Goal: Task Accomplishment & Management: Use online tool/utility

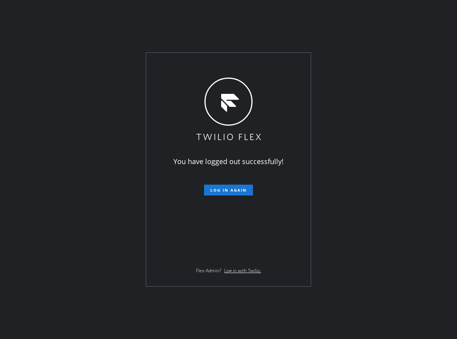
click at [240, 188] on span "Log in again" at bounding box center [228, 190] width 37 height 5
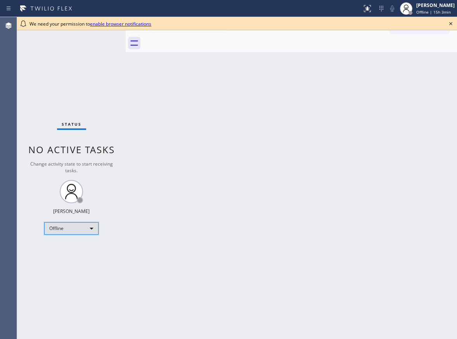
click at [92, 229] on div "Offline" at bounding box center [71, 229] width 54 height 12
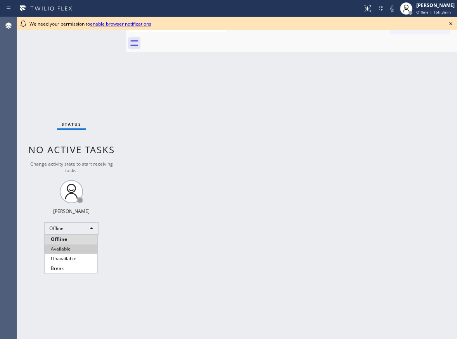
click at [66, 247] on li "Available" at bounding box center [71, 249] width 53 height 9
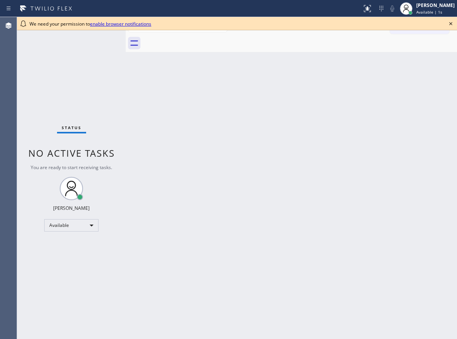
click at [454, 25] on icon at bounding box center [451, 23] width 9 height 9
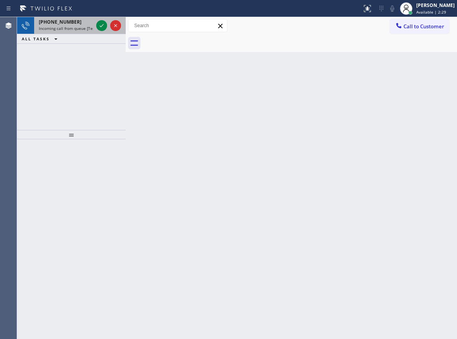
click at [95, 25] on div at bounding box center [109, 25] width 28 height 17
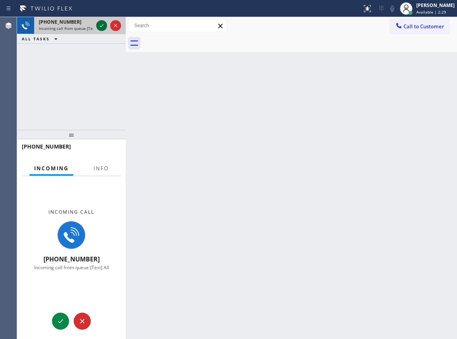
click at [100, 26] on icon at bounding box center [101, 25] width 9 height 9
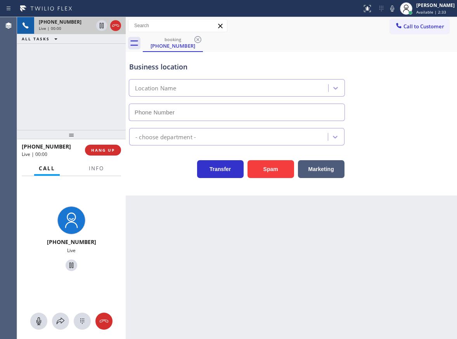
type input "[PHONE_NUMBER]"
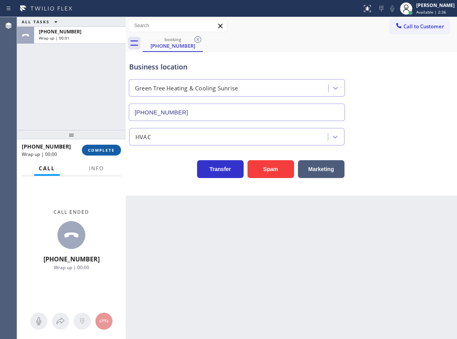
click at [108, 151] on span "COMPLETE" at bounding box center [101, 150] width 27 height 5
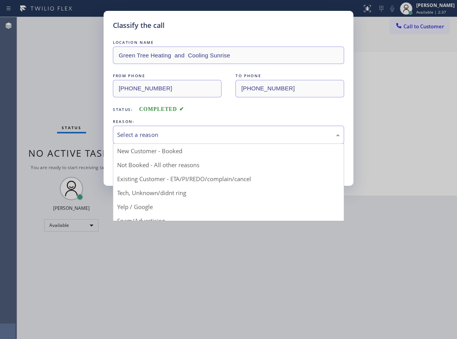
click at [156, 135] on div "Select a reason" at bounding box center [228, 134] width 223 height 9
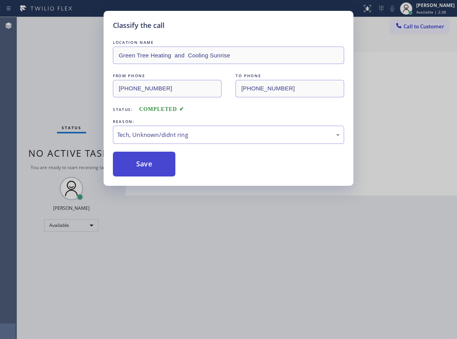
click at [144, 158] on button "Save" at bounding box center [144, 164] width 63 height 25
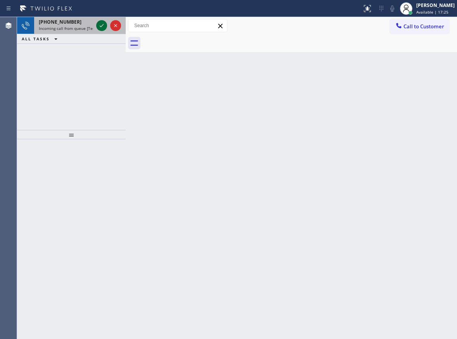
click at [98, 26] on div at bounding box center [101, 25] width 11 height 9
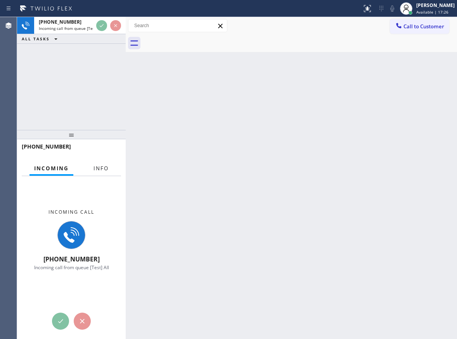
click at [98, 166] on span "Info" at bounding box center [101, 168] width 15 height 7
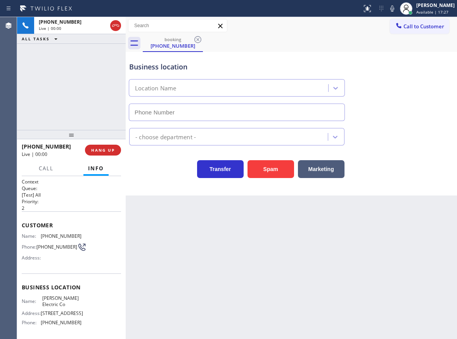
type input "(561) 767-8595"
click at [110, 154] on button "HANG UP" at bounding box center [103, 150] width 36 height 11
click at [111, 152] on span "HANG UP" at bounding box center [103, 150] width 24 height 5
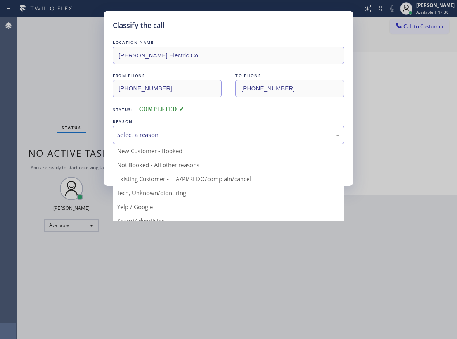
click at [192, 135] on div "Select a reason" at bounding box center [228, 134] width 223 height 9
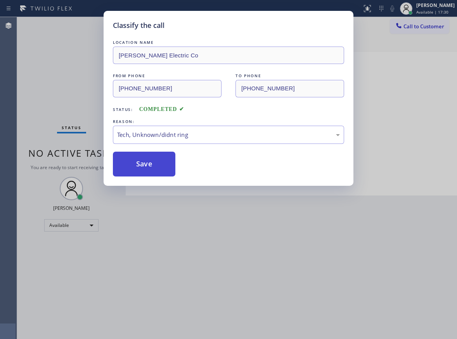
click at [156, 168] on button "Save" at bounding box center [144, 164] width 63 height 25
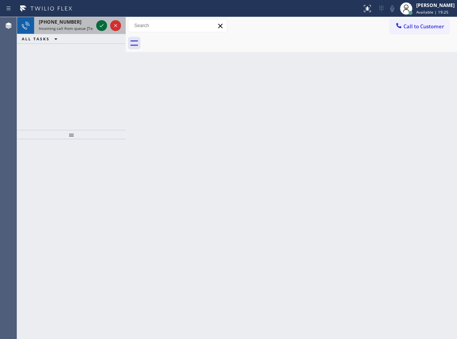
click at [101, 28] on icon at bounding box center [101, 25] width 9 height 9
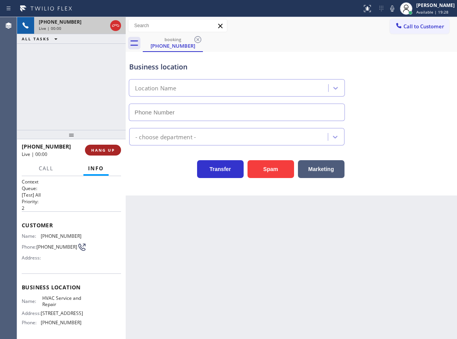
type input "(786) 220-5380"
click at [106, 150] on span "HANG UP" at bounding box center [103, 150] width 24 height 5
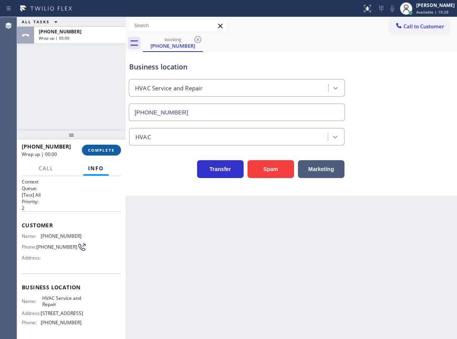
drag, startPoint x: 106, startPoint y: 150, endPoint x: 111, endPoint y: 149, distance: 5.8
click at [106, 150] on span "COMPLETE" at bounding box center [101, 150] width 27 height 5
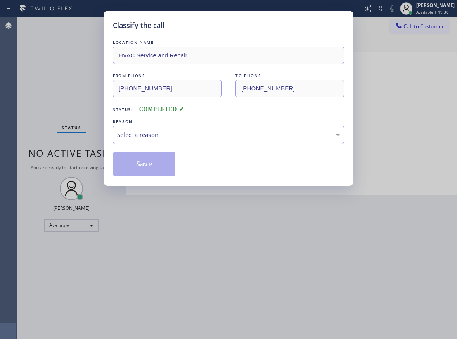
click at [219, 123] on div "REASON:" at bounding box center [228, 122] width 231 height 8
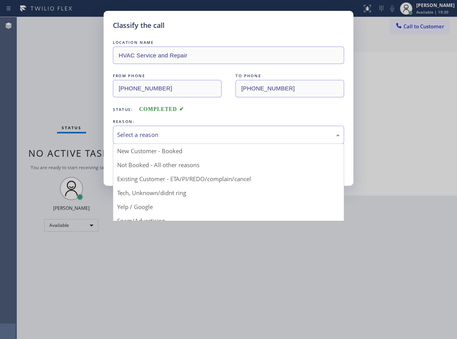
click at [219, 126] on div "Select a reason" at bounding box center [228, 135] width 231 height 18
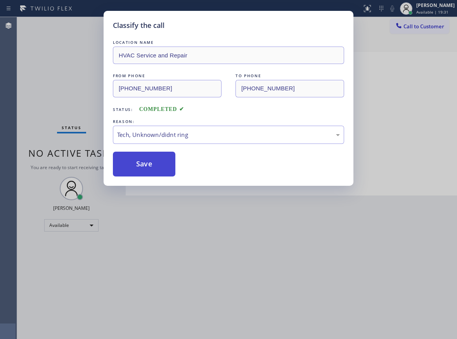
click at [156, 170] on button "Save" at bounding box center [144, 164] width 63 height 25
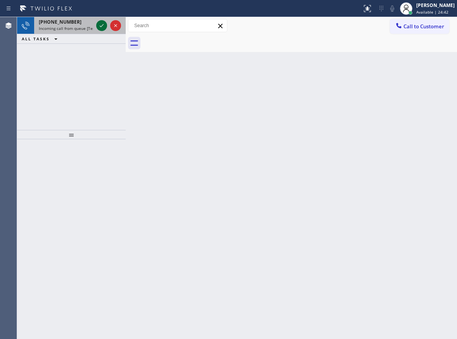
click at [104, 28] on icon at bounding box center [101, 25] width 9 height 9
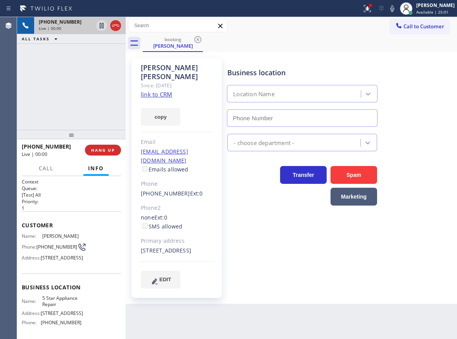
type input "[PHONE_NUMBER]"
click at [75, 308] on span "5 Star Appliance Repair" at bounding box center [61, 302] width 39 height 12
copy span "5 Star Appliance Repair"
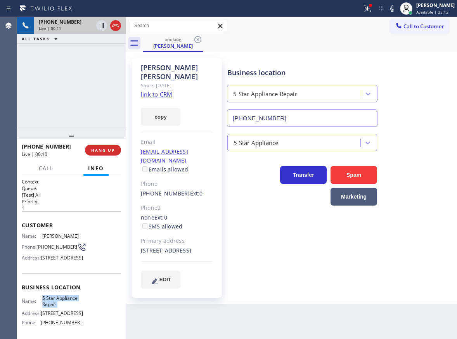
click at [303, 115] on input "[PHONE_NUMBER]" at bounding box center [302, 118] width 151 height 17
click at [303, 115] on input "(855) 731-4952" at bounding box center [302, 118] width 151 height 17
click at [174, 86] on div "Anna Lopez Since: 20 may 2020 link to CRM copy Email calopez681@att.net Emails …" at bounding box center [177, 178] width 90 height 240
click at [160, 90] on link "link to CRM" at bounding box center [156, 94] width 31 height 8
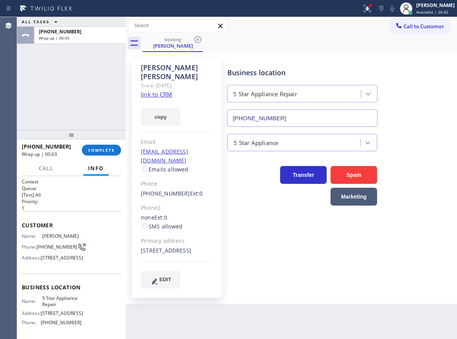
drag, startPoint x: 436, startPoint y: 181, endPoint x: 52, endPoint y: 157, distance: 384.8
click at [434, 181] on div "Transfer Spam Marketing" at bounding box center [341, 182] width 230 height 47
click at [98, 155] on button "COMPLETE" at bounding box center [101, 150] width 39 height 11
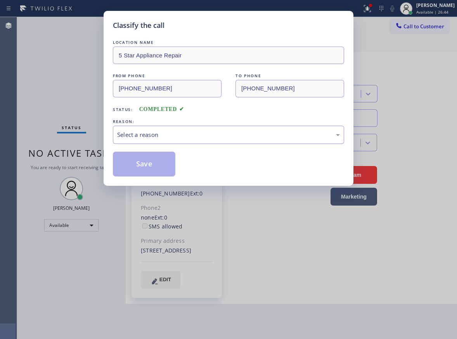
click at [164, 135] on div "Select a reason" at bounding box center [228, 134] width 223 height 9
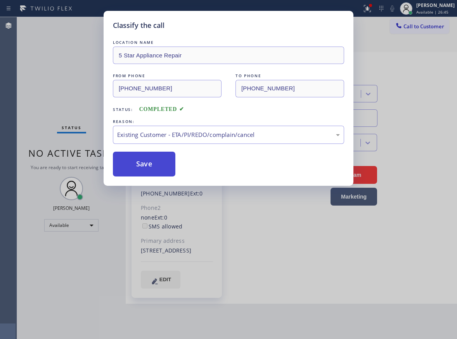
click at [150, 167] on button "Save" at bounding box center [144, 164] width 63 height 25
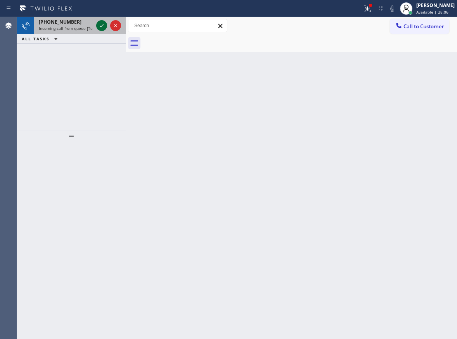
click at [102, 24] on icon at bounding box center [101, 25] width 9 height 9
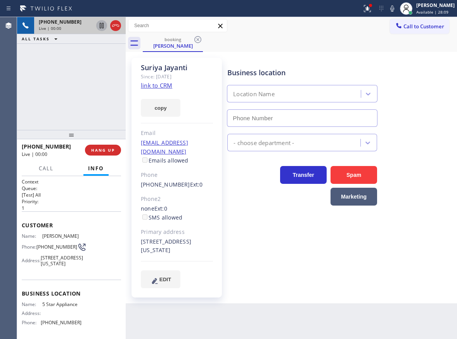
type input "(202) 933-7030"
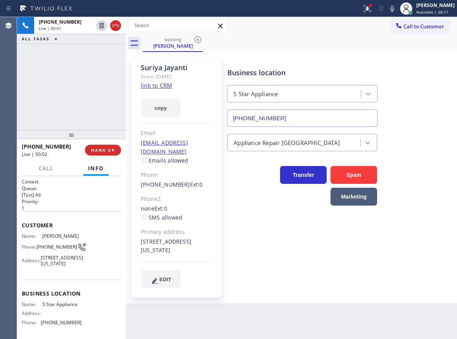
click at [61, 308] on span "5 Star Appliance" at bounding box center [61, 305] width 39 height 6
copy span "5 Star Appliance"
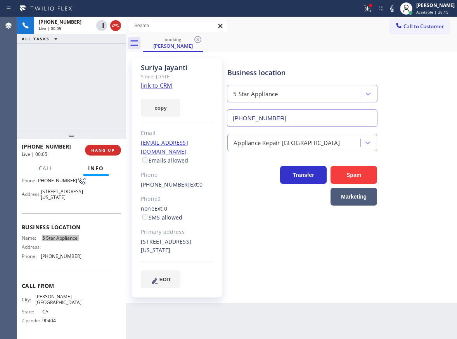
scroll to position [75, 0]
click at [69, 263] on div "Name: 5 Star Appliance Address: Phone: (202) 933-7030" at bounding box center [52, 248] width 60 height 27
copy span "(202) 933-7030"
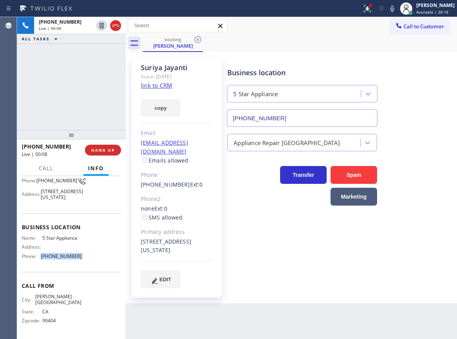
click at [153, 88] on link "link to CRM" at bounding box center [156, 86] width 31 height 8
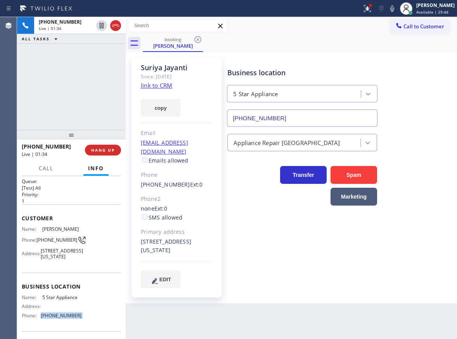
scroll to position [0, 0]
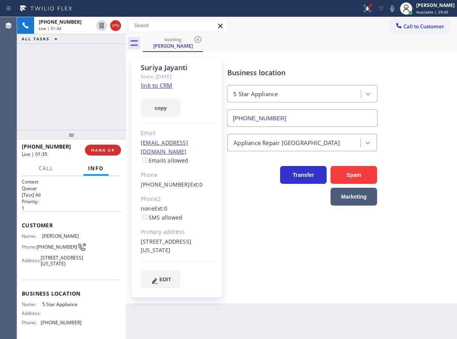
click at [52, 250] on span "(310) 595-4765" at bounding box center [57, 247] width 41 height 6
copy div "(310) 595-4765"
drag, startPoint x: 142, startPoint y: 233, endPoint x: 200, endPoint y: 242, distance: 58.1
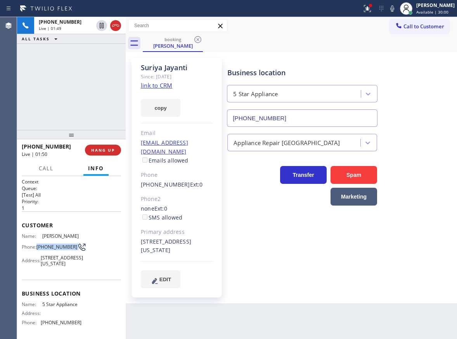
click at [200, 242] on div "784 Irving Street Northwest Washington, 20010 DC" at bounding box center [177, 247] width 72 height 18
copy div "784 Irving Street Northwest Washington, 20010 DC"
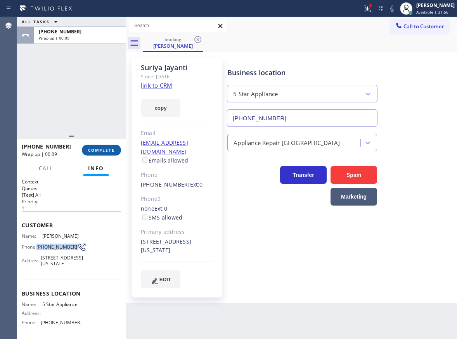
click at [110, 153] on button "COMPLETE" at bounding box center [101, 150] width 39 height 11
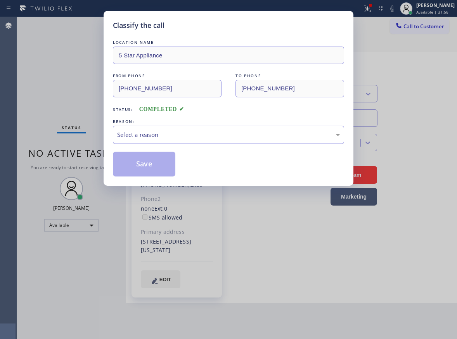
click at [174, 136] on div "Select a reason" at bounding box center [228, 134] width 223 height 9
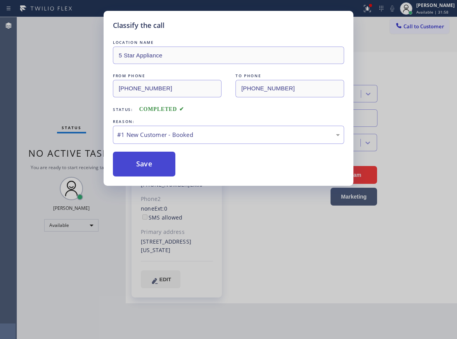
click at [134, 163] on button "Save" at bounding box center [144, 164] width 63 height 25
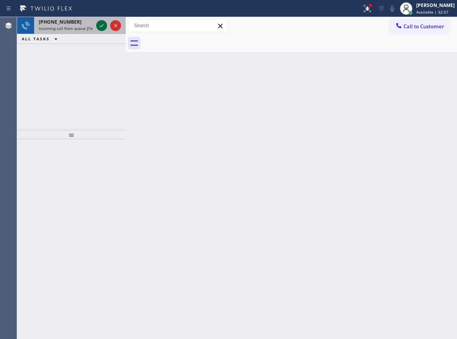
click at [100, 23] on icon at bounding box center [101, 25] width 9 height 9
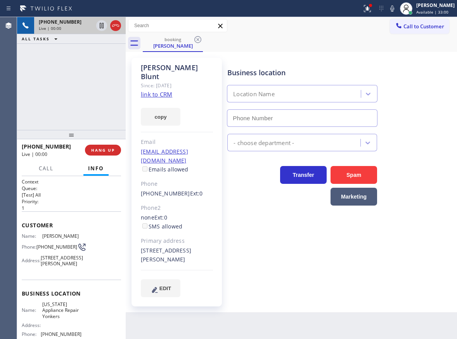
type input "(914) 873-0795"
click at [56, 320] on span "New York Appliance Repair Yonkers" at bounding box center [61, 311] width 39 height 18
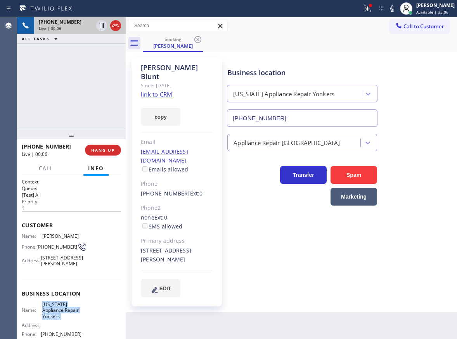
click at [56, 320] on span "New York Appliance Repair Yonkers" at bounding box center [61, 311] width 39 height 18
copy span "New York Appliance Repair Yonkers"
click at [293, 115] on input "(914) 873-0795" at bounding box center [302, 118] width 151 height 17
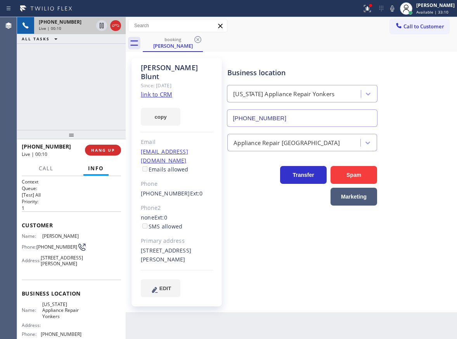
click at [164, 90] on link "link to CRM" at bounding box center [156, 94] width 31 height 8
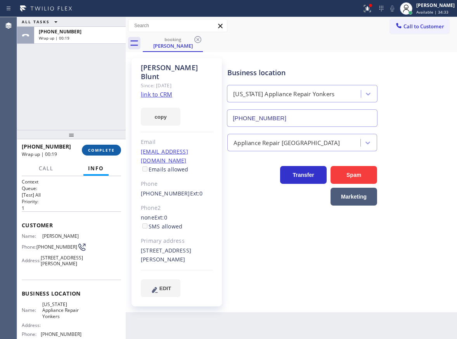
click at [101, 152] on span "COMPLETE" at bounding box center [101, 150] width 27 height 5
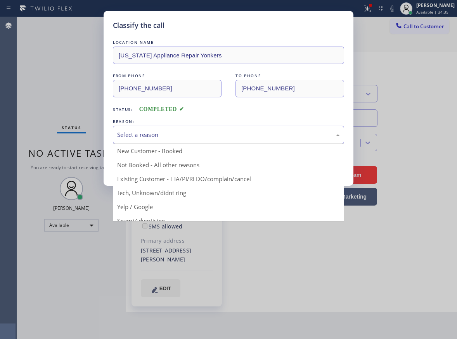
click at [191, 129] on div "Select a reason" at bounding box center [228, 135] width 231 height 18
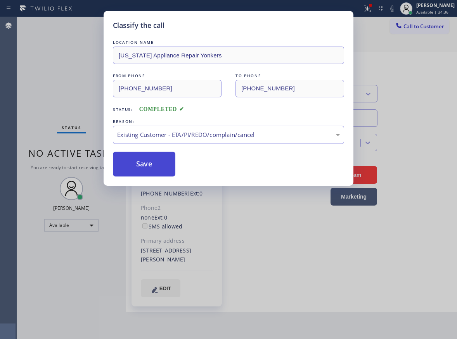
click at [145, 169] on button "Save" at bounding box center [144, 164] width 63 height 25
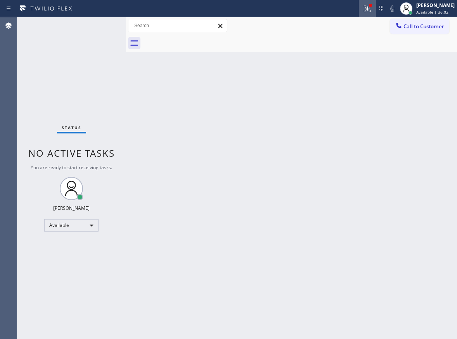
click at [370, 7] on div at bounding box center [367, 8] width 17 height 9
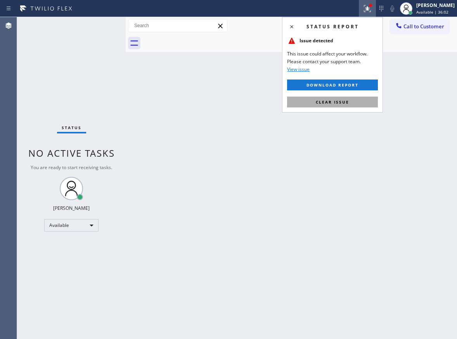
click at [345, 102] on span "Clear issue" at bounding box center [332, 101] width 33 height 5
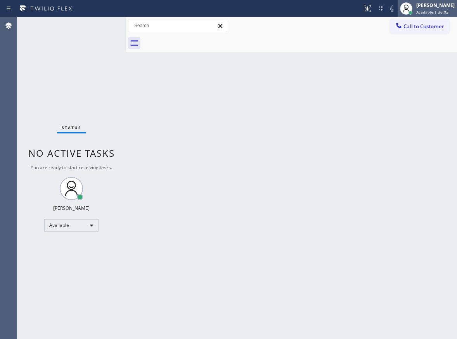
click at [433, 4] on div "[PERSON_NAME]" at bounding box center [436, 5] width 38 height 7
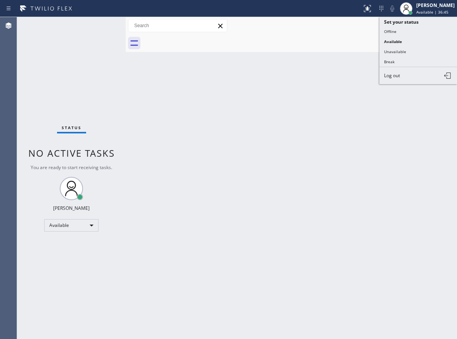
click at [424, 179] on div "Back to Dashboard Change Sender ID Customers Technicians Select a contact Outbo…" at bounding box center [292, 178] width 332 height 322
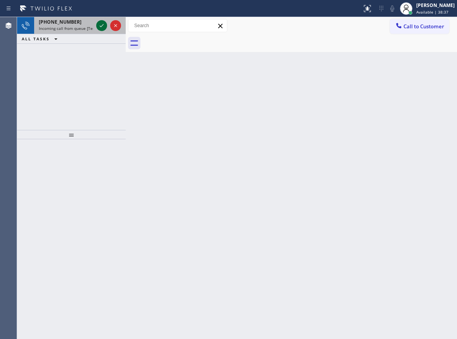
click at [104, 27] on icon at bounding box center [101, 25] width 9 height 9
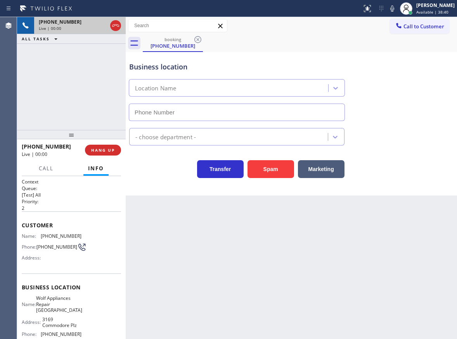
type input "(786) 650-1676"
click at [56, 305] on span "Wolf Appliances Repair Miami" at bounding box center [59, 305] width 46 height 18
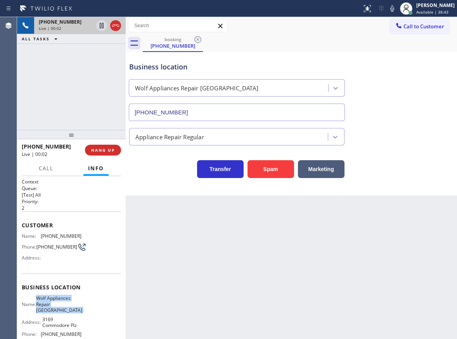
click at [56, 305] on span "Wolf Appliances Repair Miami" at bounding box center [59, 305] width 46 height 18
copy span "Wolf Appliances Repair Miami"
click at [224, 120] on input "(786) 650-1676" at bounding box center [237, 112] width 216 height 17
click at [224, 115] on input "(786) 650-1676" at bounding box center [237, 112] width 216 height 17
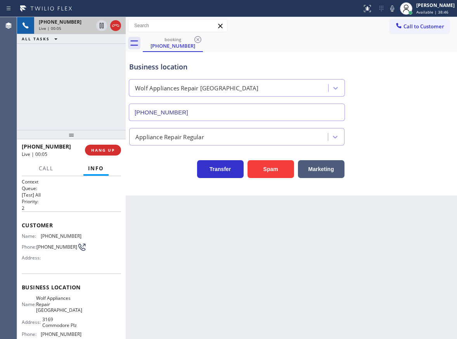
click at [224, 115] on input "(786) 650-1676" at bounding box center [237, 112] width 216 height 17
click at [279, 167] on button "Spam" at bounding box center [271, 169] width 47 height 18
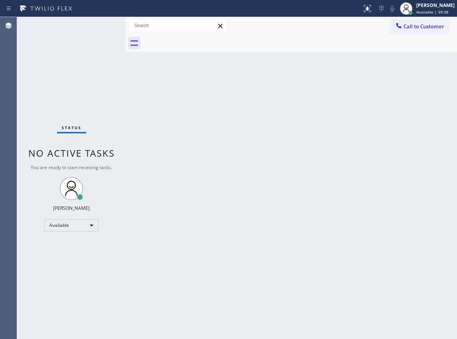
click at [434, 160] on div "Back to Dashboard Change Sender ID Customers Technicians Select a contact Outbo…" at bounding box center [292, 178] width 332 height 322
click at [438, 14] on span "Available | 43:50" at bounding box center [433, 11] width 32 height 5
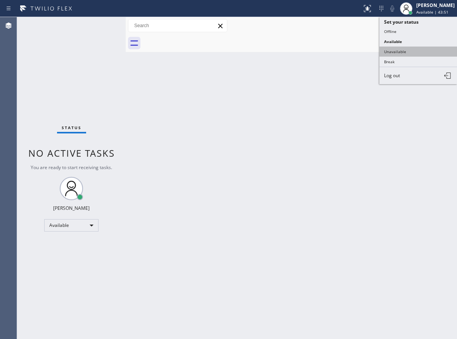
click at [394, 54] on button "Unavailable" at bounding box center [419, 52] width 78 height 10
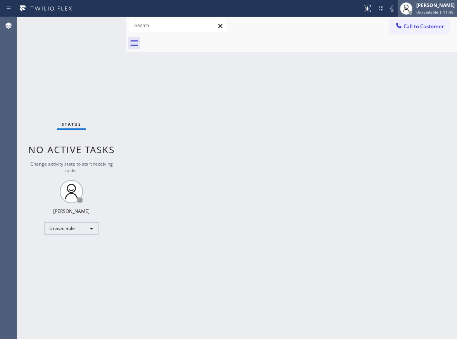
click at [420, 13] on span "Unavailable | 11:48" at bounding box center [435, 11] width 37 height 5
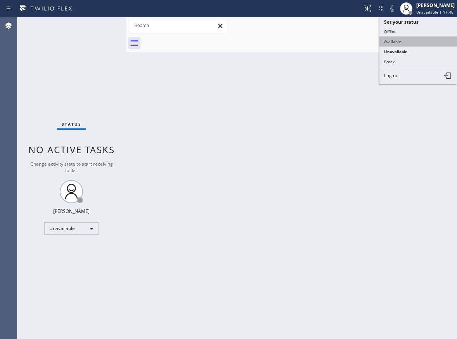
click at [419, 39] on button "Available" at bounding box center [419, 42] width 78 height 10
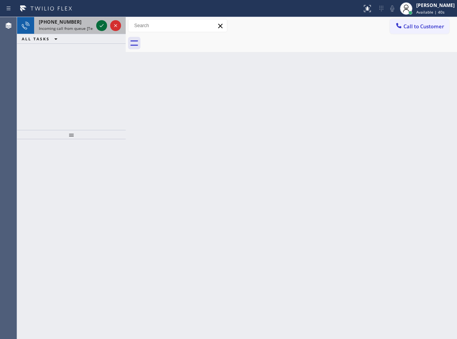
click at [100, 26] on icon at bounding box center [101, 25] width 9 height 9
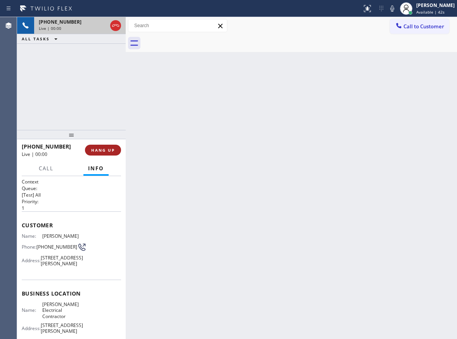
click at [104, 145] on button "HANG UP" at bounding box center [103, 150] width 36 height 11
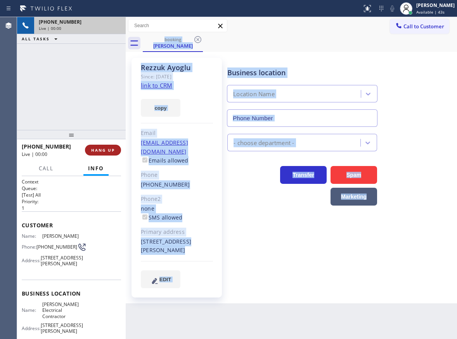
type input "(848) 281-0170"
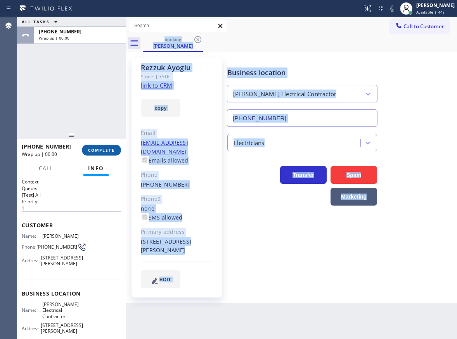
click at [104, 148] on span "COMPLETE" at bounding box center [101, 150] width 27 height 5
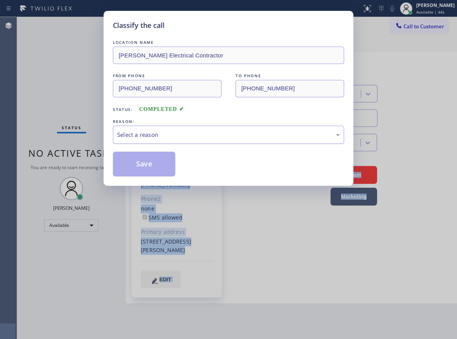
click at [187, 140] on div "Select a reason" at bounding box center [228, 135] width 231 height 18
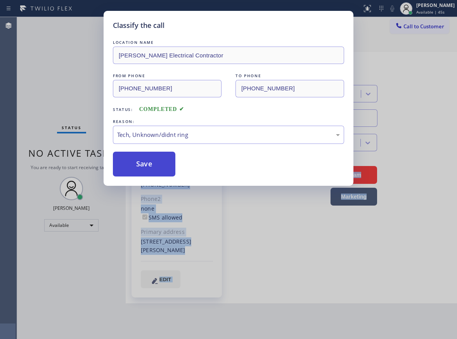
click at [144, 168] on button "Save" at bounding box center [144, 164] width 63 height 25
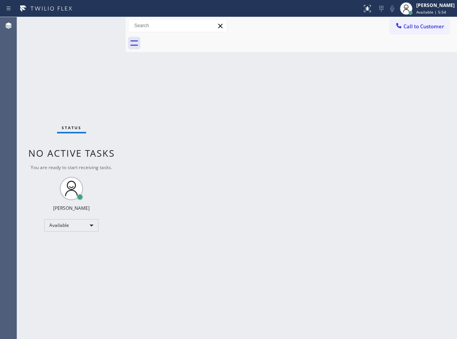
click at [436, 97] on div "Back to Dashboard Change Sender ID Customers Technicians Select a contact Outbo…" at bounding box center [292, 178] width 332 height 322
click at [98, 28] on div "Status No active tasks You are ready to start receiving tasks. [PERSON_NAME] Av…" at bounding box center [71, 178] width 109 height 322
drag, startPoint x: 302, startPoint y: 191, endPoint x: 310, endPoint y: 265, distance: 74.6
click at [302, 191] on div "Back to Dashboard Change Sender ID Customers Technicians Select a contact Outbo…" at bounding box center [292, 178] width 332 height 322
click at [426, 123] on div "Back to Dashboard Change Sender ID Customers Technicians Select a contact Outbo…" at bounding box center [292, 178] width 332 height 322
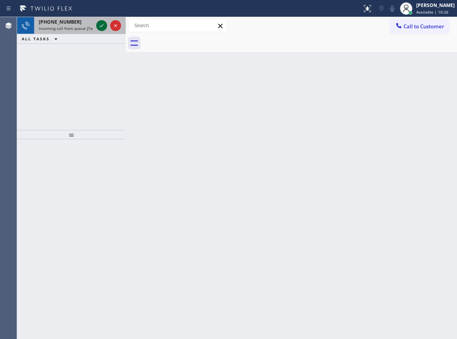
click at [100, 24] on icon at bounding box center [101, 25] width 9 height 9
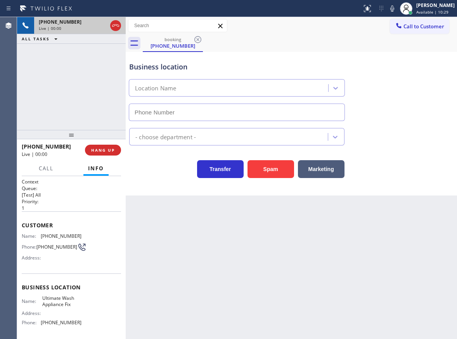
type input "(914) 867-4155"
click at [268, 176] on button "Spam" at bounding box center [271, 169] width 47 height 18
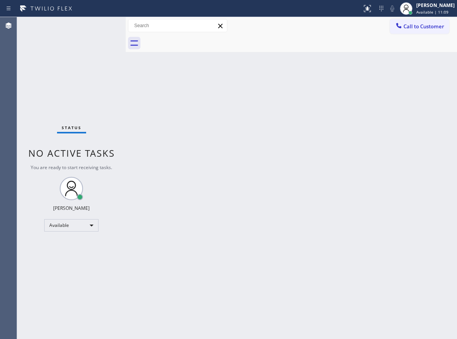
click at [409, 135] on div "Back to Dashboard Change Sender ID Customers Technicians Select a contact Outbo…" at bounding box center [292, 178] width 332 height 322
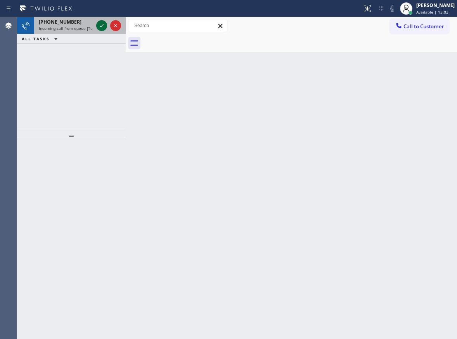
click at [103, 24] on icon at bounding box center [101, 25] width 9 height 9
click at [99, 24] on icon at bounding box center [101, 25] width 9 height 9
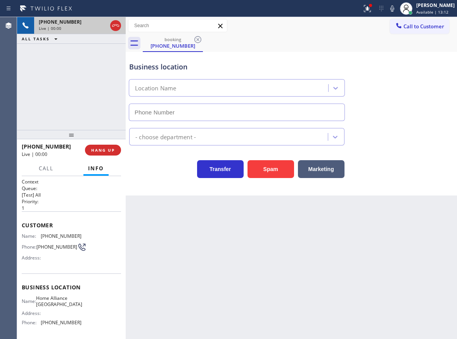
type input "(904) 351-0757"
click at [57, 300] on span "Home Alliance Jacksonville" at bounding box center [59, 302] width 46 height 12
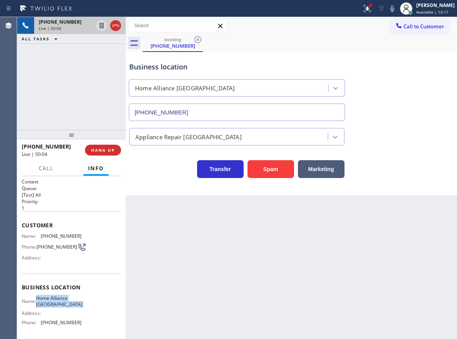
click at [57, 300] on span "Home Alliance Jacksonville" at bounding box center [59, 302] width 46 height 12
copy span "Home Alliance Jacksonville"
click at [190, 113] on input "(904) 351-0757" at bounding box center [237, 112] width 216 height 17
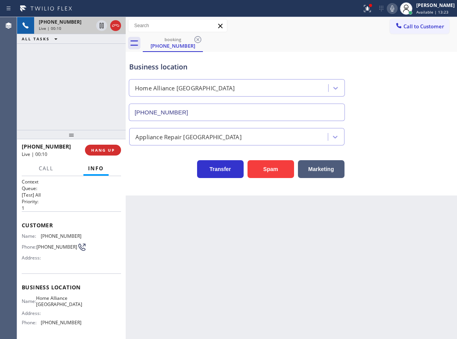
click at [397, 10] on icon at bounding box center [392, 8] width 9 height 9
click at [369, 10] on div at bounding box center [367, 8] width 17 height 9
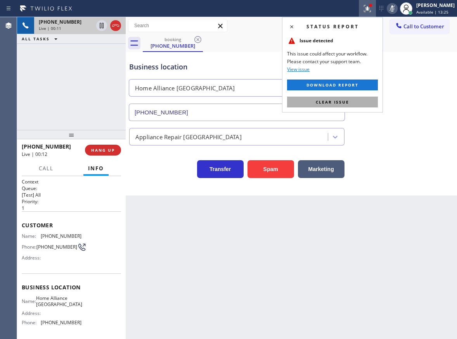
click at [364, 100] on button "Clear issue" at bounding box center [332, 102] width 91 height 11
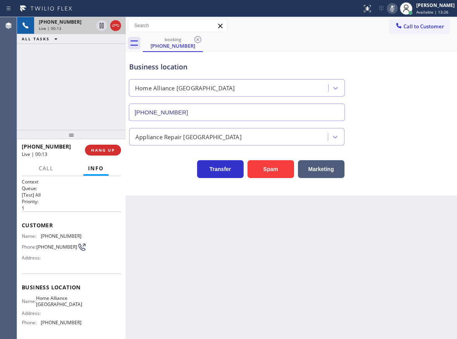
click at [397, 7] on icon at bounding box center [392, 8] width 9 height 9
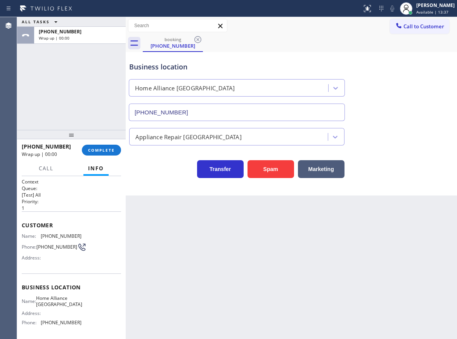
click at [102, 143] on div "+14074081266 Wrap up | 00:00 COMPLETE" at bounding box center [71, 150] width 99 height 20
click at [102, 147] on button "COMPLETE" at bounding box center [101, 150] width 39 height 11
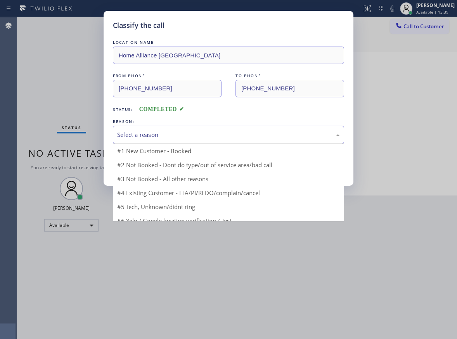
click at [155, 134] on div "Select a reason" at bounding box center [228, 134] width 223 height 9
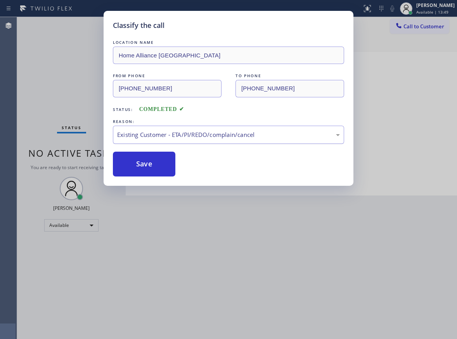
click at [250, 135] on div "Existing Customer - ETA/PI/REDO/complain/cancel" at bounding box center [228, 134] width 223 height 9
click at [151, 163] on button "Save" at bounding box center [144, 164] width 63 height 25
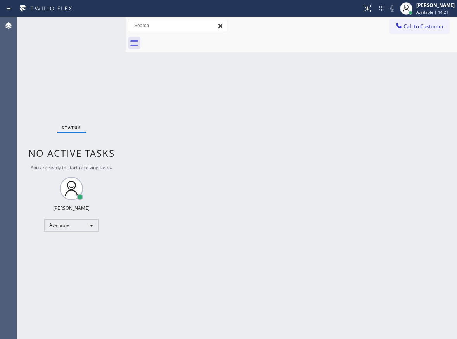
click at [433, 137] on div "Back to Dashboard Change Sender ID Customers Technicians Select a contact Outbo…" at bounding box center [292, 178] width 332 height 322
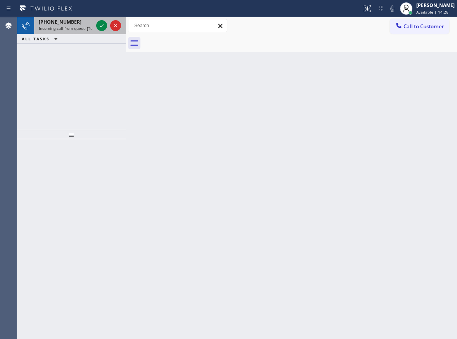
click at [96, 25] on div at bounding box center [109, 25] width 28 height 17
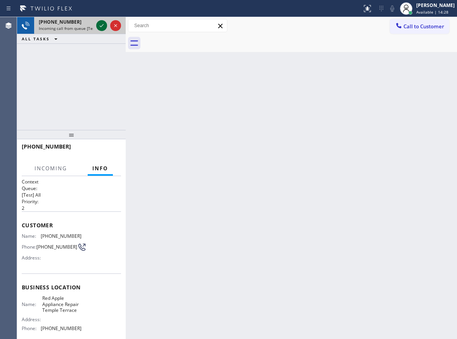
click at [99, 25] on icon at bounding box center [101, 25] width 9 height 9
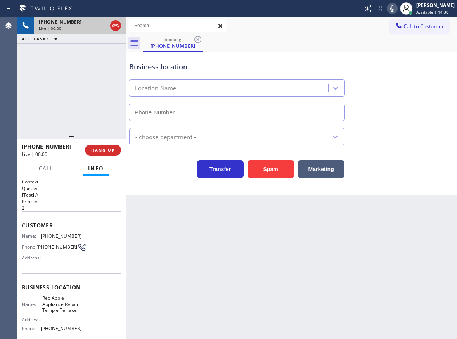
type input "(727) 261-2470"
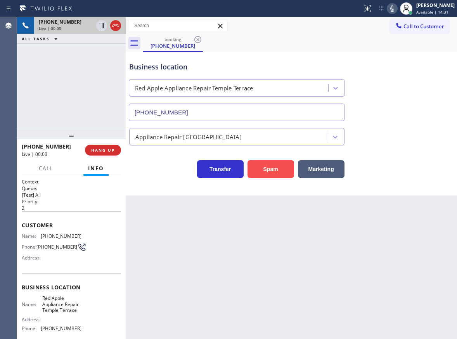
click at [263, 169] on button "Spam" at bounding box center [271, 169] width 47 height 18
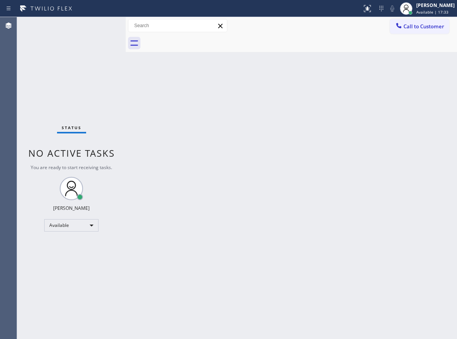
click at [100, 27] on div "Status No active tasks You are ready to start receiving tasks. [PERSON_NAME] Av…" at bounding box center [71, 178] width 109 height 322
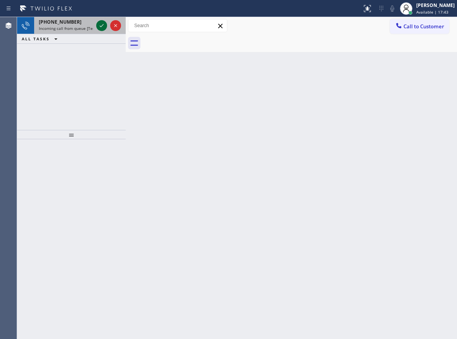
click at [97, 27] on icon at bounding box center [101, 25] width 9 height 9
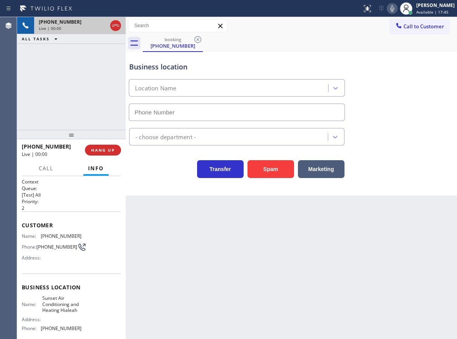
type input "(305) 590-5909"
click at [266, 169] on button "Spam" at bounding box center [271, 169] width 47 height 18
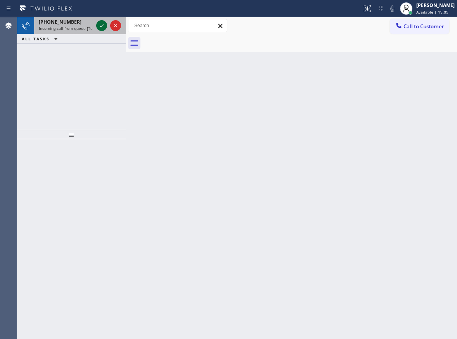
click at [101, 26] on icon at bounding box center [102, 25] width 4 height 3
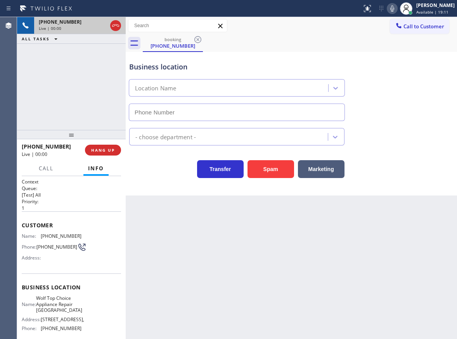
type input "(954) 869-4847"
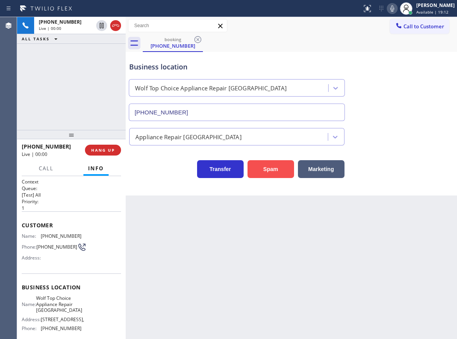
click at [284, 176] on button "Spam" at bounding box center [271, 169] width 47 height 18
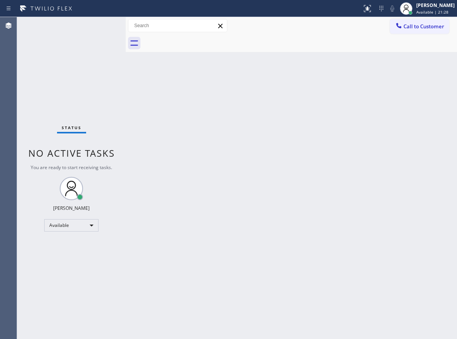
click at [100, 26] on div "Status No active tasks You are ready to start receiving tasks. [PERSON_NAME] Av…" at bounding box center [71, 178] width 109 height 322
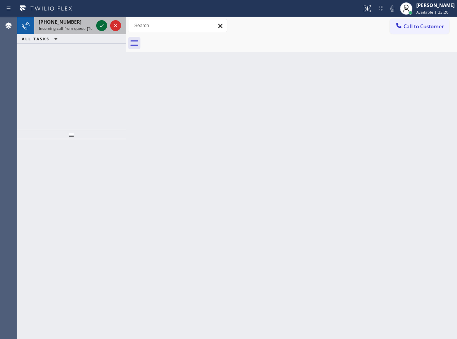
click at [100, 26] on icon at bounding box center [102, 25] width 4 height 3
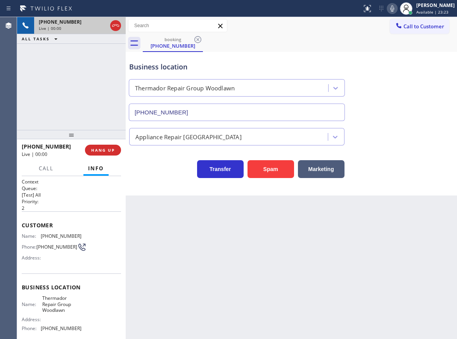
type input "(667) 213-5361"
click at [268, 171] on button "Spam" at bounding box center [271, 169] width 47 height 18
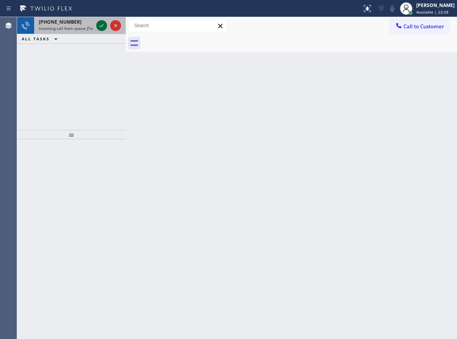
click at [101, 26] on icon at bounding box center [101, 25] width 9 height 9
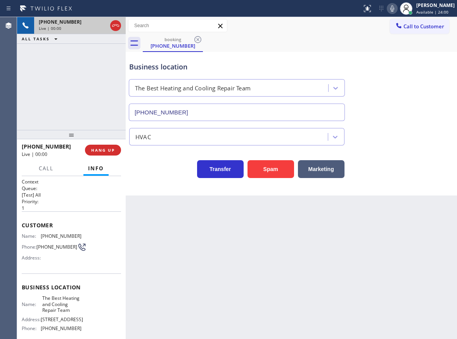
type input "(305) 964-8572"
click at [274, 174] on button "Spam" at bounding box center [271, 169] width 47 height 18
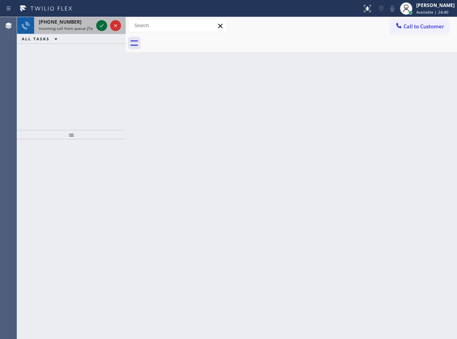
click at [105, 24] on icon at bounding box center [101, 25] width 9 height 9
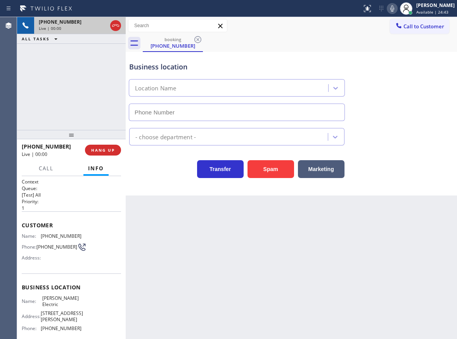
type input "(973) 577-5265"
click at [61, 304] on span "Hyland Electric" at bounding box center [61, 302] width 39 height 12
copy span "Hyland Electric"
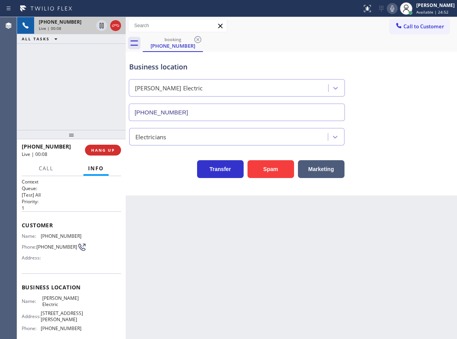
click at [209, 111] on input "(973) 577-5265" at bounding box center [237, 112] width 216 height 17
click at [397, 11] on icon at bounding box center [392, 8] width 9 height 9
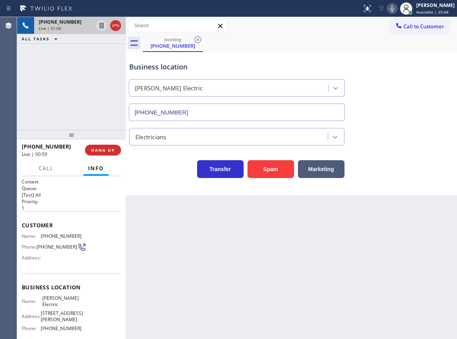
click at [397, 9] on icon at bounding box center [392, 8] width 9 height 9
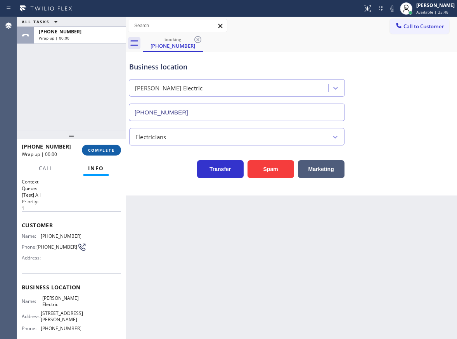
click at [101, 152] on span "COMPLETE" at bounding box center [101, 150] width 27 height 5
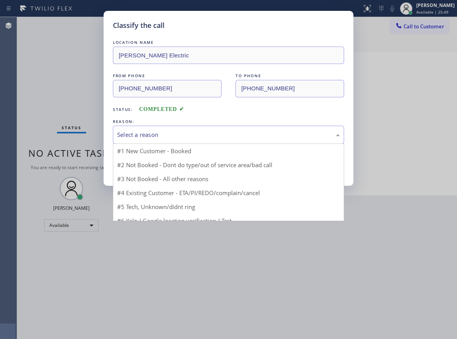
click at [161, 132] on div "Select a reason" at bounding box center [228, 134] width 223 height 9
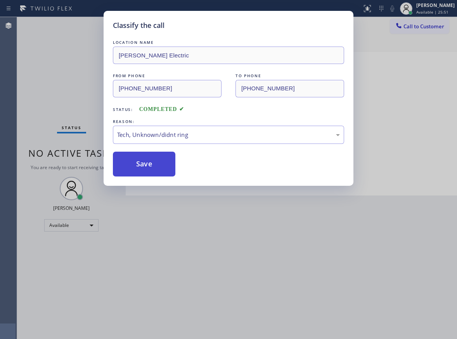
click at [146, 164] on button "Save" at bounding box center [144, 164] width 63 height 25
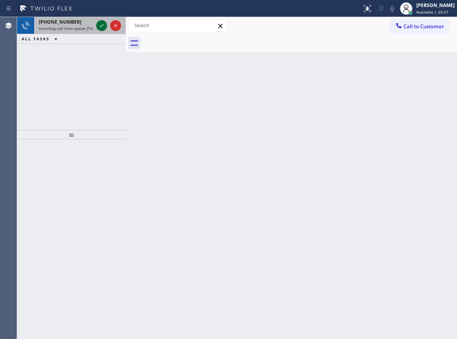
click at [97, 21] on div at bounding box center [109, 25] width 28 height 17
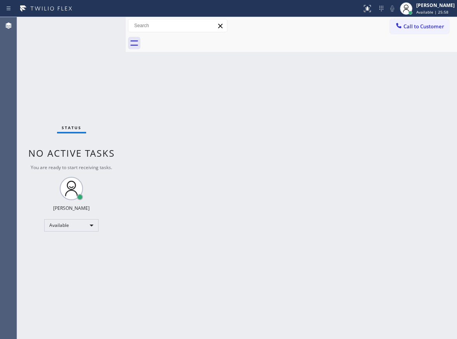
click at [101, 26] on div "Status No active tasks You are ready to start receiving tasks. [PERSON_NAME] Av…" at bounding box center [71, 178] width 109 height 322
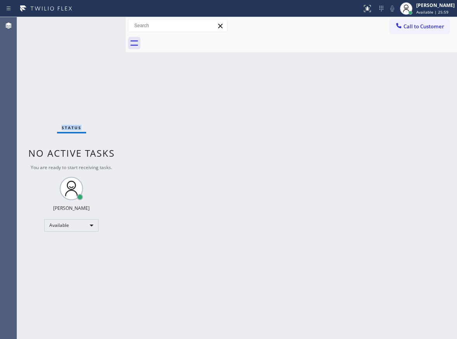
click at [101, 73] on div "Status No active tasks You are ready to start receiving tasks. [PERSON_NAME] Av…" at bounding box center [71, 178] width 109 height 322
click at [104, 31] on div "Status No active tasks You are ready to start receiving tasks. [PERSON_NAME] Av…" at bounding box center [71, 178] width 109 height 322
click at [441, 194] on div "Back to Dashboard Change Sender ID Customers Technicians Select a contact Outbo…" at bounding box center [292, 178] width 332 height 322
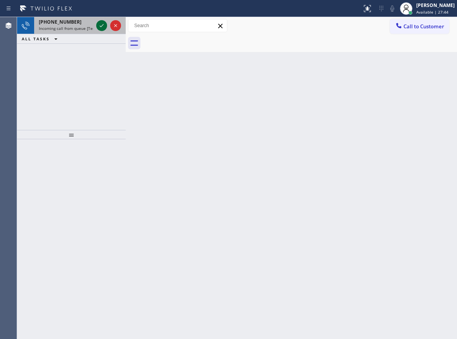
click at [101, 24] on icon at bounding box center [101, 25] width 9 height 9
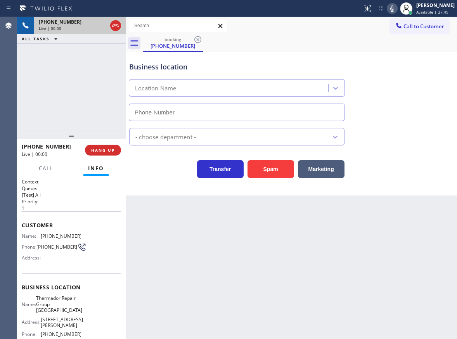
type input "(650) 243-0322"
click at [53, 312] on span "Thermador Repair Group Menlo Park" at bounding box center [59, 305] width 46 height 18
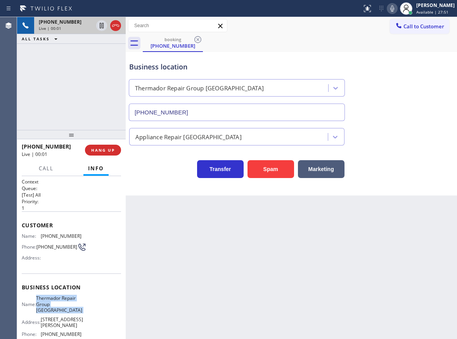
click at [53, 312] on span "Thermador Repair Group Menlo Park" at bounding box center [59, 305] width 46 height 18
copy span "Thermador Repair Group Menlo Park"
click at [205, 116] on input "(650) 243-0322" at bounding box center [237, 112] width 216 height 17
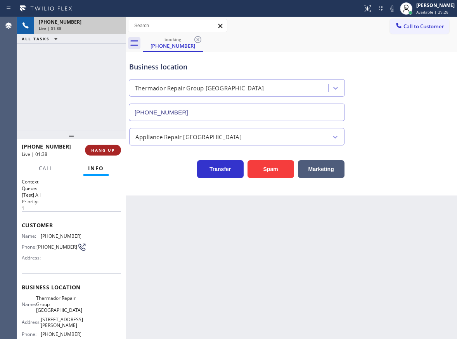
click at [114, 149] on span "HANG UP" at bounding box center [103, 150] width 24 height 5
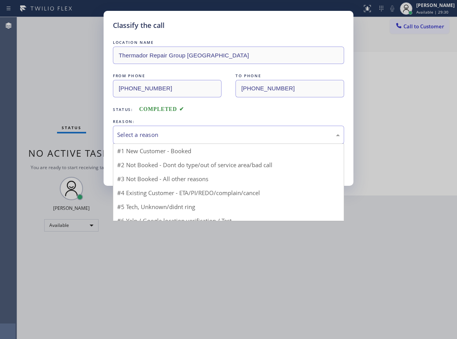
drag, startPoint x: 199, startPoint y: 132, endPoint x: 159, endPoint y: 180, distance: 62.1
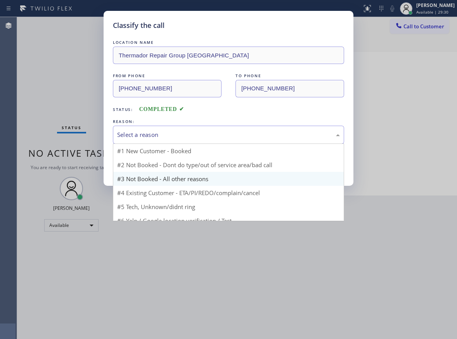
click at [199, 132] on div "Select a reason" at bounding box center [228, 134] width 223 height 9
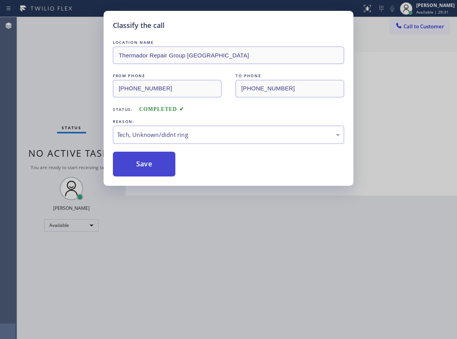
click at [151, 164] on button "Save" at bounding box center [144, 164] width 63 height 25
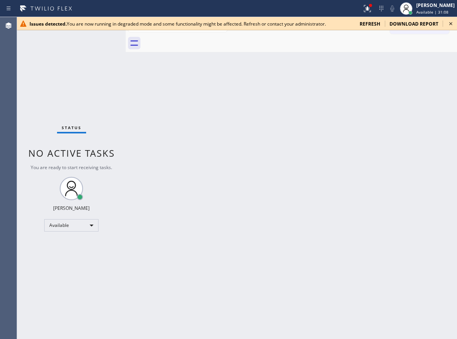
click at [450, 24] on icon at bounding box center [451, 23] width 9 height 9
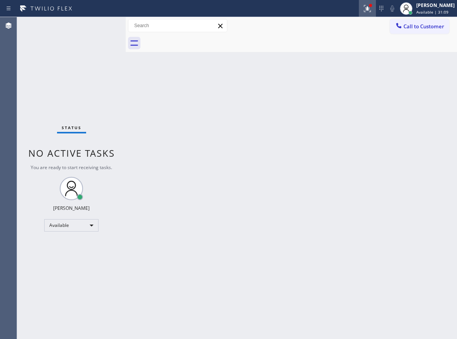
click at [370, 9] on icon at bounding box center [367, 7] width 5 height 3
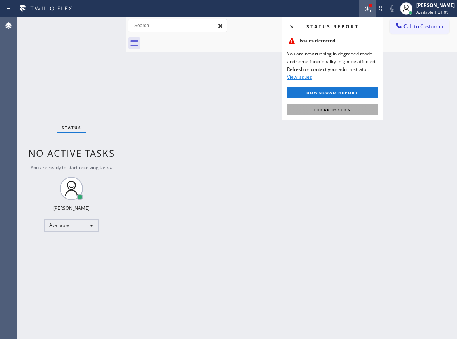
click at [364, 110] on button "Clear issues" at bounding box center [332, 109] width 91 height 11
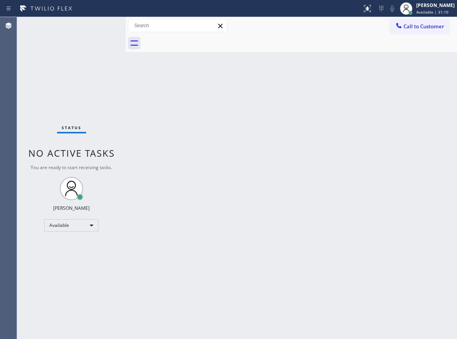
click at [374, 29] on div "Call to Customer Outbound call Location Search location Your caller id phone nu…" at bounding box center [292, 26] width 332 height 14
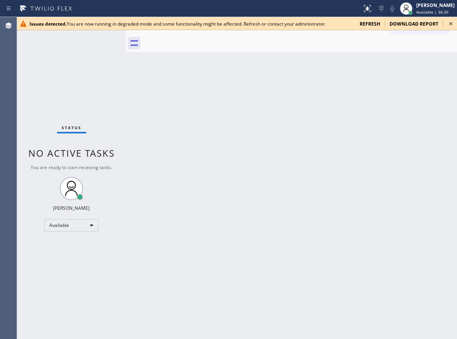
click at [454, 24] on icon at bounding box center [451, 23] width 9 height 9
click at [383, 280] on div "Back to Dashboard Change Sender ID Customers Technicians Select a contact Outbo…" at bounding box center [292, 178] width 332 height 322
click at [172, 146] on div "Back to Dashboard Change Sender ID Customers Technicians Select a contact Outbo…" at bounding box center [292, 178] width 332 height 322
click at [450, 22] on icon at bounding box center [451, 23] width 9 height 9
click at [188, 202] on div "Back to Dashboard Change Sender ID Customers Technicians Select a contact Outbo…" at bounding box center [292, 178] width 332 height 322
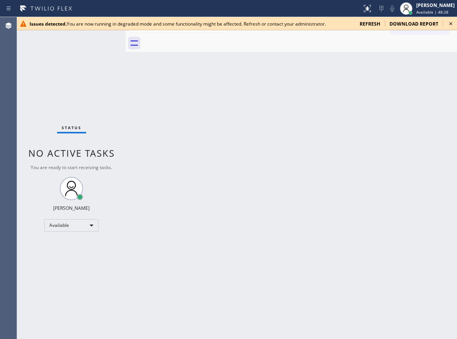
click at [430, 77] on div "Back to Dashboard Change Sender ID Customers Technicians Select a contact Outbo…" at bounding box center [292, 178] width 332 height 322
click at [450, 25] on icon at bounding box center [451, 23] width 3 height 3
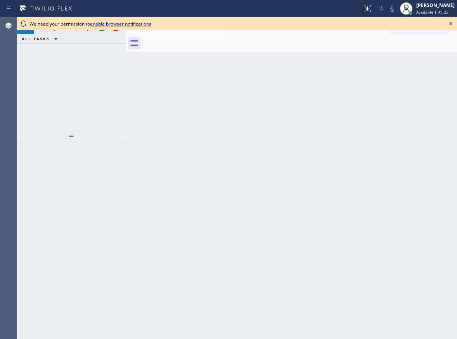
click at [450, 24] on icon at bounding box center [451, 23] width 9 height 9
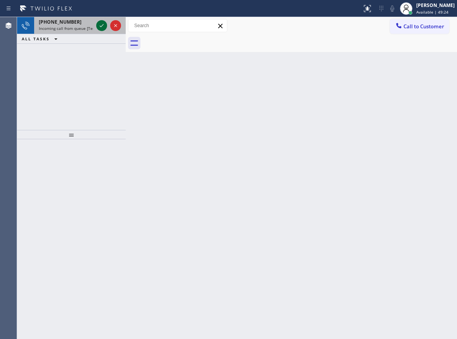
click at [98, 26] on icon at bounding box center [101, 25] width 9 height 9
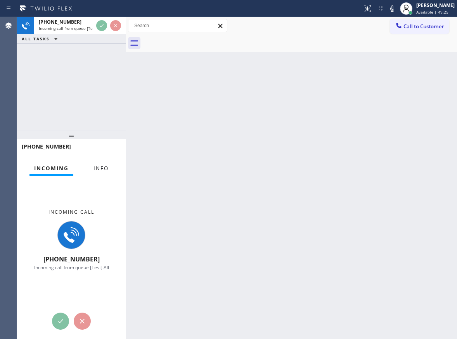
click at [97, 173] on button "Info" at bounding box center [101, 168] width 24 height 15
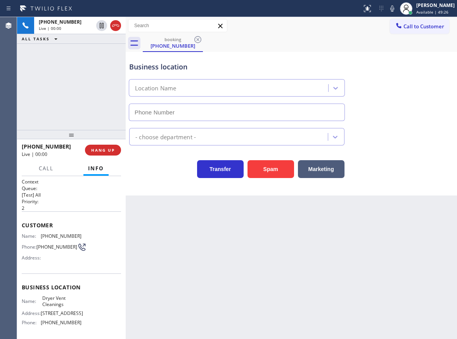
type input "(619) 257-1900"
click at [100, 151] on span "HANG UP" at bounding box center [103, 150] width 24 height 5
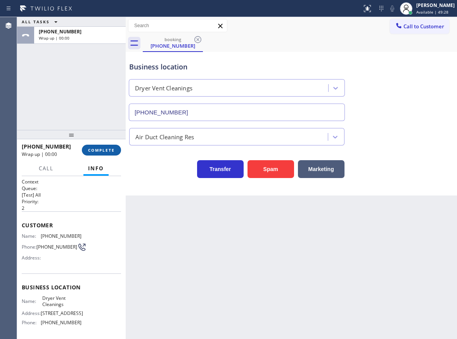
click at [100, 151] on span "COMPLETE" at bounding box center [101, 150] width 27 height 5
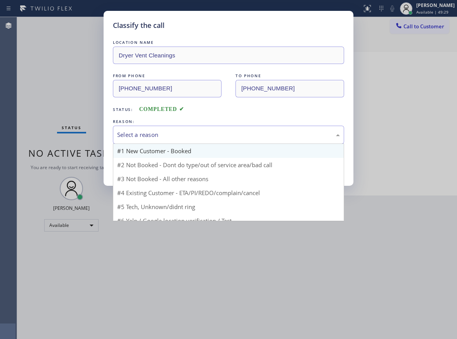
drag, startPoint x: 192, startPoint y: 140, endPoint x: 191, endPoint y: 144, distance: 4.3
click at [191, 141] on div "Select a reason" at bounding box center [228, 135] width 231 height 18
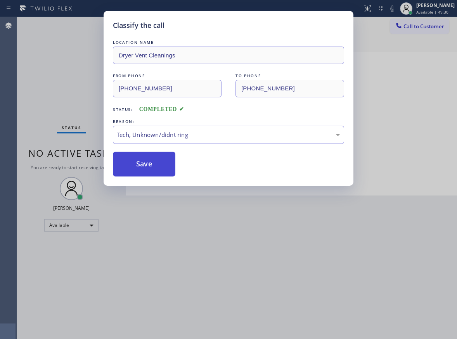
click at [163, 171] on button "Save" at bounding box center [144, 164] width 63 height 25
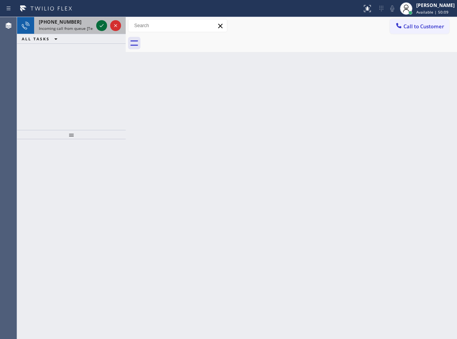
click at [103, 23] on icon at bounding box center [101, 25] width 9 height 9
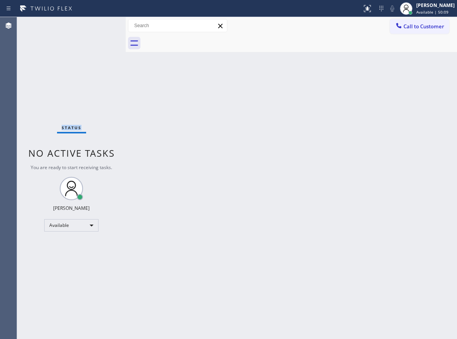
click at [102, 25] on div "Status No active tasks You are ready to start receiving tasks. Paula Arnado Ava…" at bounding box center [71, 178] width 109 height 322
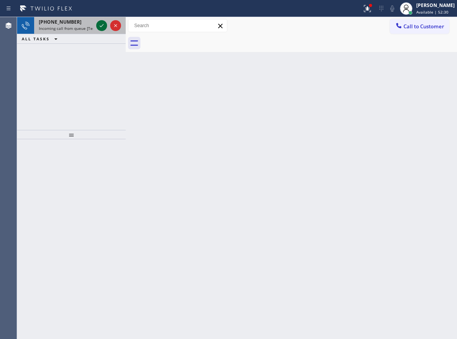
click at [102, 25] on icon at bounding box center [101, 25] width 9 height 9
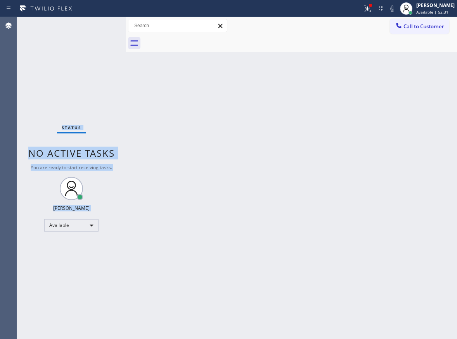
click at [102, 25] on div "Status No active tasks You are ready to start receiving tasks. Paula Arnado Ava…" at bounding box center [71, 178] width 109 height 322
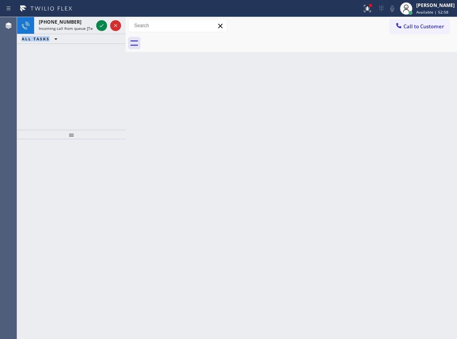
click at [102, 25] on icon at bounding box center [101, 25] width 9 height 9
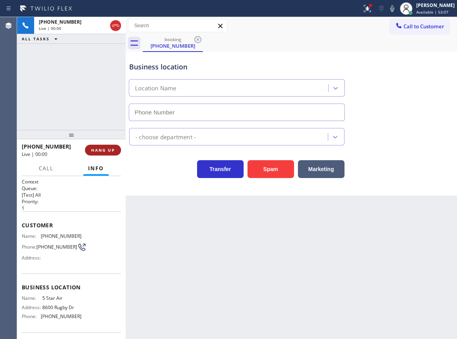
type input "(800) 686-5038"
click at [108, 145] on button "HANG UP" at bounding box center [103, 150] width 36 height 11
click at [108, 150] on span "HANG UP" at bounding box center [103, 150] width 24 height 5
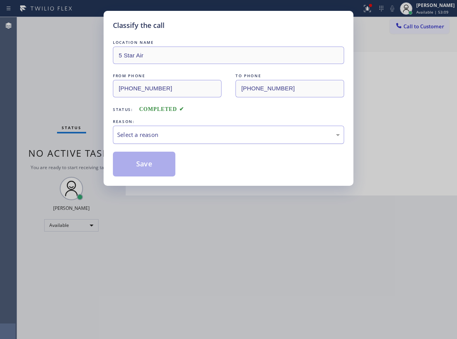
click at [153, 132] on div "Select a reason" at bounding box center [228, 134] width 223 height 9
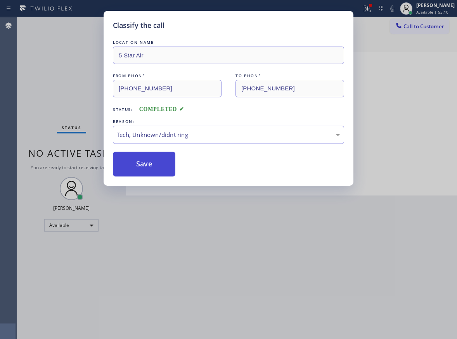
click at [145, 170] on button "Save" at bounding box center [144, 164] width 63 height 25
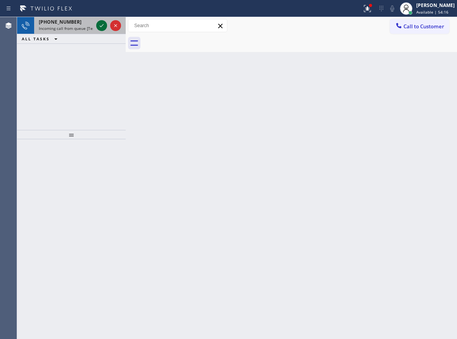
click at [99, 27] on icon at bounding box center [101, 25] width 9 height 9
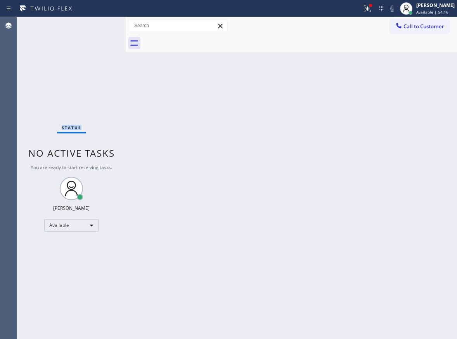
click at [99, 27] on div "Status No active tasks You are ready to start receiving tasks. Paula Arnado Ava…" at bounding box center [71, 178] width 109 height 322
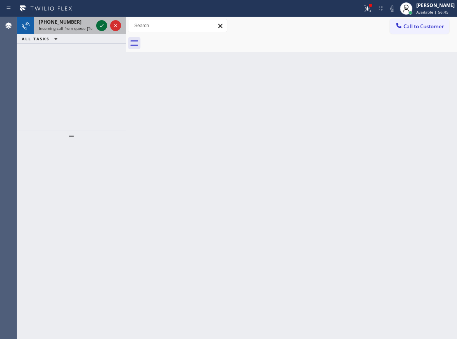
click at [101, 26] on icon at bounding box center [101, 25] width 9 height 9
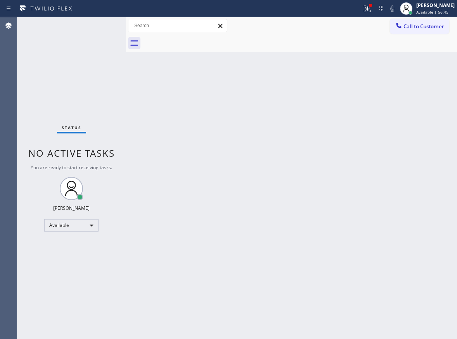
click at [101, 26] on div "Status No active tasks You are ready to start receiving tasks. Paula Arnado Ava…" at bounding box center [71, 178] width 109 height 322
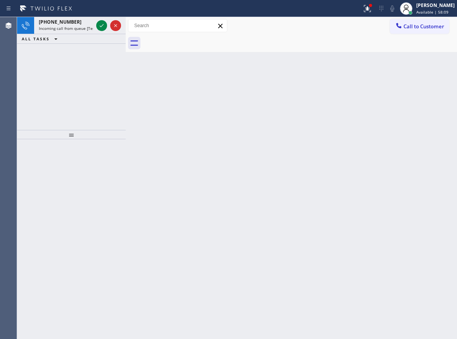
click at [101, 26] on icon at bounding box center [101, 25] width 9 height 9
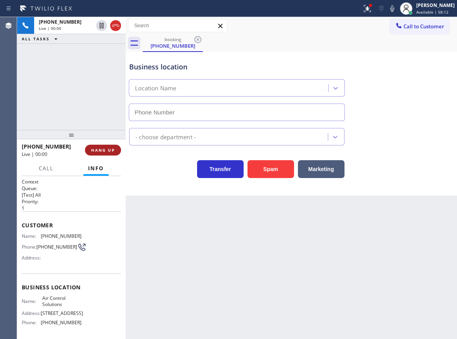
click at [101, 152] on span "HANG UP" at bounding box center [103, 150] width 24 height 5
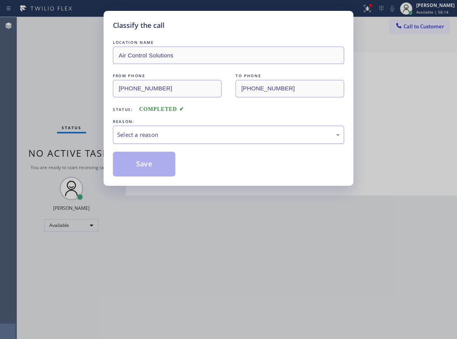
drag, startPoint x: 186, startPoint y: 130, endPoint x: 176, endPoint y: 140, distance: 14.6
click at [186, 130] on div "Select a reason" at bounding box center [228, 135] width 231 height 18
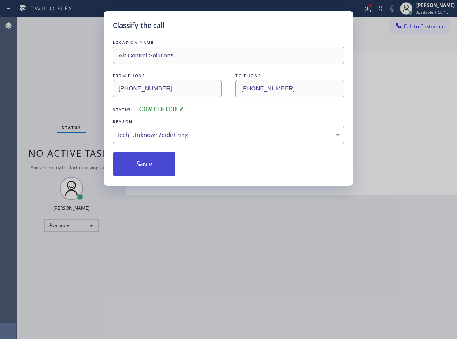
type input "(346) 776-1223"
click at [148, 165] on button "Save" at bounding box center [144, 164] width 63 height 25
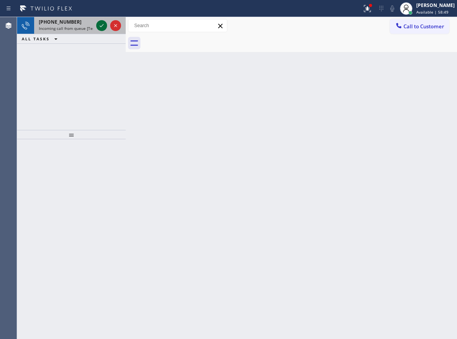
click at [103, 26] on icon at bounding box center [101, 25] width 9 height 9
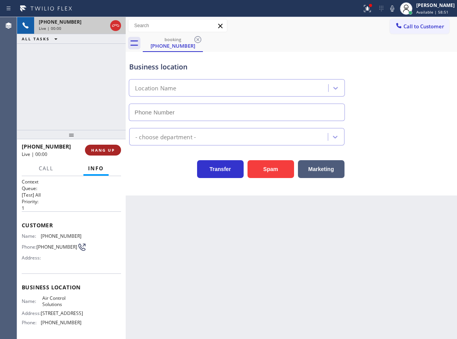
type input "(346) 776-1223"
click at [98, 151] on span "HANG UP" at bounding box center [103, 150] width 24 height 5
click at [109, 150] on span "HANG UP" at bounding box center [103, 150] width 24 height 5
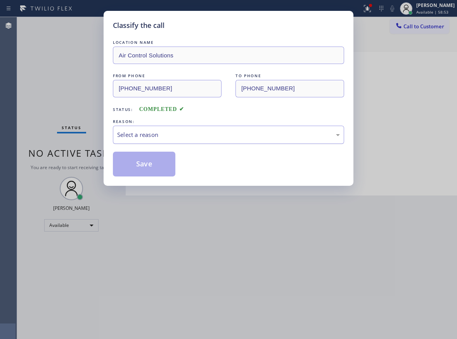
click at [172, 132] on div "Select a reason" at bounding box center [228, 134] width 223 height 9
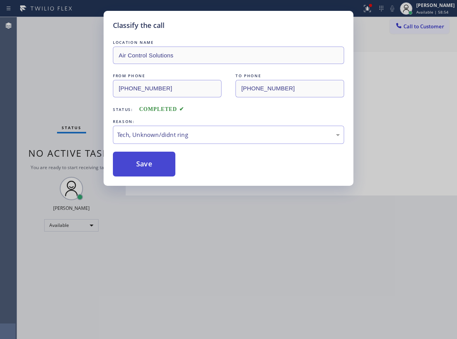
click at [163, 165] on button "Save" at bounding box center [144, 164] width 63 height 25
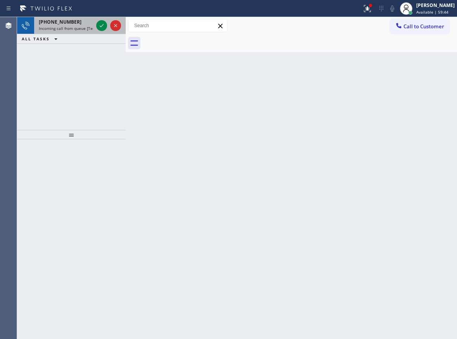
click at [47, 23] on span "+13252023322" at bounding box center [60, 22] width 43 height 7
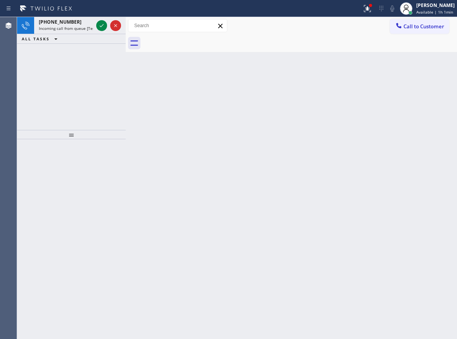
click at [102, 28] on icon at bounding box center [101, 25] width 9 height 9
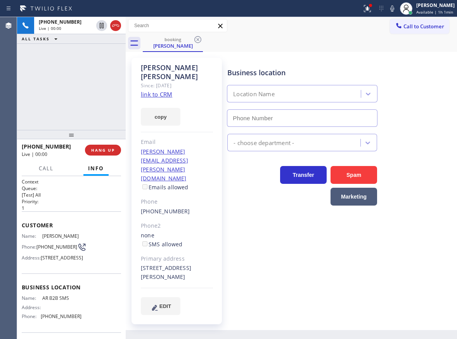
type input "(833) 692-2271"
click at [153, 90] on link "link to CRM" at bounding box center [156, 94] width 31 height 8
click at [60, 301] on span "AR B2B SMS" at bounding box center [61, 299] width 39 height 6
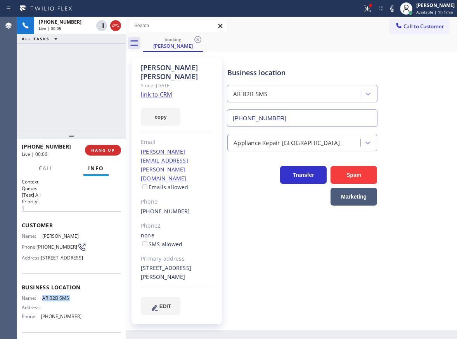
copy span "AR B2B SMS"
click at [304, 117] on input "(833) 692-2271" at bounding box center [302, 118] width 151 height 17
click at [42, 250] on span "(720) 384-5836" at bounding box center [57, 247] width 41 height 6
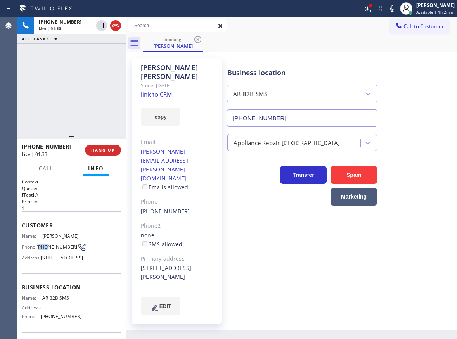
click at [42, 250] on span "(720) 384-5836" at bounding box center [57, 247] width 41 height 6
copy div "(720) 384-5836"
click at [266, 243] on div "Business location AR B2B SMS (833) 692-2271 Appliance Repair High End Transfer …" at bounding box center [341, 186] width 230 height 253
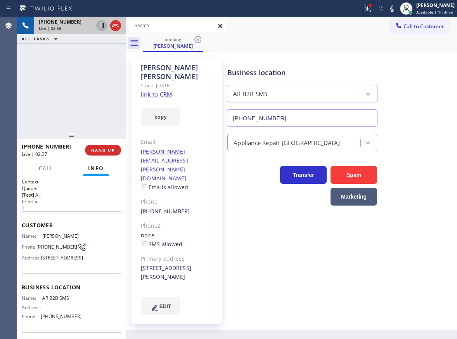
click at [98, 26] on icon at bounding box center [101, 25] width 9 height 9
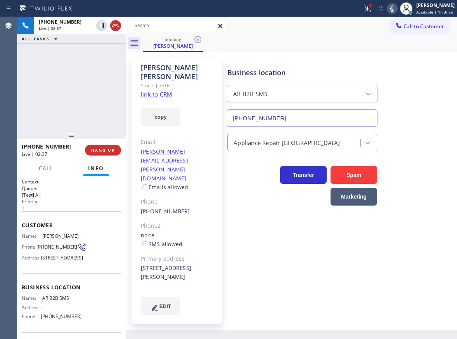
click at [397, 10] on icon at bounding box center [392, 8] width 9 height 9
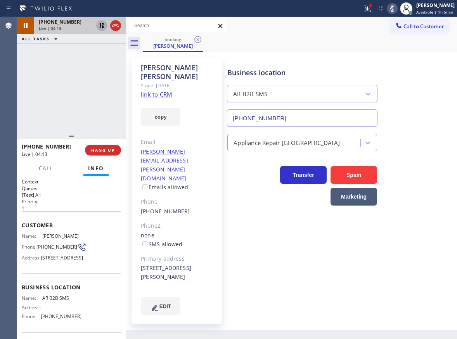
click at [101, 22] on icon at bounding box center [101, 25] width 9 height 9
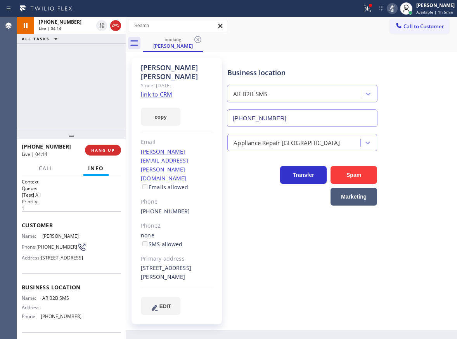
click at [397, 9] on icon at bounding box center [392, 8] width 9 height 9
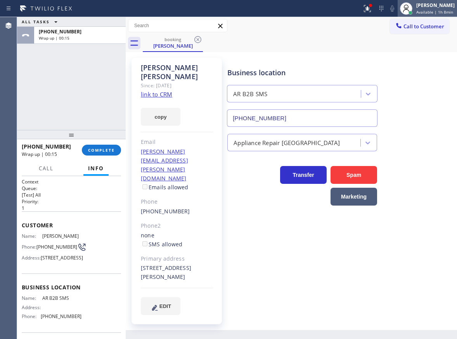
click at [421, 12] on span "Available | 1h 8min" at bounding box center [435, 11] width 37 height 5
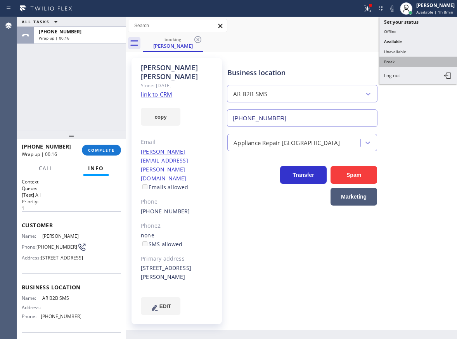
click at [410, 63] on button "Break" at bounding box center [419, 62] width 78 height 10
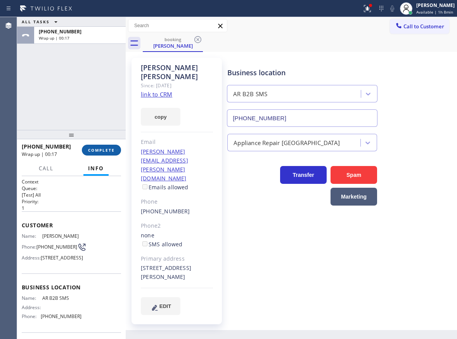
click at [110, 152] on span "COMPLETE" at bounding box center [101, 150] width 27 height 5
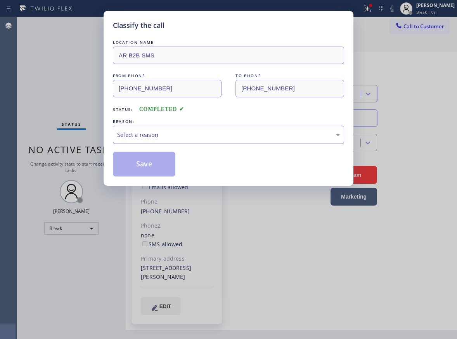
click at [185, 135] on div "Select a reason" at bounding box center [228, 134] width 223 height 9
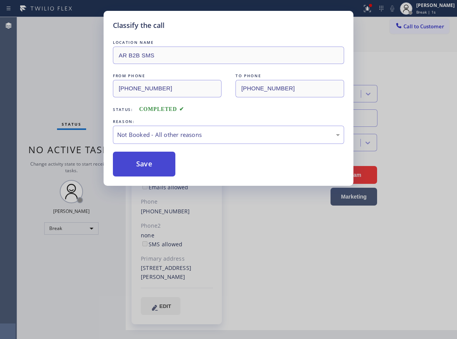
click at [143, 162] on button "Save" at bounding box center [144, 164] width 63 height 25
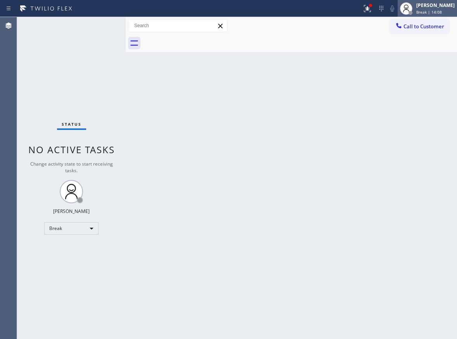
click at [411, 4] on icon at bounding box center [406, 8] width 9 height 9
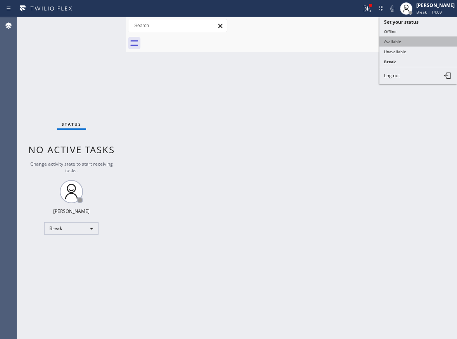
click at [415, 40] on button "Available" at bounding box center [419, 42] width 78 height 10
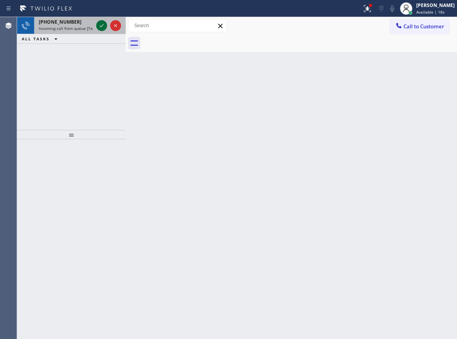
click at [99, 26] on icon at bounding box center [101, 25] width 9 height 9
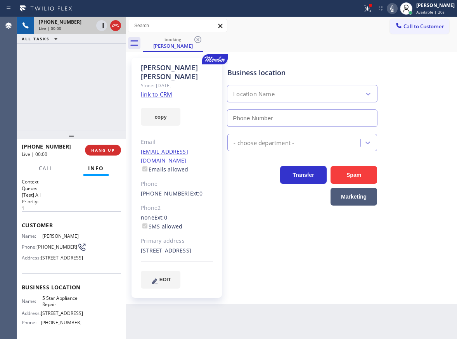
type input "(855) 731-4952"
click at [151, 90] on link "link to CRM" at bounding box center [156, 94] width 31 height 8
click at [372, 10] on icon at bounding box center [367, 8] width 9 height 9
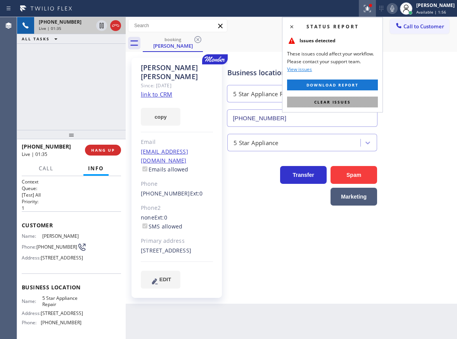
click at [347, 104] on span "Clear issues" at bounding box center [333, 101] width 37 height 5
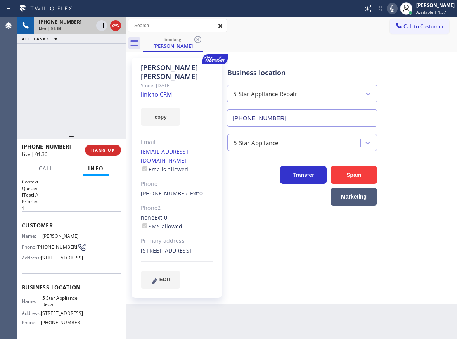
click at [397, 9] on icon at bounding box center [392, 8] width 9 height 9
click at [397, 10] on icon at bounding box center [392, 8] width 9 height 9
click at [100, 21] on icon at bounding box center [101, 25] width 9 height 9
click at [397, 12] on icon at bounding box center [392, 8] width 9 height 9
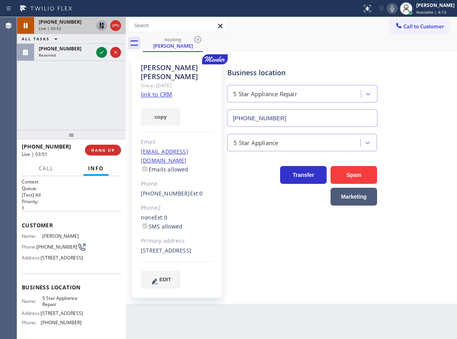
click at [99, 25] on icon at bounding box center [101, 25] width 9 height 9
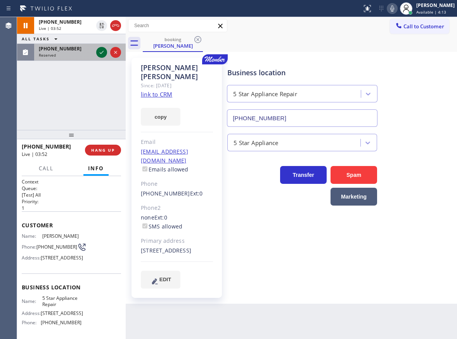
click at [102, 53] on icon at bounding box center [101, 52] width 9 height 9
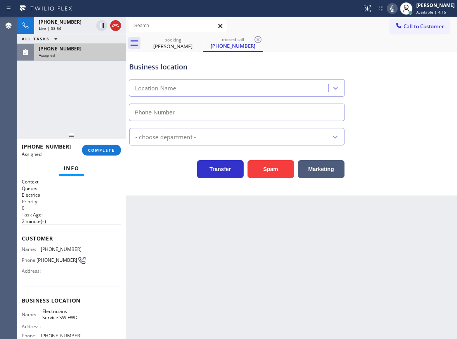
type input "(213) 566-1222"
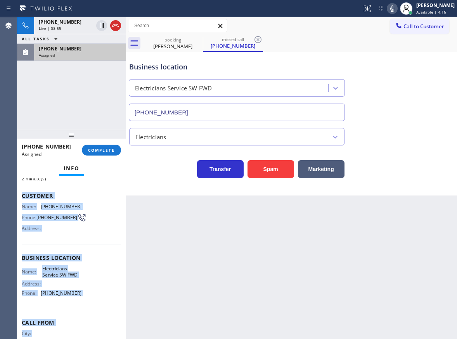
scroll to position [76, 0]
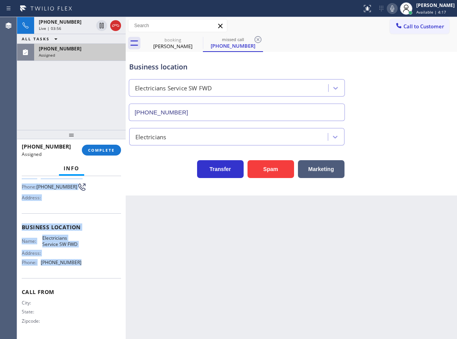
drag, startPoint x: 22, startPoint y: 238, endPoint x: 92, endPoint y: 264, distance: 74.6
click at [92, 264] on div "Context Queue: Electrical Priority: 0 Task Age: 2 minute(s) Customer Name: (201…" at bounding box center [71, 221] width 99 height 232
copy div "Customer Name: (201) 427-2338 Phone: (201) 427-2338 Address: Business location …"
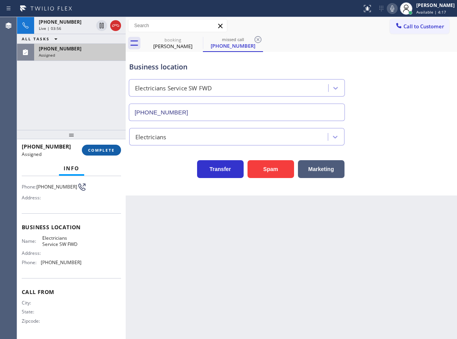
click at [101, 145] on div "(201) 427-2338 Assigned COMPLETE" at bounding box center [71, 150] width 99 height 20
click at [101, 146] on button "COMPLETE" at bounding box center [101, 150] width 39 height 11
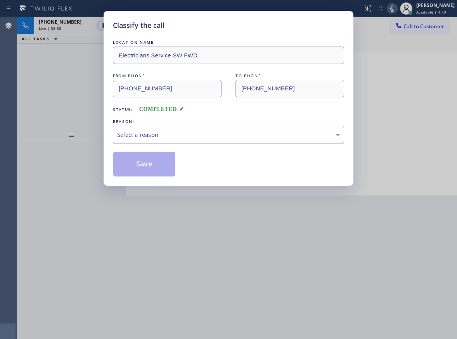
click at [176, 140] on div "Select a reason" at bounding box center [228, 135] width 231 height 18
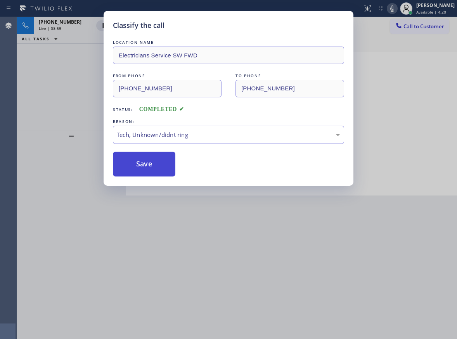
click at [149, 165] on button "Save" at bounding box center [144, 164] width 63 height 25
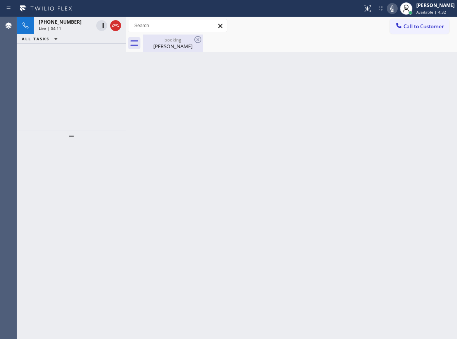
click at [175, 45] on div "Lynne Ingalls" at bounding box center [173, 46] width 59 height 7
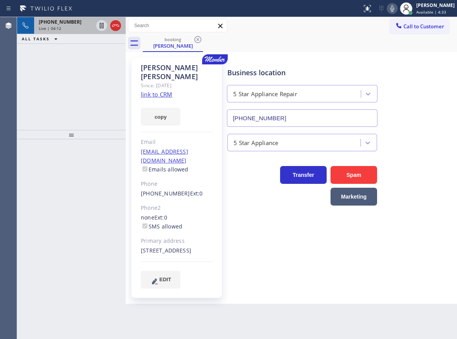
click at [61, 32] on div "+13124853391 Live | 04:12" at bounding box center [64, 25] width 61 height 17
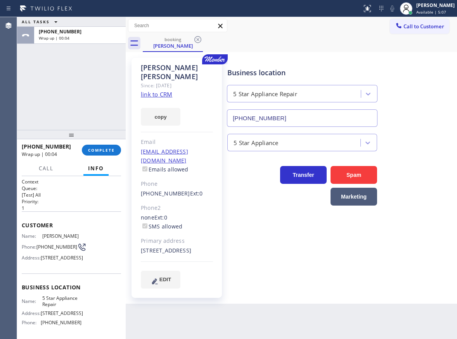
click at [426, 108] on div "Business location 5 Star Appliance Repair (855) 731-4952" at bounding box center [341, 92] width 230 height 70
click at [104, 151] on span "COMPLETE" at bounding box center [101, 150] width 27 height 5
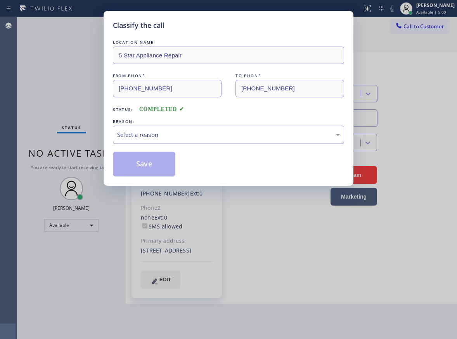
click at [193, 134] on div "Select a reason" at bounding box center [228, 134] width 223 height 9
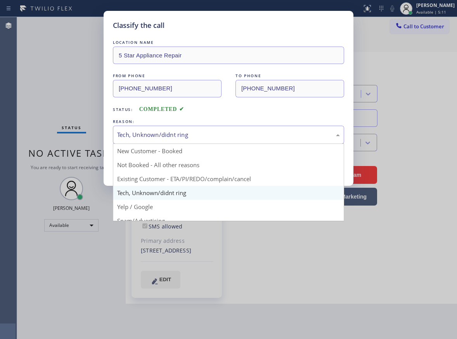
click at [190, 134] on div "Tech, Unknown/didnt ring" at bounding box center [228, 134] width 223 height 9
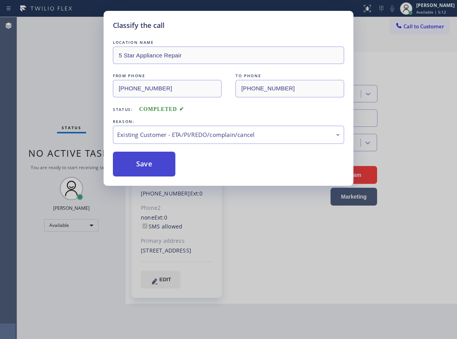
click at [134, 159] on button "Save" at bounding box center [144, 164] width 63 height 25
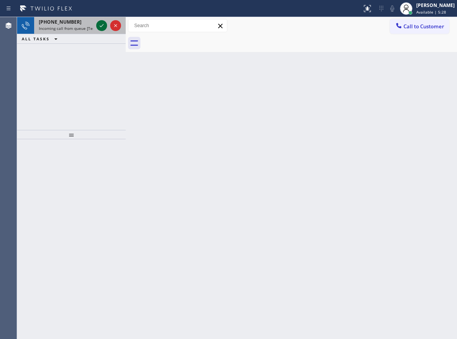
click at [104, 25] on icon at bounding box center [101, 25] width 9 height 9
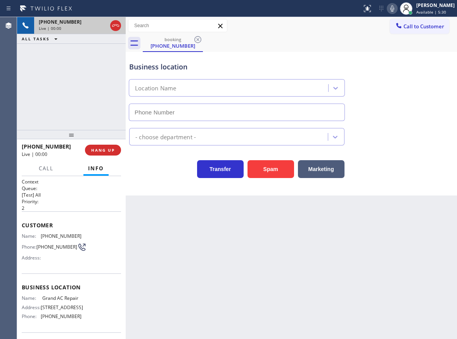
type input "(786) 269-0401"
click at [99, 156] on div "+17862478739 Live | 00:00 HANG UP" at bounding box center [71, 150] width 99 height 20
click at [101, 151] on span "HANG UP" at bounding box center [103, 150] width 24 height 5
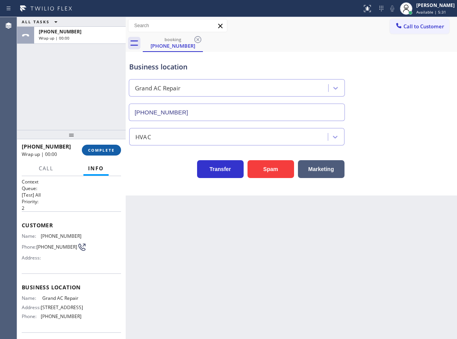
click at [113, 151] on span "COMPLETE" at bounding box center [101, 150] width 27 height 5
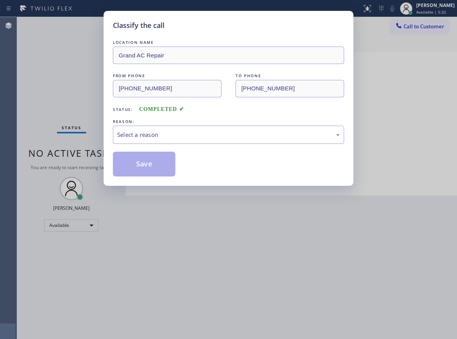
click at [162, 139] on div "Select a reason" at bounding box center [228, 135] width 231 height 18
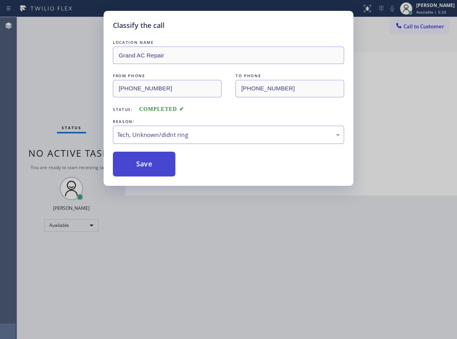
click at [149, 168] on button "Save" at bounding box center [144, 164] width 63 height 25
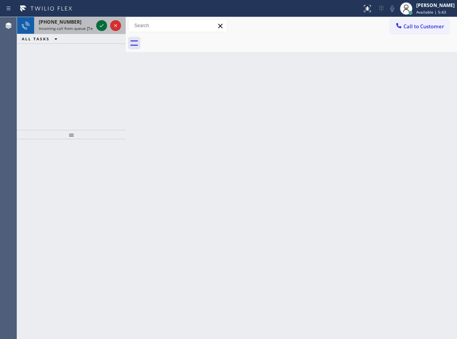
click at [102, 24] on icon at bounding box center [101, 25] width 9 height 9
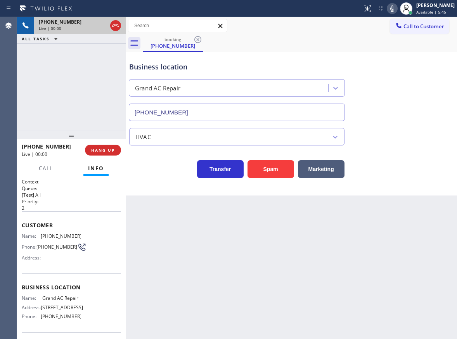
type input "(786) 269-0401"
click at [101, 146] on button "HANG UP" at bounding box center [103, 150] width 36 height 11
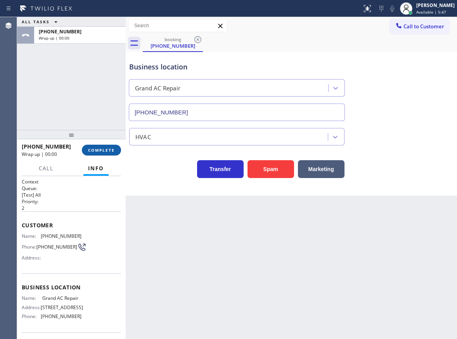
click at [101, 150] on span "COMPLETE" at bounding box center [101, 150] width 27 height 5
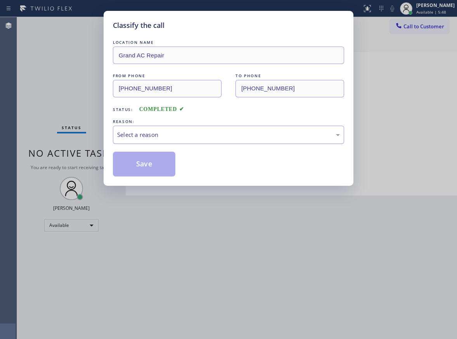
click at [155, 128] on div "Select a reason" at bounding box center [228, 135] width 231 height 18
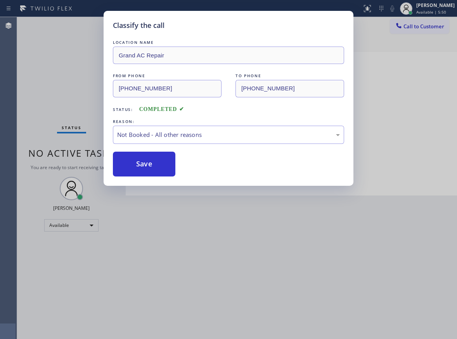
click at [152, 167] on button "Save" at bounding box center [144, 164] width 63 height 25
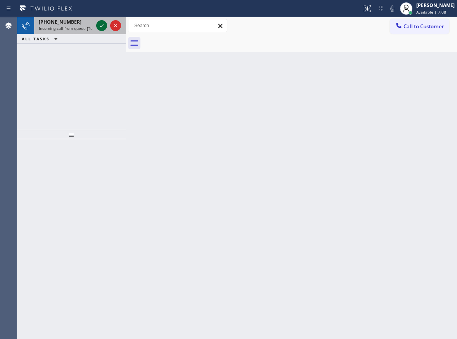
click at [101, 26] on icon at bounding box center [101, 25] width 9 height 9
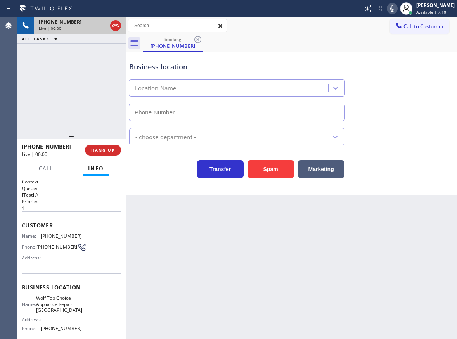
type input "(972) 734-3680"
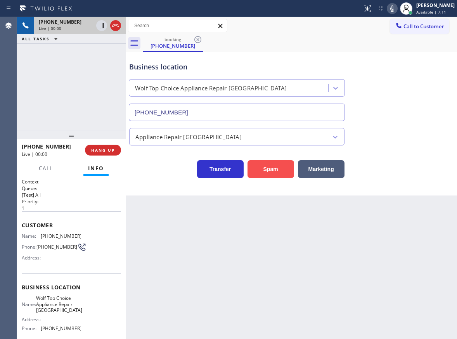
click at [275, 172] on button "Spam" at bounding box center [271, 169] width 47 height 18
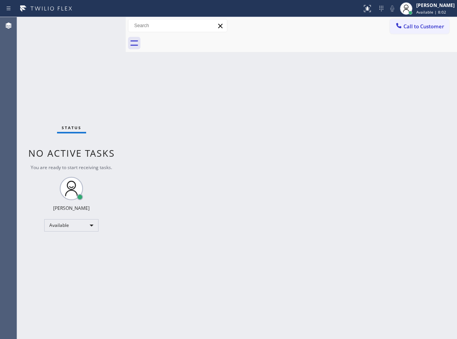
click at [101, 28] on div "Status No active tasks You are ready to start receiving tasks. [PERSON_NAME] Av…" at bounding box center [71, 178] width 109 height 322
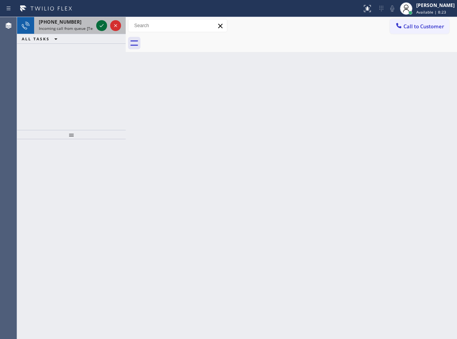
click at [100, 24] on icon at bounding box center [101, 25] width 9 height 9
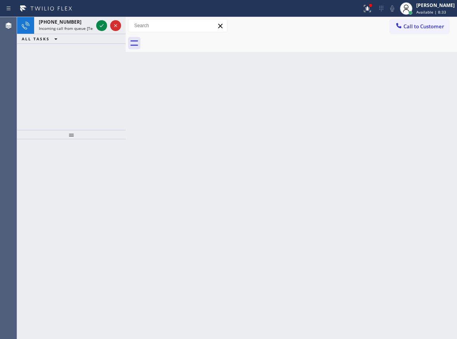
click at [446, 75] on div "Back to Dashboard Change Sender ID Customers Technicians Select a contact Outbo…" at bounding box center [292, 178] width 332 height 322
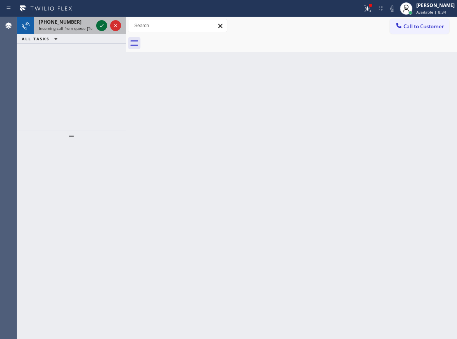
click at [97, 27] on div at bounding box center [101, 25] width 11 height 9
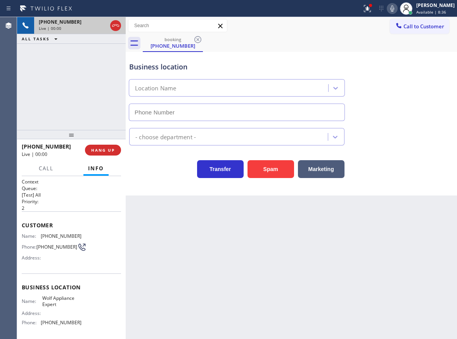
type input "(949) 536-9698"
click at [67, 303] on span "Wolf Appliance Expert" at bounding box center [61, 302] width 39 height 12
copy span "Wolf Appliance Expert"
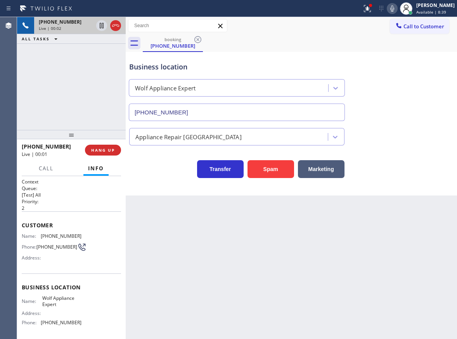
click at [198, 119] on input "(949) 536-9698" at bounding box center [237, 112] width 216 height 17
click at [372, 10] on icon at bounding box center [367, 8] width 9 height 9
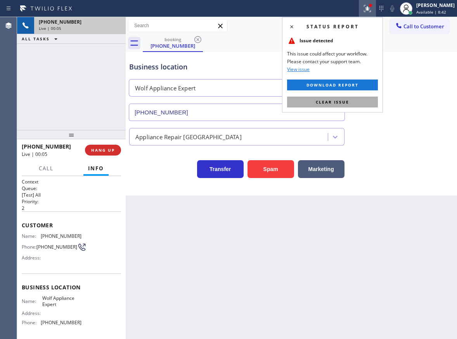
click at [368, 97] on button "Clear issue" at bounding box center [332, 102] width 91 height 11
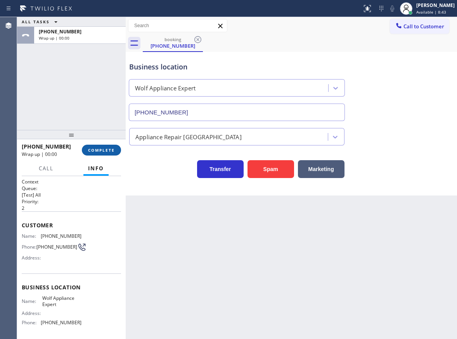
click at [101, 153] on span "COMPLETE" at bounding box center [101, 150] width 27 height 5
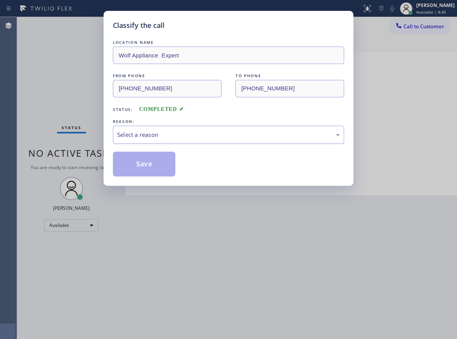
click at [155, 136] on div "Select a reason" at bounding box center [228, 134] width 223 height 9
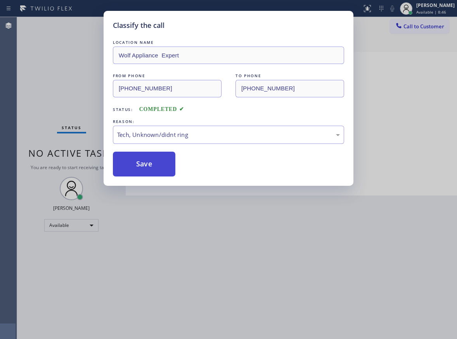
click at [140, 166] on button "Save" at bounding box center [144, 164] width 63 height 25
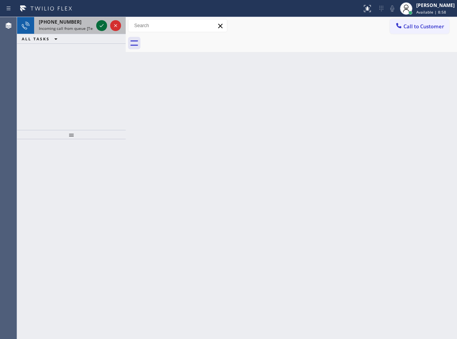
click at [101, 27] on icon at bounding box center [101, 25] width 9 height 9
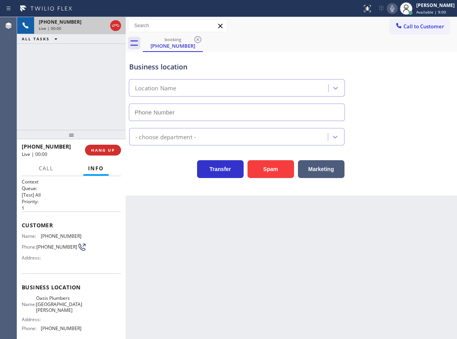
type input "(310) 818-7582"
click at [57, 303] on span "Oasis Plumbers Santa Monica" at bounding box center [59, 305] width 46 height 18
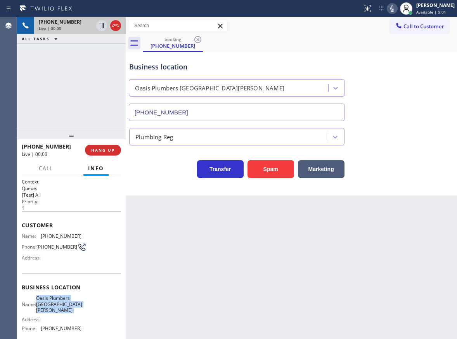
click at [57, 303] on span "Oasis Plumbers Santa Monica" at bounding box center [59, 305] width 46 height 18
copy span "Oasis Plumbers Santa Monica"
click at [305, 115] on input "(310) 818-7582" at bounding box center [237, 112] width 216 height 17
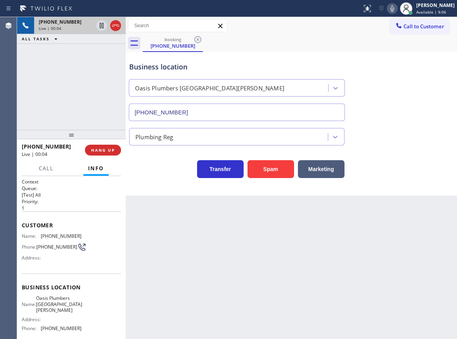
click at [225, 103] on div "(310) 818-7582" at bounding box center [236, 111] width 219 height 21
click at [225, 108] on input "(310) 818-7582" at bounding box center [237, 112] width 216 height 17
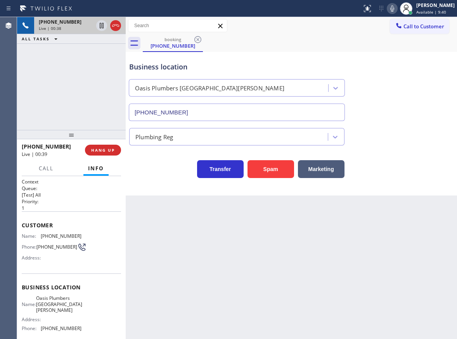
click at [49, 236] on span "(304) 240-2879" at bounding box center [61, 236] width 41 height 6
copy span "(304) 240-2879"
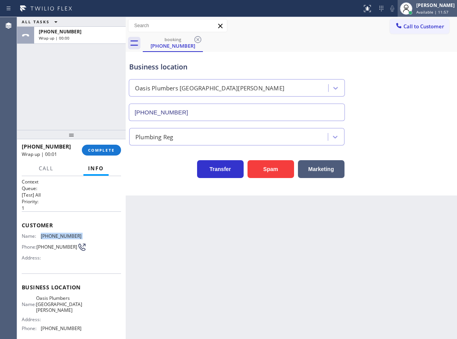
click at [445, 7] on div "[PERSON_NAME]" at bounding box center [436, 5] width 38 height 7
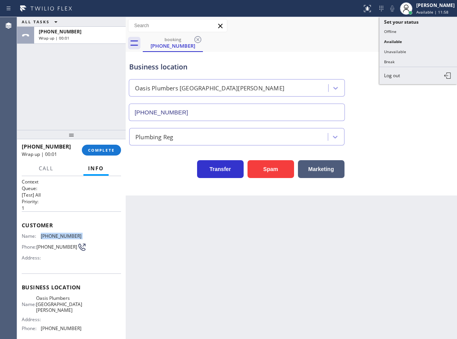
click at [406, 48] on button "Unavailable" at bounding box center [419, 52] width 78 height 10
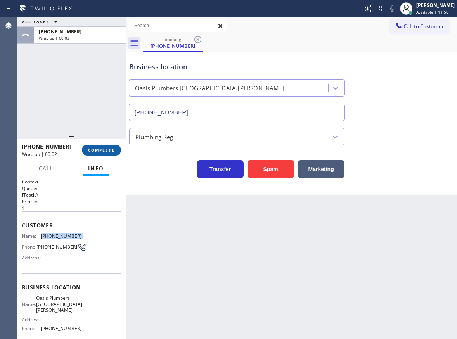
click at [103, 149] on span "COMPLETE" at bounding box center [101, 150] width 27 height 5
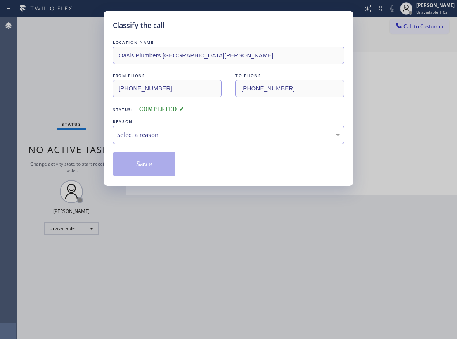
click at [153, 137] on div "Select a reason" at bounding box center [228, 134] width 223 height 9
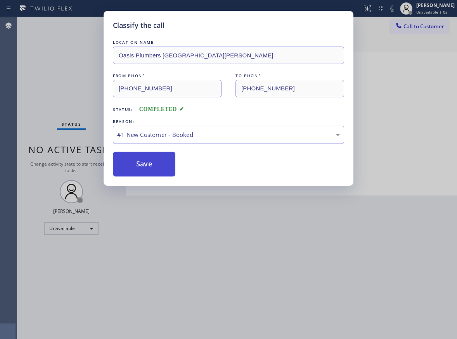
click at [147, 160] on button "Save" at bounding box center [144, 164] width 63 height 25
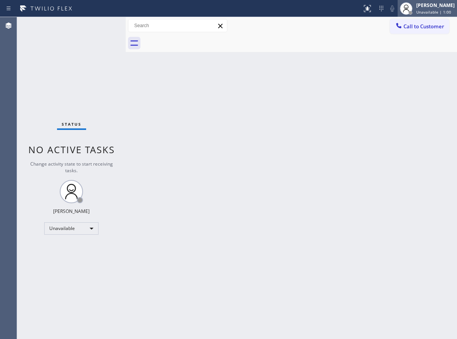
click at [430, 11] on span "Unavailable | 1:00" at bounding box center [434, 11] width 35 height 5
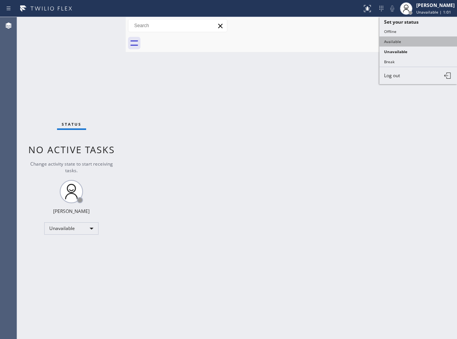
click at [395, 43] on button "Available" at bounding box center [419, 42] width 78 height 10
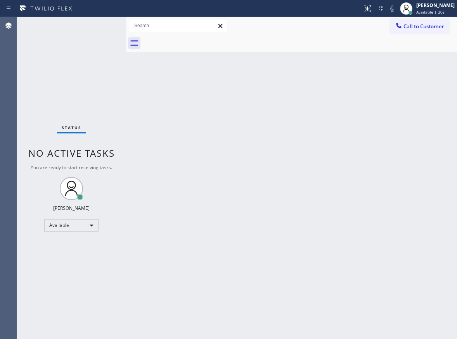
drag, startPoint x: 440, startPoint y: 227, endPoint x: 360, endPoint y: 91, distance: 157.4
click at [440, 227] on div "Back to Dashboard Change Sender ID Customers Technicians Select a contact Outbo…" at bounding box center [292, 178] width 332 height 322
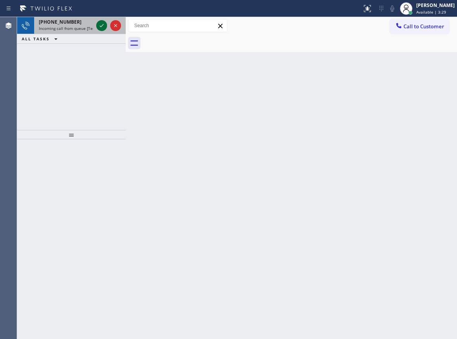
click at [99, 23] on icon at bounding box center [101, 25] width 9 height 9
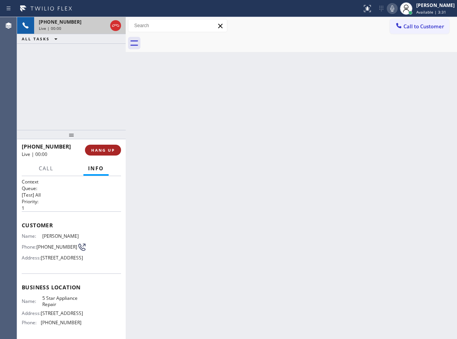
click at [108, 153] on button "HANG UP" at bounding box center [103, 150] width 36 height 11
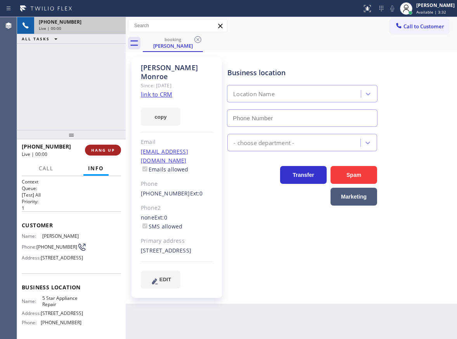
click at [110, 152] on span "HANG UP" at bounding box center [103, 150] width 24 height 5
type input "(855) 731-4952"
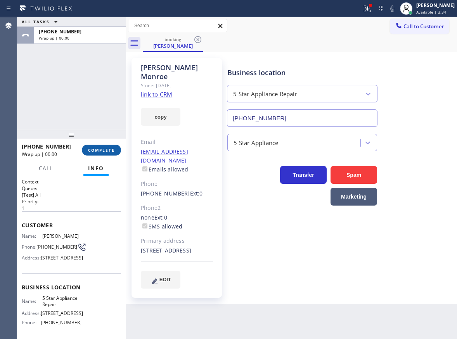
click at [111, 147] on button "COMPLETE" at bounding box center [101, 150] width 39 height 11
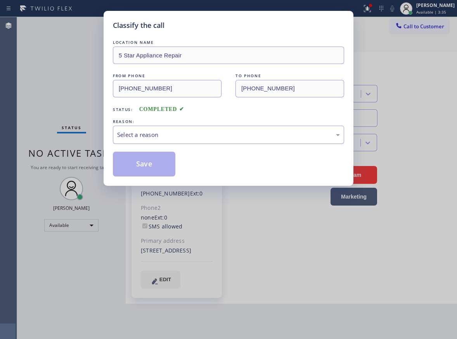
drag, startPoint x: 168, startPoint y: 132, endPoint x: 168, endPoint y: 141, distance: 8.5
click at [168, 133] on div "Select a reason" at bounding box center [228, 134] width 223 height 9
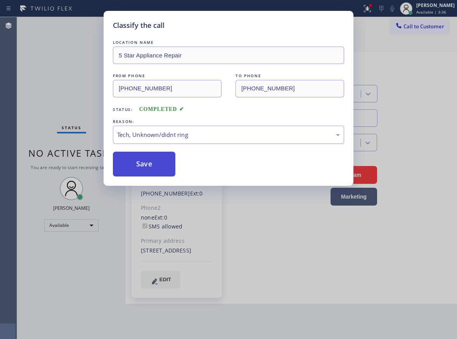
click at [156, 170] on button "Save" at bounding box center [144, 164] width 63 height 25
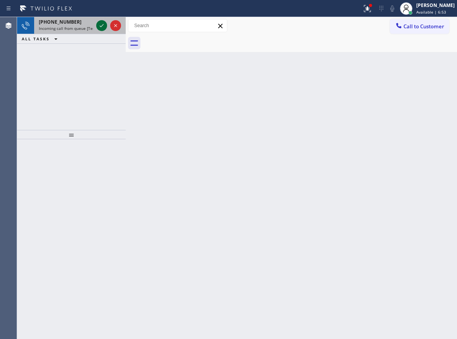
click at [102, 27] on icon at bounding box center [101, 25] width 9 height 9
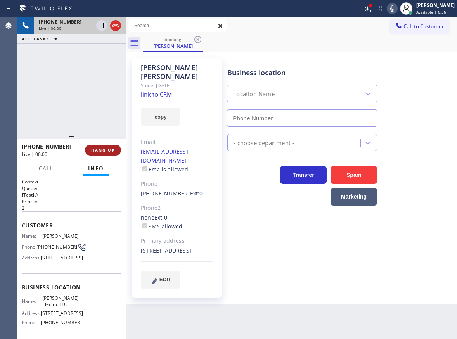
type input "(848) 331-2769"
click at [115, 153] on button "HANG UP" at bounding box center [103, 150] width 36 height 11
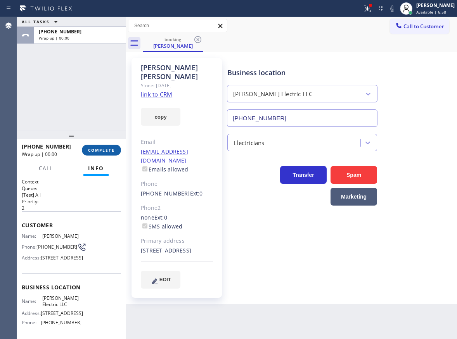
click at [115, 151] on span "COMPLETE" at bounding box center [101, 150] width 27 height 5
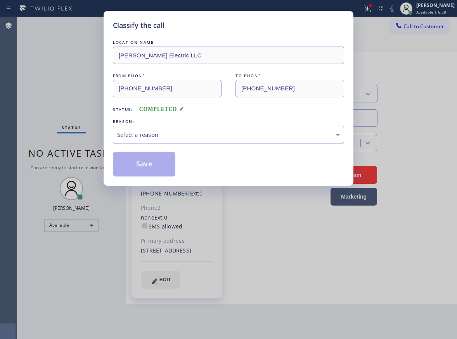
click at [176, 135] on div "Select a reason" at bounding box center [228, 134] width 223 height 9
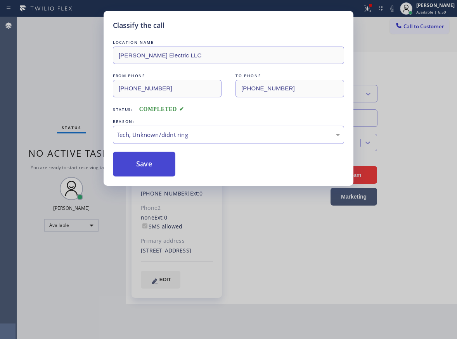
click at [162, 156] on button "Save" at bounding box center [144, 164] width 63 height 25
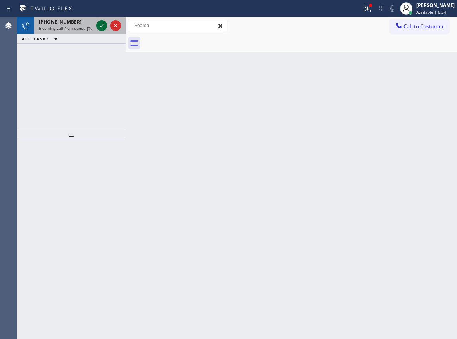
click at [100, 26] on icon at bounding box center [102, 25] width 4 height 3
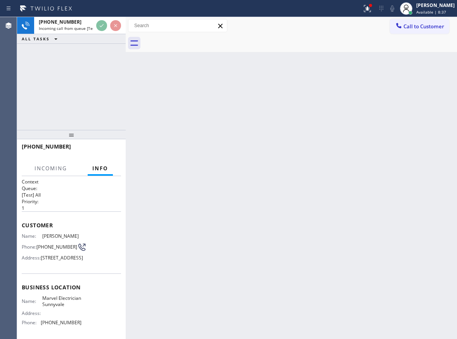
click at [192, 94] on div "Back to Dashboard Change Sender ID Customers Technicians Select a contact Outbo…" at bounding box center [292, 178] width 332 height 322
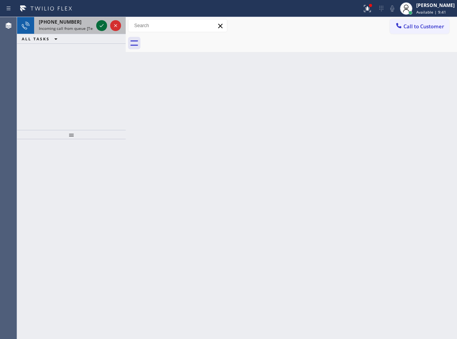
click at [100, 27] on icon at bounding box center [101, 25] width 9 height 9
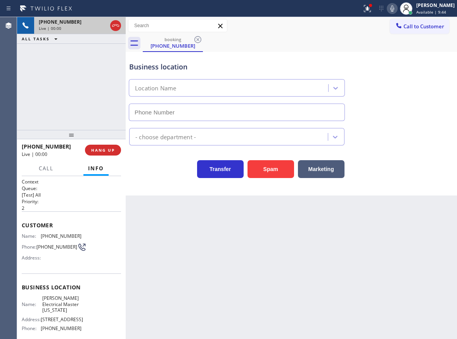
type input "(646) 846-1663"
click at [111, 149] on span "HANG UP" at bounding box center [103, 150] width 24 height 5
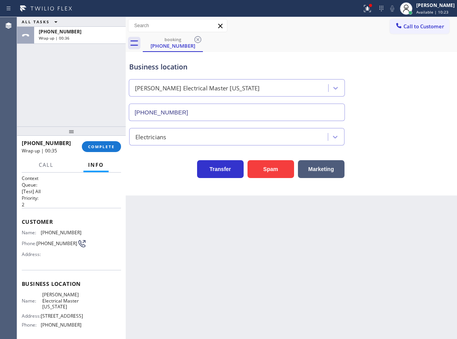
click at [95, 134] on div at bounding box center [71, 131] width 109 height 9
click at [103, 148] on span "COMPLETE" at bounding box center [101, 146] width 27 height 5
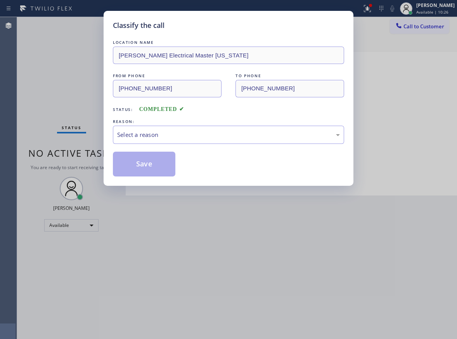
click at [235, 144] on div "LOCATION NAME Alfred Electrical Master New York FROM PHONE (646) 464-7990 TO PH…" at bounding box center [228, 107] width 231 height 138
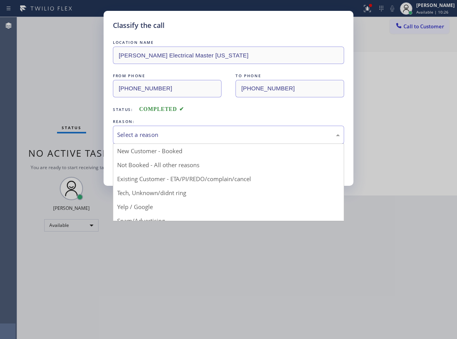
click at [220, 141] on div "Select a reason" at bounding box center [228, 135] width 231 height 18
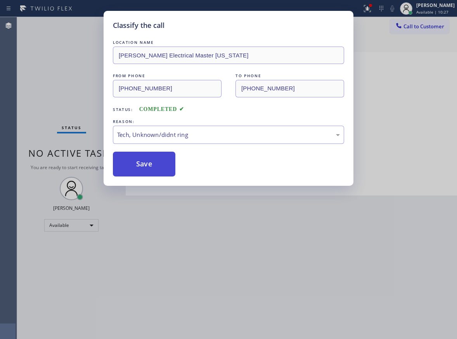
click at [147, 165] on button "Save" at bounding box center [144, 164] width 63 height 25
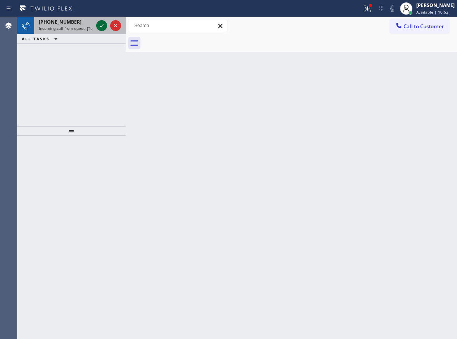
click at [103, 30] on icon at bounding box center [101, 25] width 9 height 9
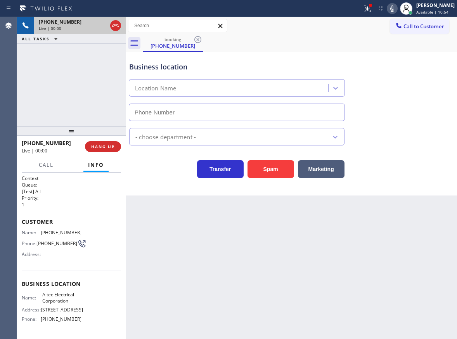
type input "(848) 345-5319"
click at [115, 148] on span "HANG UP" at bounding box center [103, 146] width 24 height 5
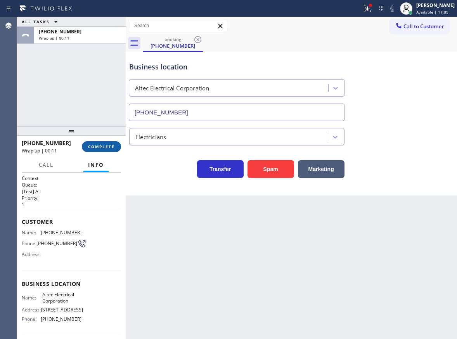
click at [115, 148] on button "COMPLETE" at bounding box center [101, 146] width 39 height 11
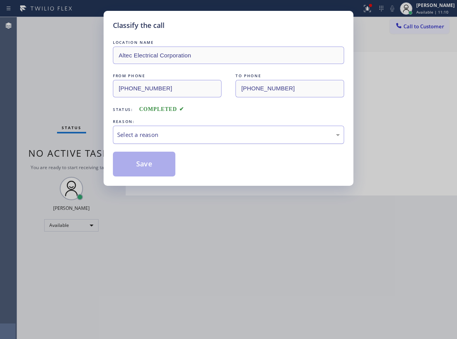
click at [169, 134] on div "Select a reason" at bounding box center [228, 134] width 223 height 9
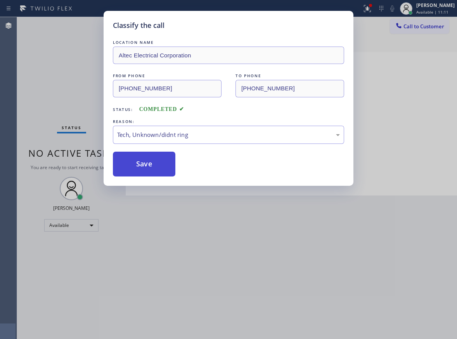
click at [156, 167] on button "Save" at bounding box center [144, 164] width 63 height 25
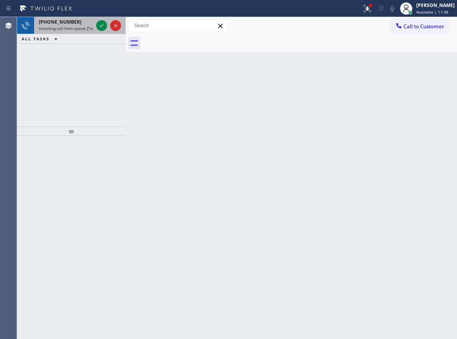
click at [63, 24] on span "+19145144383" at bounding box center [60, 22] width 43 height 7
click at [73, 24] on div "+19145144383" at bounding box center [66, 22] width 54 height 7
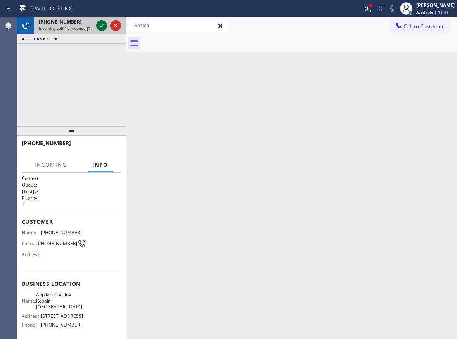
click at [103, 28] on icon at bounding box center [101, 25] width 9 height 9
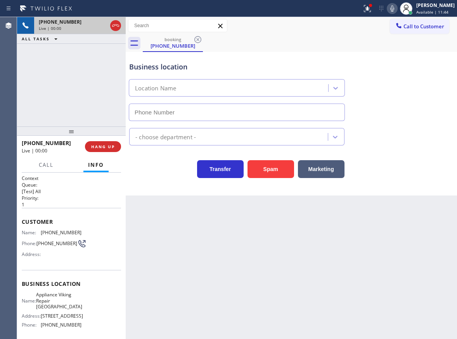
type input "(347) 218-9766"
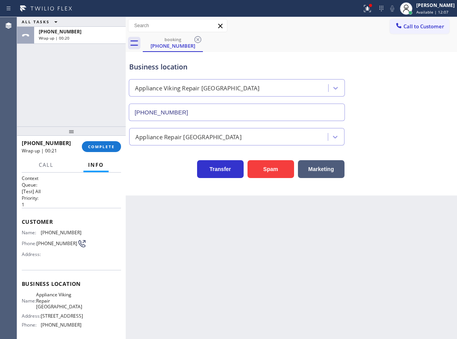
click at [110, 154] on div "+19145144383 Wrap up | 00:21 COMPLETE" at bounding box center [71, 147] width 99 height 20
click at [109, 150] on button "COMPLETE" at bounding box center [101, 146] width 39 height 11
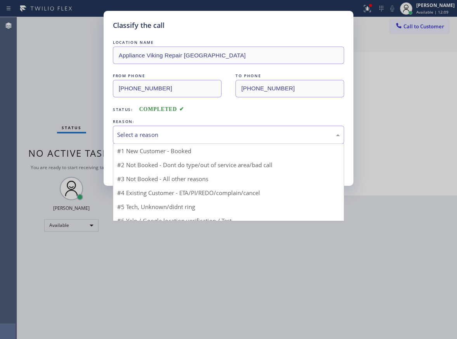
click at [150, 136] on div "Select a reason" at bounding box center [228, 134] width 223 height 9
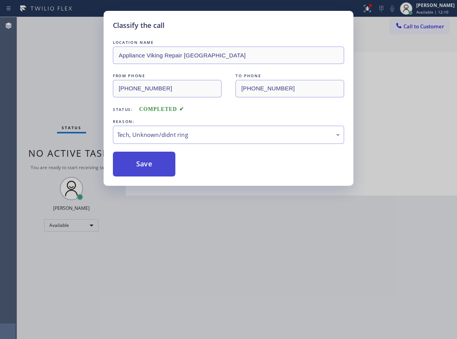
click at [149, 167] on button "Save" at bounding box center [144, 164] width 63 height 25
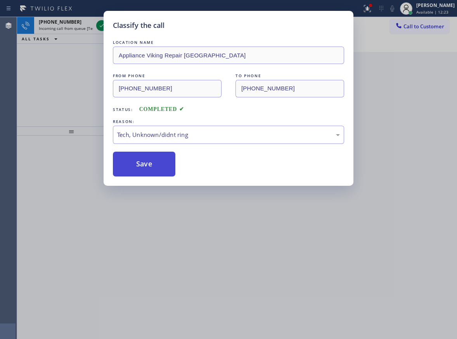
click at [149, 167] on button "Save" at bounding box center [144, 164] width 63 height 25
click at [38, 92] on div "Classify the call LOCATION NAME Appliance Viking Repair Flatlands FROM PHONE (9…" at bounding box center [228, 169] width 457 height 339
click at [138, 168] on button "Save" at bounding box center [144, 164] width 63 height 25
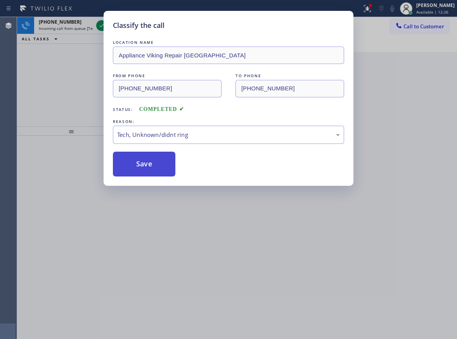
click at [138, 167] on button "Save" at bounding box center [144, 164] width 63 height 25
click at [427, 219] on div "Classify the call LOCATION NAME Appliance Viking Repair Flatlands FROM PHONE (9…" at bounding box center [228, 169] width 457 height 339
click at [161, 173] on button "Save" at bounding box center [144, 164] width 63 height 25
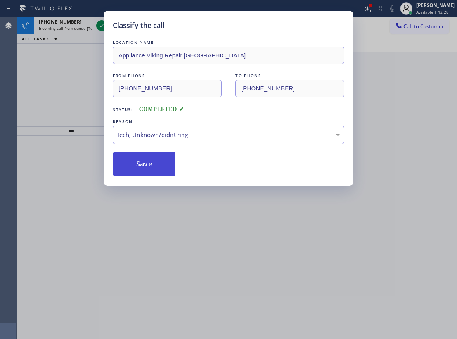
click at [161, 173] on button "Save" at bounding box center [144, 164] width 63 height 25
drag, startPoint x: 61, startPoint y: 80, endPoint x: 89, endPoint y: 37, distance: 50.6
click at [61, 80] on div "Classify the call LOCATION NAME Appliance Viking Repair Flatlands FROM PHONE (9…" at bounding box center [228, 169] width 457 height 339
click at [149, 154] on button "Save" at bounding box center [144, 164] width 63 height 25
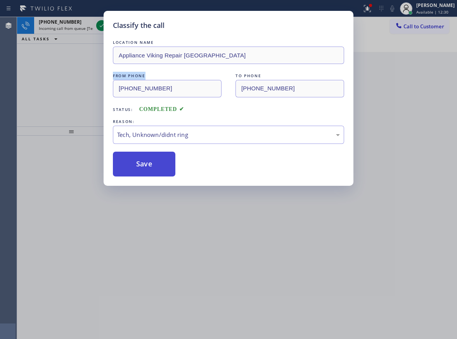
click at [149, 162] on button "Save" at bounding box center [144, 164] width 63 height 25
click at [75, 75] on div "Classify the call LOCATION NAME Appliance Viking Repair Flatlands FROM PHONE (9…" at bounding box center [228, 169] width 457 height 339
click at [98, 25] on div "Classify the call LOCATION NAME Appliance Viking Repair Flatlands FROM PHONE (9…" at bounding box center [228, 169] width 457 height 339
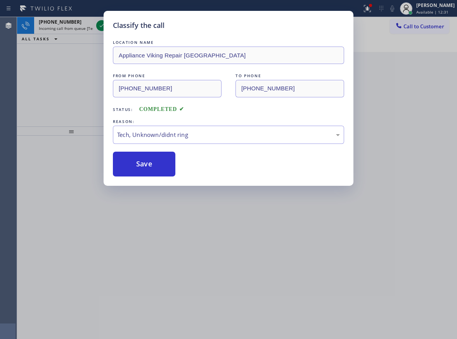
click at [101, 26] on div "Classify the call LOCATION NAME Appliance Viking Repair Flatlands FROM PHONE (9…" at bounding box center [228, 169] width 457 height 339
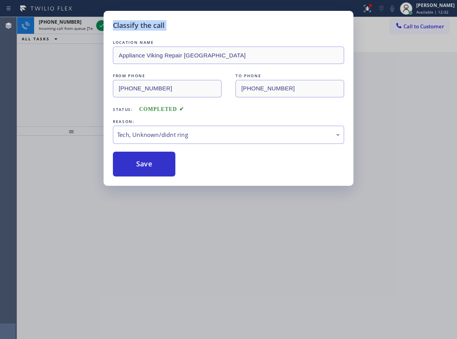
click at [101, 26] on div "Classify the call LOCATION NAME Appliance Viking Repair Flatlands FROM PHONE (9…" at bounding box center [228, 169] width 457 height 339
click at [72, 212] on div "Classify the call LOCATION NAME Appliance Viking Repair Flatlands FROM PHONE (9…" at bounding box center [228, 169] width 457 height 339
click at [153, 165] on button "Save" at bounding box center [144, 164] width 63 height 25
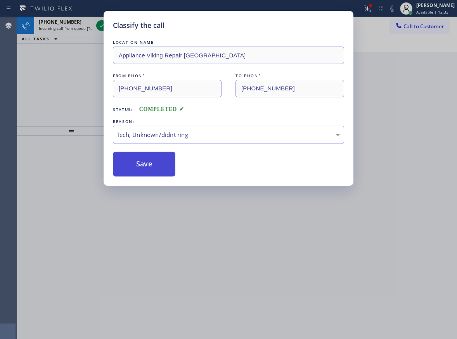
click at [153, 165] on button "Save" at bounding box center [144, 164] width 63 height 25
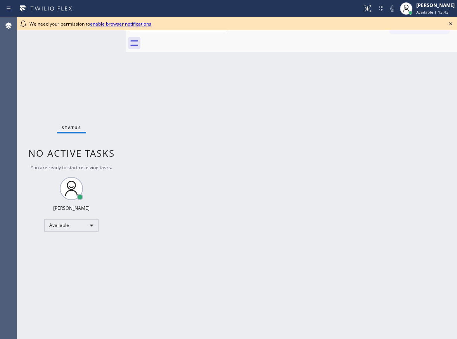
click at [450, 24] on icon at bounding box center [451, 23] width 9 height 9
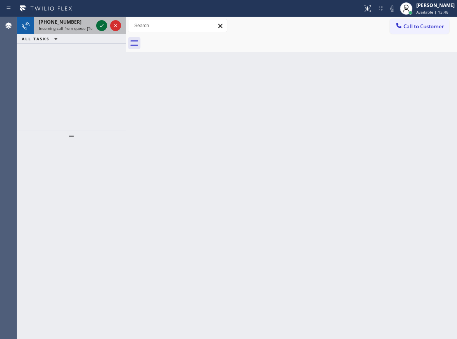
click at [101, 27] on icon at bounding box center [102, 25] width 4 height 3
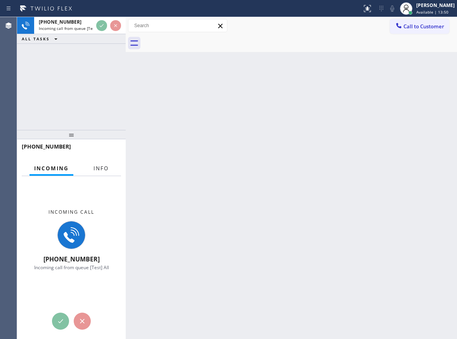
click at [101, 167] on span "Info" at bounding box center [101, 168] width 15 height 7
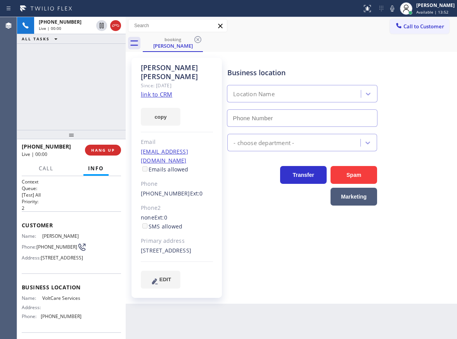
type input "(562) 620-5452"
click at [58, 309] on div "Business location Name: VoltCare Services Address: Phone: (562) 620-5452" at bounding box center [71, 303] width 99 height 59
click at [57, 310] on div "Business location Name: VoltCare Services Address: Phone: (562) 620-5452" at bounding box center [71, 303] width 99 height 59
copy span "VoltCare Services"
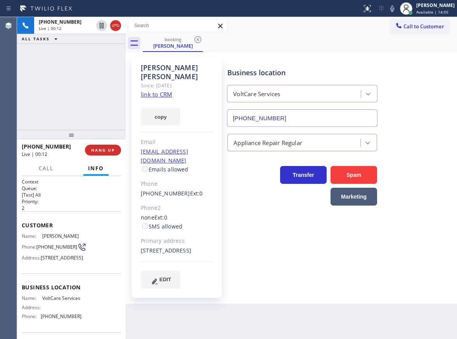
click at [285, 120] on input "(562) 620-5452" at bounding box center [302, 118] width 151 height 17
click at [168, 90] on link "link to CRM" at bounding box center [156, 94] width 31 height 8
click at [49, 250] on span "(562) 405-7869" at bounding box center [57, 247] width 41 height 6
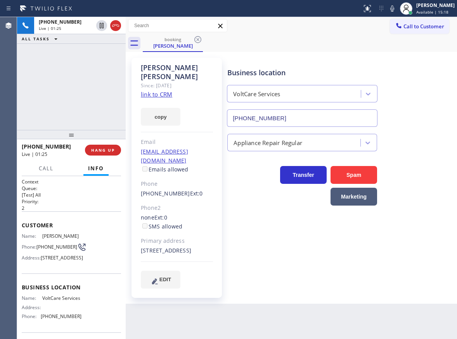
click at [49, 250] on span "(562) 405-7869" at bounding box center [57, 247] width 41 height 6
copy div "(562) 405-7869"
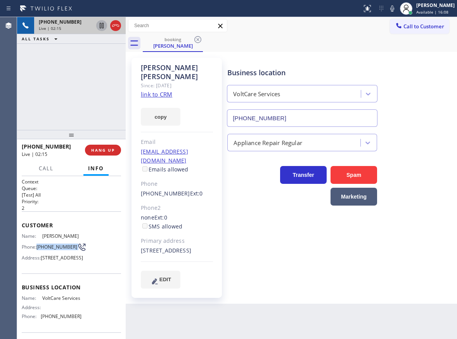
click at [101, 25] on icon at bounding box center [101, 25] width 9 height 9
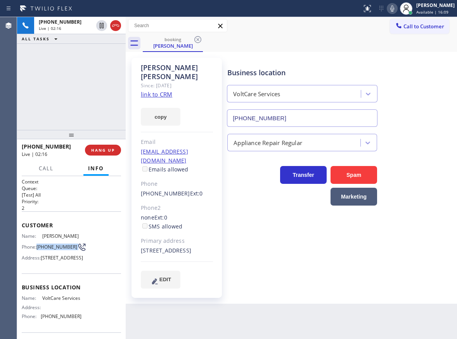
click at [397, 5] on icon at bounding box center [392, 8] width 9 height 9
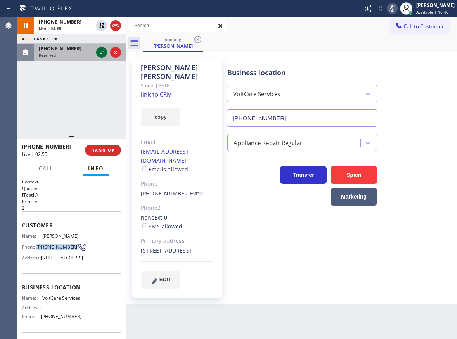
click at [102, 50] on icon at bounding box center [101, 52] width 9 height 9
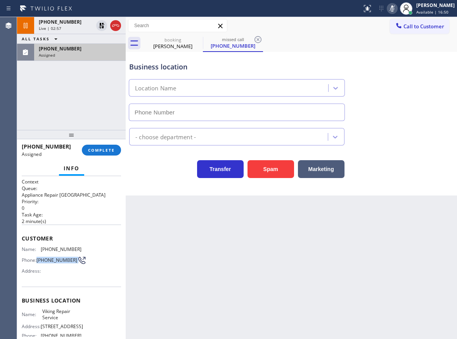
type input "(323) 416-2342"
click at [101, 152] on span "COMPLETE" at bounding box center [101, 150] width 27 height 5
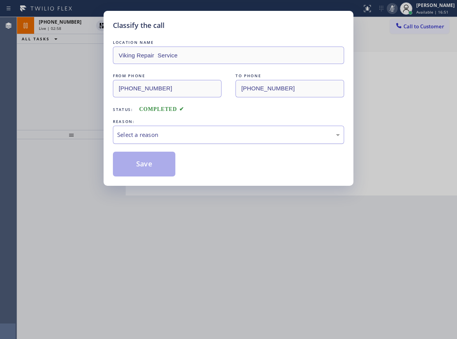
click at [192, 132] on div "Select a reason" at bounding box center [228, 134] width 223 height 9
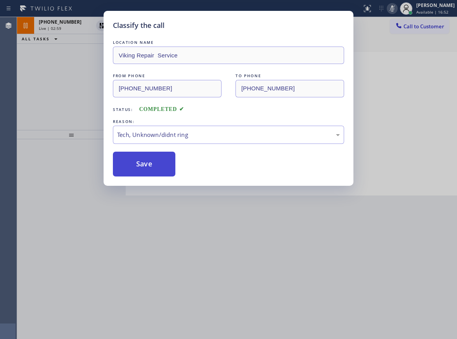
click at [154, 168] on button "Save" at bounding box center [144, 164] width 63 height 25
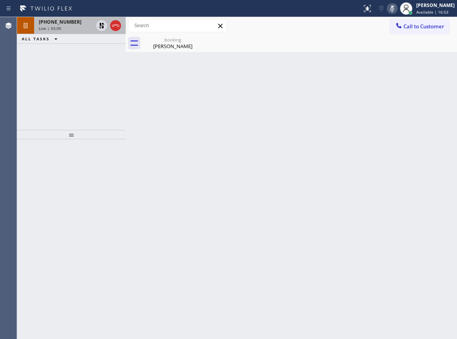
click at [57, 29] on span "Live | 03:00" at bounding box center [50, 28] width 23 height 5
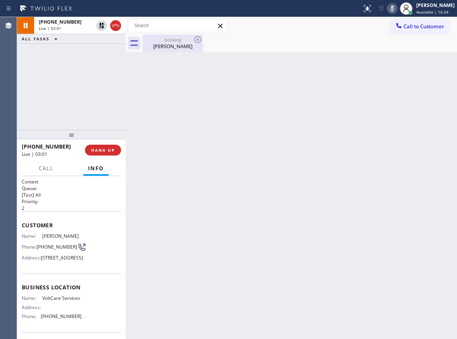
click at [170, 45] on div "Julie Hanson" at bounding box center [173, 46] width 59 height 7
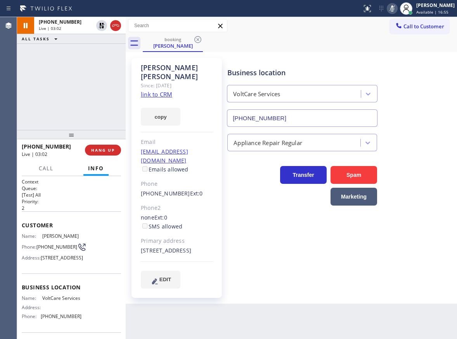
click at [397, 10] on icon at bounding box center [392, 8] width 9 height 9
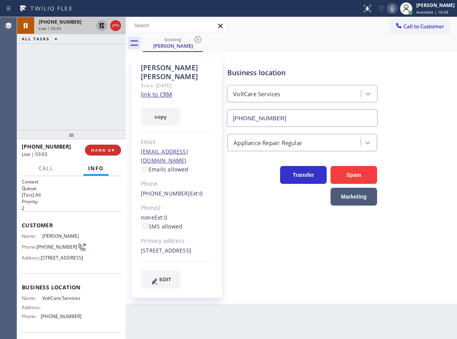
click at [99, 26] on icon at bounding box center [101, 25] width 9 height 9
click at [115, 151] on button "HANG UP" at bounding box center [103, 150] width 36 height 11
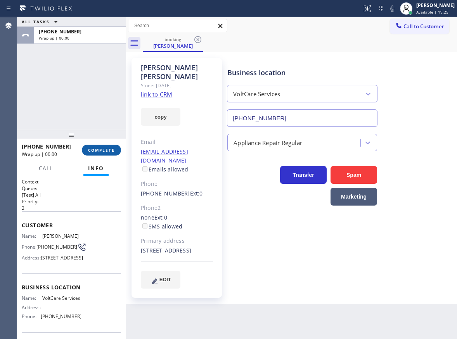
click at [102, 149] on span "COMPLETE" at bounding box center [101, 150] width 27 height 5
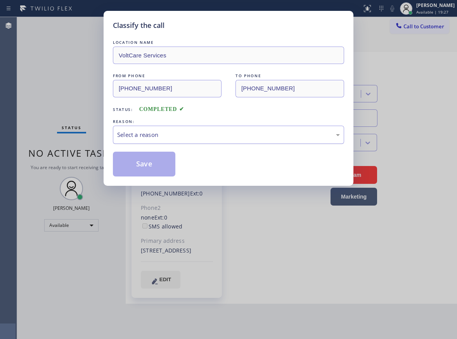
click at [174, 133] on div "Select a reason" at bounding box center [228, 134] width 223 height 9
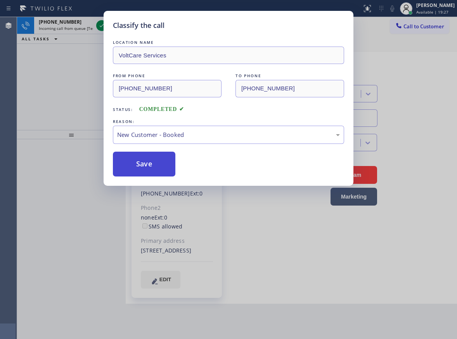
click at [148, 161] on button "Save" at bounding box center [144, 164] width 63 height 25
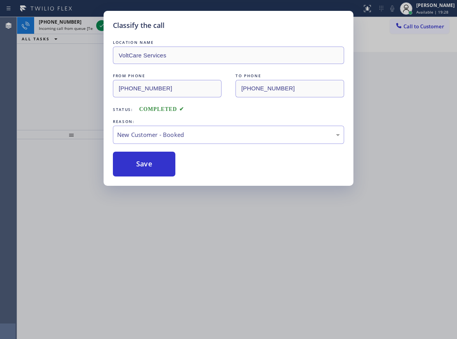
click at [78, 82] on div "Classify the call LOCATION NAME VoltCare Services FROM PHONE (562) 405-7869 TO …" at bounding box center [228, 169] width 457 height 339
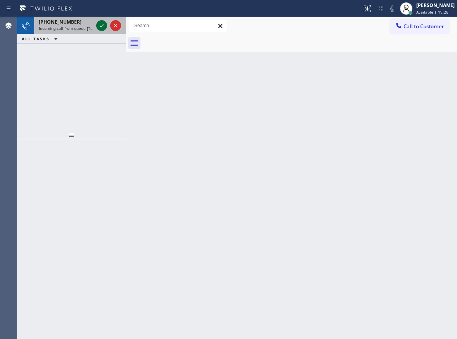
click at [101, 26] on icon at bounding box center [102, 25] width 4 height 3
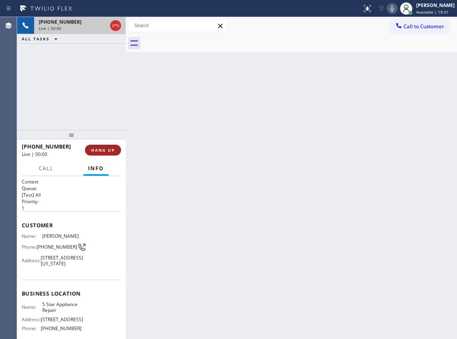
click at [106, 153] on button "HANG UP" at bounding box center [103, 150] width 36 height 11
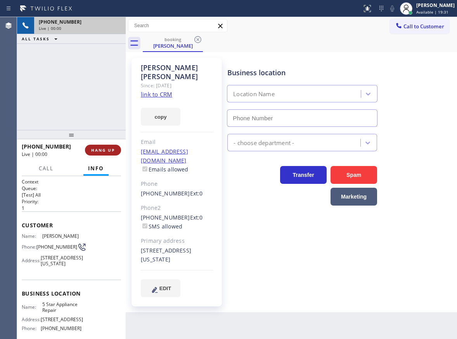
click at [105, 151] on span "HANG UP" at bounding box center [103, 150] width 24 height 5
type input "[PHONE_NUMBER]"
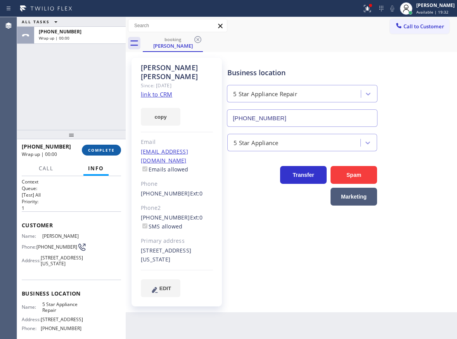
click at [100, 147] on button "COMPLETE" at bounding box center [101, 150] width 39 height 11
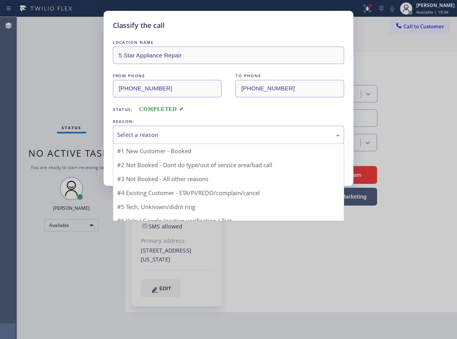
click at [178, 137] on div "Select a reason" at bounding box center [228, 134] width 223 height 9
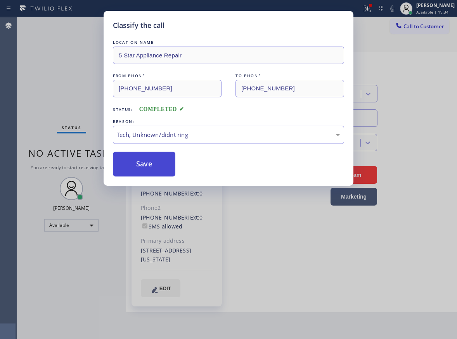
click at [141, 167] on button "Save" at bounding box center [144, 164] width 63 height 25
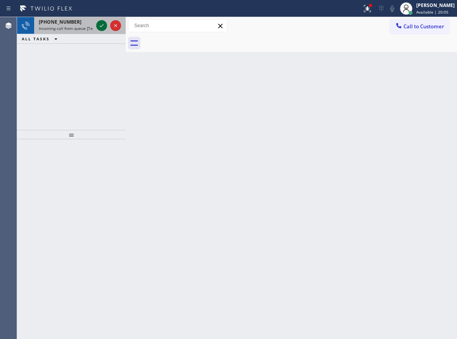
click at [99, 27] on icon at bounding box center [101, 25] width 9 height 9
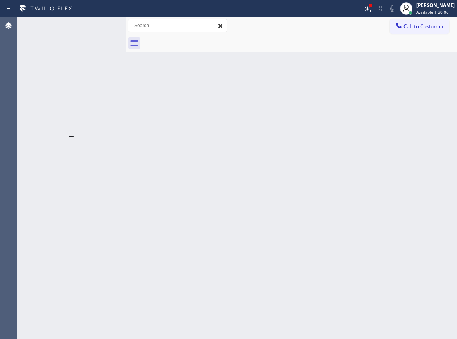
click at [98, 26] on icon at bounding box center [101, 25] width 9 height 9
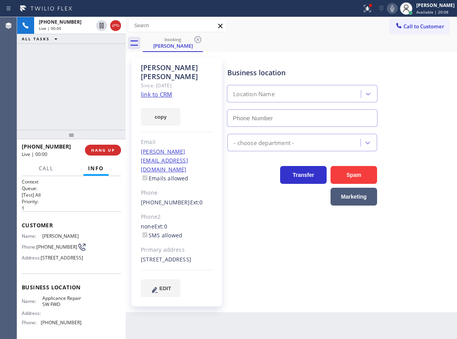
type input "(213) 566-9111"
click at [111, 157] on div "+15624412044 Live | 00:00 HANG UP" at bounding box center [71, 150] width 99 height 20
click at [110, 153] on button "HANG UP" at bounding box center [103, 150] width 36 height 11
click at [110, 151] on span "HANG UP" at bounding box center [103, 150] width 24 height 5
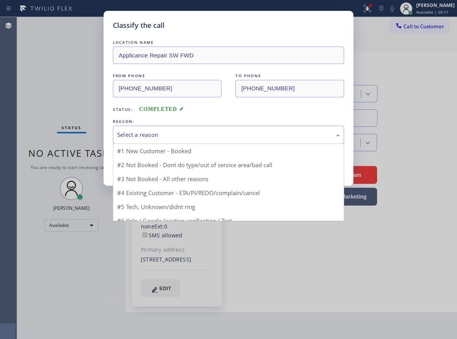
click at [174, 137] on div "Select a reason" at bounding box center [228, 134] width 223 height 9
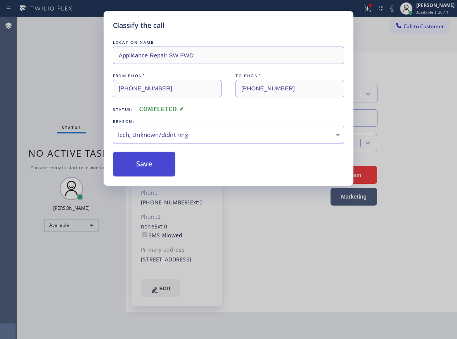
drag, startPoint x: 150, startPoint y: 169, endPoint x: 151, endPoint y: 56, distance: 113.0
click at [150, 168] on button "Save" at bounding box center [144, 164] width 63 height 25
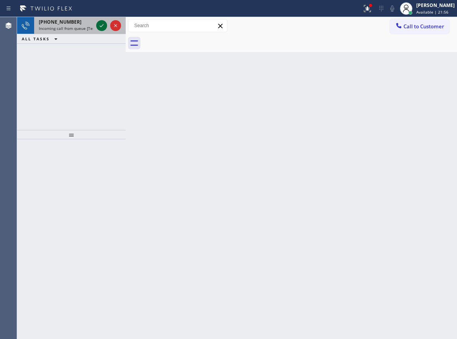
click at [99, 25] on icon at bounding box center [101, 25] width 9 height 9
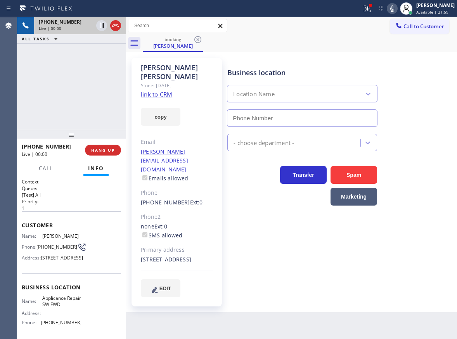
type input "(213) 566-9111"
click at [168, 90] on link "link to CRM" at bounding box center [156, 94] width 31 height 8
click at [126, 153] on div at bounding box center [126, 178] width 0 height 322
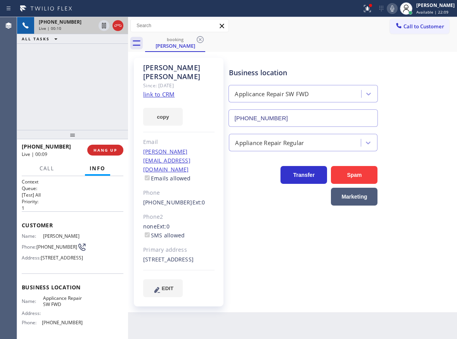
click at [50, 308] on span "Applicance Repair SW FWD" at bounding box center [63, 302] width 40 height 12
copy span "Applicance Repair SW FWD"
click at [278, 110] on input "(213) 566-9111" at bounding box center [304, 118] width 150 height 17
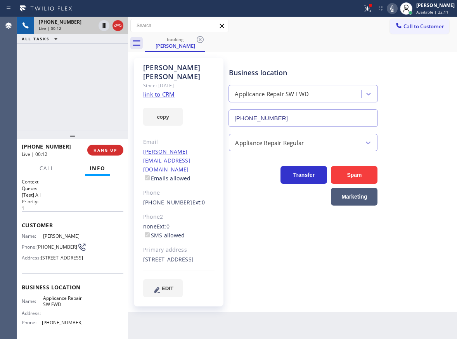
click at [278, 110] on input "(213) 566-9111" at bounding box center [304, 118] width 150 height 17
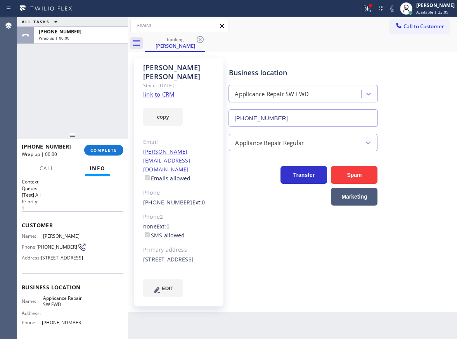
click at [116, 143] on div "+15624412044 Wrap up | 00:00 COMPLETE" at bounding box center [73, 150] width 102 height 20
click at [117, 149] on span "COMPLETE" at bounding box center [103, 150] width 27 height 5
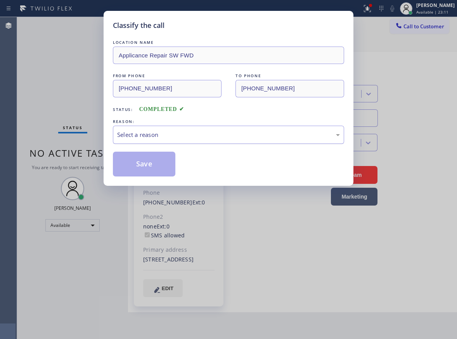
click at [202, 136] on div "Select a reason" at bounding box center [228, 134] width 223 height 9
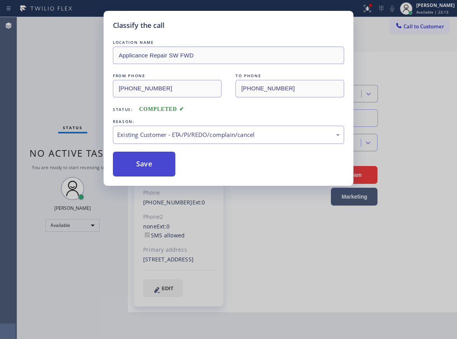
click at [153, 158] on button "Save" at bounding box center [144, 164] width 63 height 25
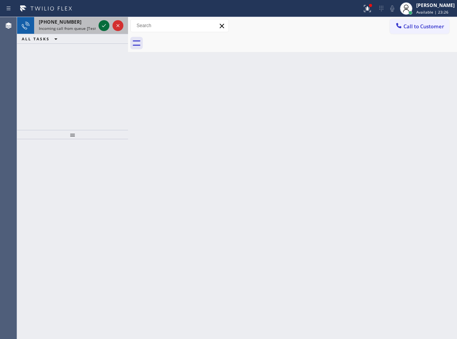
click at [104, 25] on icon at bounding box center [103, 25] width 9 height 9
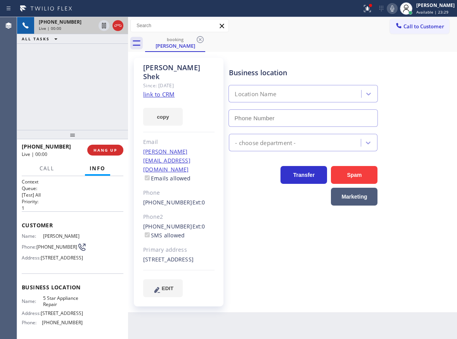
type input "[PHONE_NUMBER]"
click at [166, 90] on link "link to CRM" at bounding box center [158, 94] width 31 height 8
click at [56, 308] on span "5 Star Appliance Repair" at bounding box center [63, 302] width 40 height 12
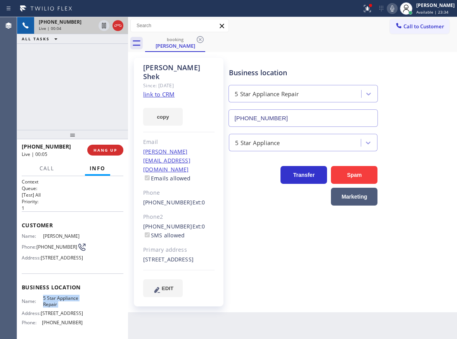
copy span "5 Star Appliance Repair"
click at [286, 122] on input "[PHONE_NUMBER]" at bounding box center [304, 118] width 150 height 17
click at [395, 11] on icon at bounding box center [393, 8] width 4 height 6
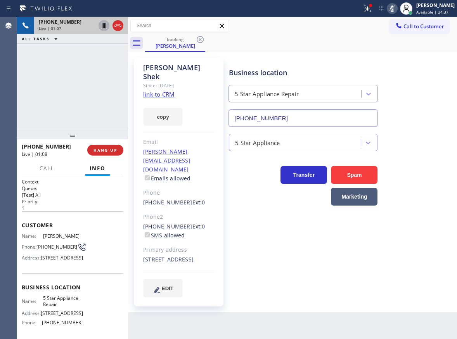
click at [103, 28] on icon at bounding box center [103, 25] width 9 height 9
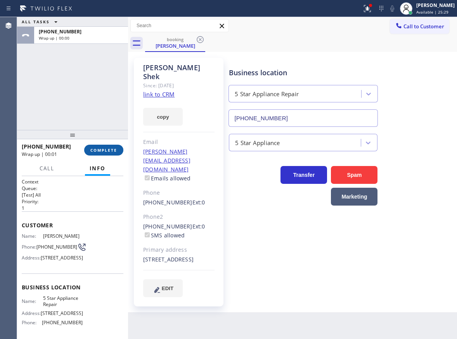
click at [99, 146] on button "COMPLETE" at bounding box center [103, 150] width 39 height 11
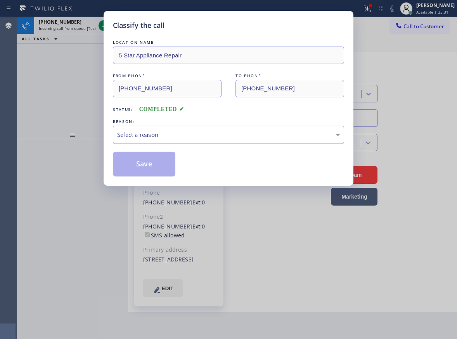
click at [203, 135] on div "Select a reason" at bounding box center [228, 134] width 223 height 9
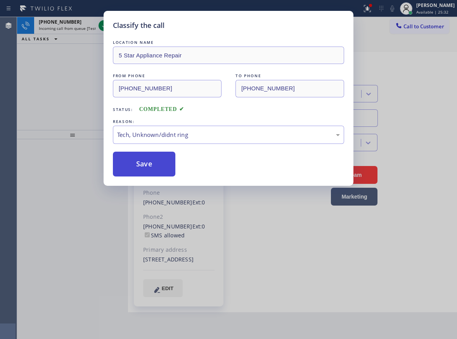
click at [157, 172] on button "Save" at bounding box center [144, 164] width 63 height 25
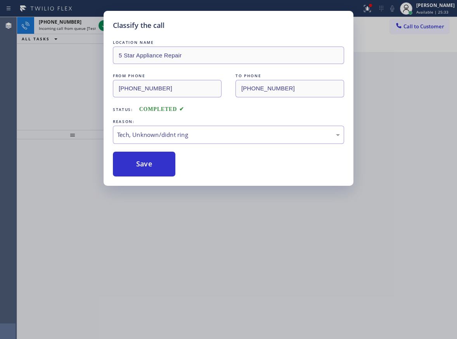
drag, startPoint x: 50, startPoint y: 77, endPoint x: 99, endPoint y: 28, distance: 69.2
click at [51, 77] on div "Classify the call LOCATION NAME 5 Star Appliance Repair FROM PHONE (917) 613-66…" at bounding box center [228, 169] width 457 height 339
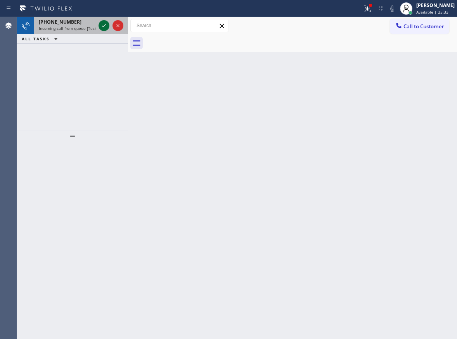
click at [103, 26] on icon at bounding box center [104, 25] width 4 height 3
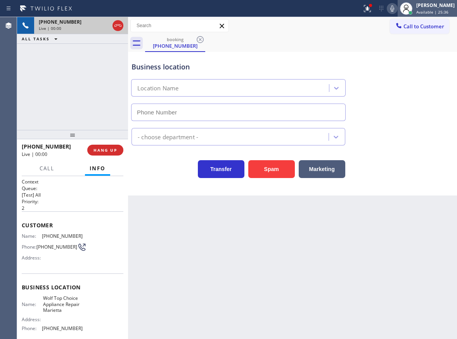
type input "(470) 785-8140"
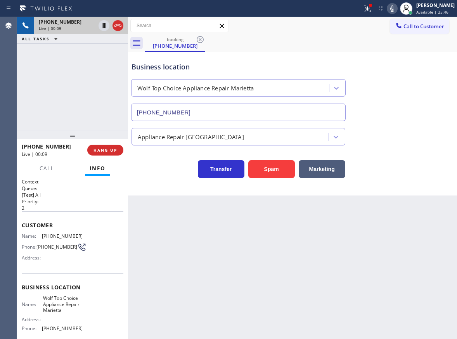
click at [62, 299] on span "Wolf Top Choice Appliance Repair Marietta" at bounding box center [63, 305] width 40 height 18
copy span "Wolf Top Choice Appliance Repair Marietta"
click at [230, 115] on input "(470) 785-8140" at bounding box center [238, 112] width 215 height 17
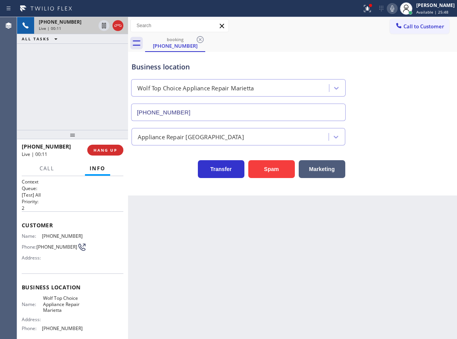
click at [230, 115] on input "(470) 785-8140" at bounding box center [238, 112] width 215 height 17
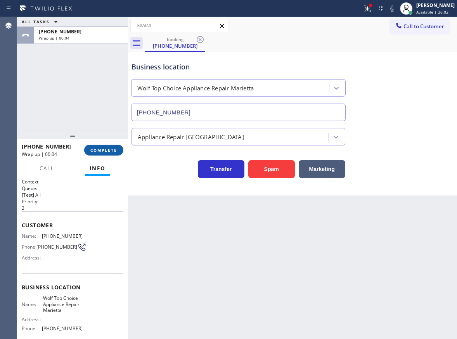
click at [103, 150] on span "COMPLETE" at bounding box center [103, 150] width 27 height 5
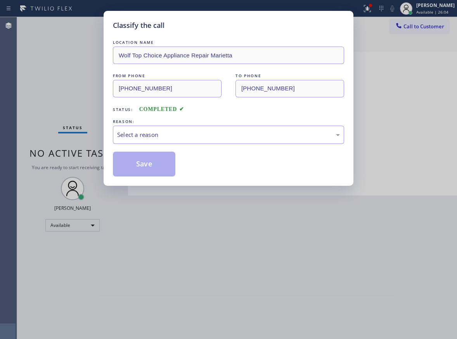
click at [171, 131] on div "Select a reason" at bounding box center [228, 134] width 223 height 9
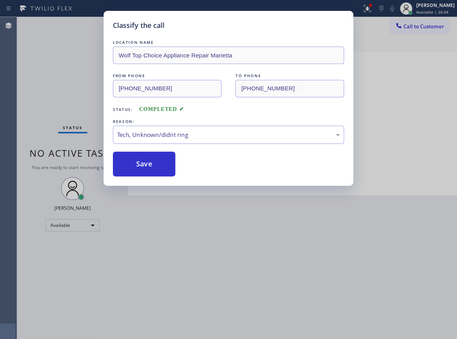
click at [137, 150] on div "LOCATION NAME Wolf Top Choice Appliance Repair Marietta FROM PHONE (470) 370-26…" at bounding box center [228, 107] width 231 height 138
click at [141, 163] on button "Save" at bounding box center [144, 164] width 63 height 25
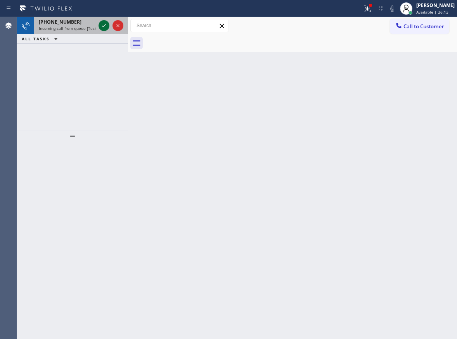
click at [103, 27] on icon at bounding box center [103, 25] width 9 height 9
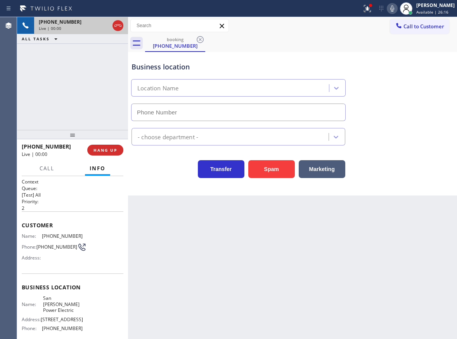
type input "(424) 533-5426"
click at [101, 148] on span "HANG UP" at bounding box center [106, 150] width 24 height 5
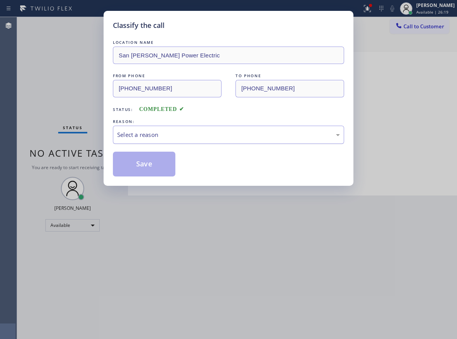
click at [185, 136] on div "Select a reason" at bounding box center [228, 134] width 223 height 9
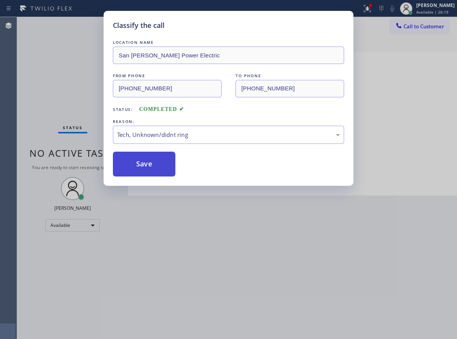
click at [145, 169] on button "Save" at bounding box center [144, 164] width 63 height 25
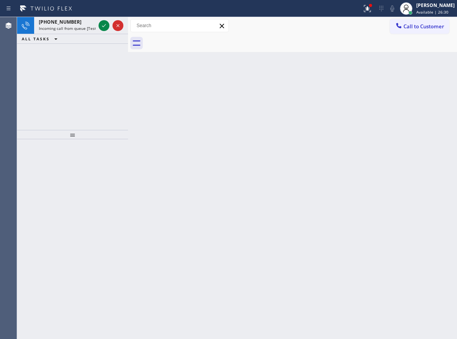
drag, startPoint x: 428, startPoint y: 121, endPoint x: 159, endPoint y: 45, distance: 279.4
click at [428, 121] on div "Back to Dashboard Change Sender ID Customers Technicians Select a contact Outbo…" at bounding box center [292, 178] width 329 height 322
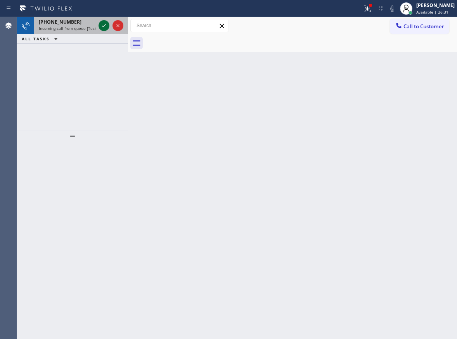
click at [101, 26] on icon at bounding box center [103, 25] width 9 height 9
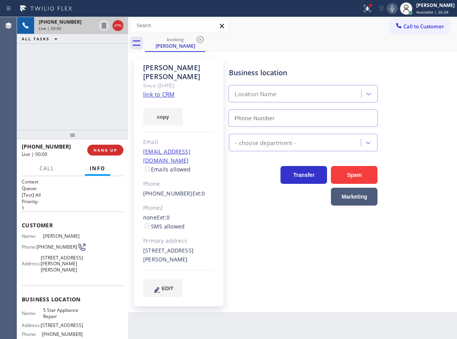
type input "[PHONE_NUMBER]"
click at [163, 90] on link "link to CRM" at bounding box center [158, 94] width 31 height 8
click at [60, 311] on span "5 Star Appliance Repair" at bounding box center [63, 314] width 40 height 12
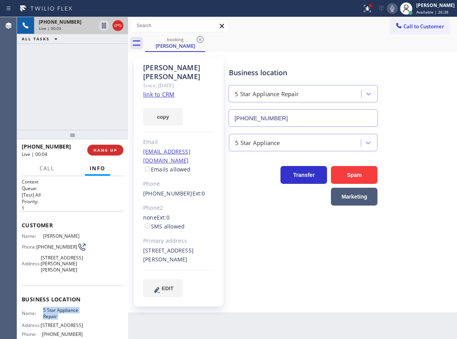
copy span "5 Star Appliance Repair"
click at [302, 115] on input "[PHONE_NUMBER]" at bounding box center [304, 118] width 150 height 17
click at [397, 10] on icon at bounding box center [392, 8] width 9 height 9
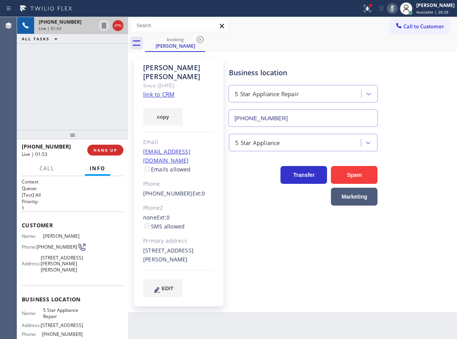
click at [397, 10] on icon at bounding box center [392, 8] width 9 height 9
click at [103, 24] on icon at bounding box center [104, 25] width 4 height 5
click at [416, 140] on div "5 Star Appliance" at bounding box center [342, 141] width 228 height 21
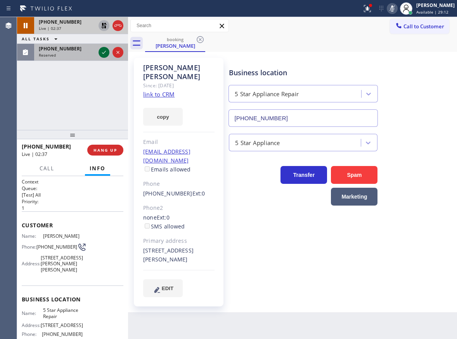
click at [103, 50] on icon at bounding box center [103, 52] width 9 height 9
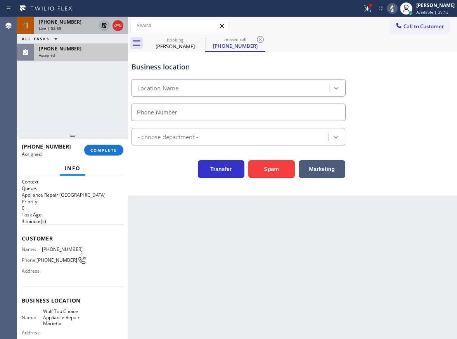
type input "(470) 785-8140"
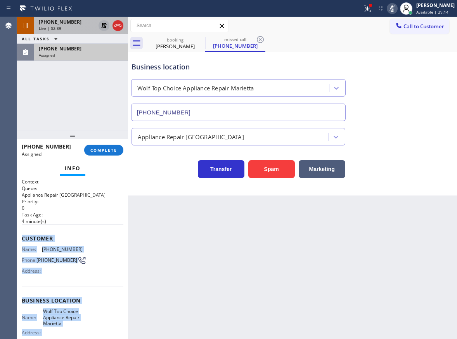
scroll to position [82, 0]
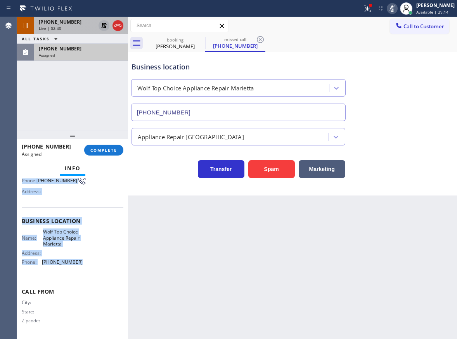
drag, startPoint x: 64, startPoint y: 276, endPoint x: 101, endPoint y: 273, distance: 37.8
click at [101, 273] on div "Context Queue: Appliance Repair High End Priority: 0 Task Age: 4 minute(s) Cust…" at bounding box center [72, 257] width 111 height 163
click at [106, 148] on span "COMPLETE" at bounding box center [103, 150] width 27 height 5
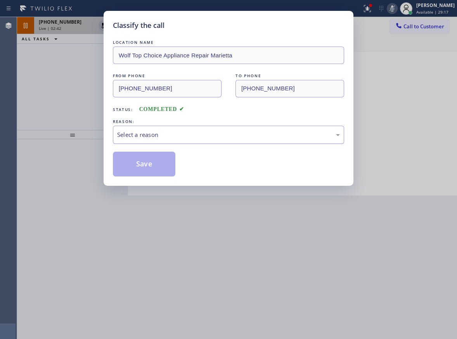
click at [187, 136] on div "Select a reason" at bounding box center [228, 134] width 223 height 9
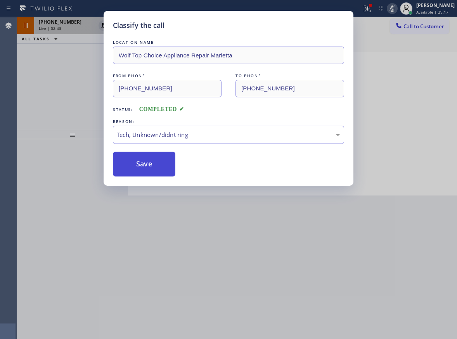
drag, startPoint x: 136, startPoint y: 164, endPoint x: 144, endPoint y: 175, distance: 13.4
click at [137, 164] on button "Save" at bounding box center [144, 164] width 63 height 25
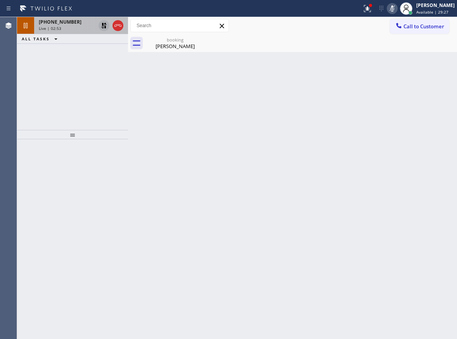
click at [443, 104] on div "Back to Dashboard Change Sender ID Customers Technicians Select a contact Outbo…" at bounding box center [292, 178] width 329 height 322
click at [172, 39] on div "booking" at bounding box center [175, 40] width 59 height 6
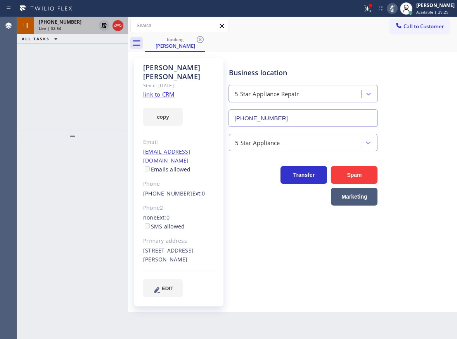
click at [61, 24] on span "+16615103943" at bounding box center [60, 22] width 43 height 7
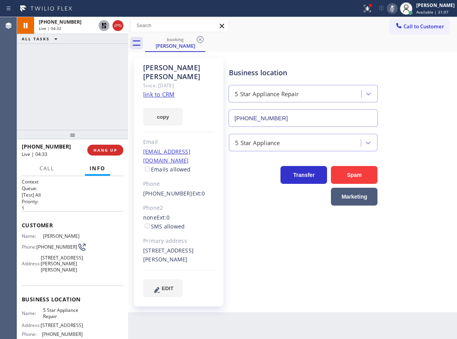
click at [436, 145] on div "5 Star Appliance" at bounding box center [342, 141] width 228 height 21
click at [397, 8] on icon at bounding box center [392, 8] width 9 height 9
click at [102, 26] on icon at bounding box center [103, 25] width 9 height 9
click at [104, 25] on icon at bounding box center [103, 25] width 9 height 9
click at [433, 82] on div "Business location 5 Star Appliance Repair (855) 731-4952" at bounding box center [342, 92] width 228 height 70
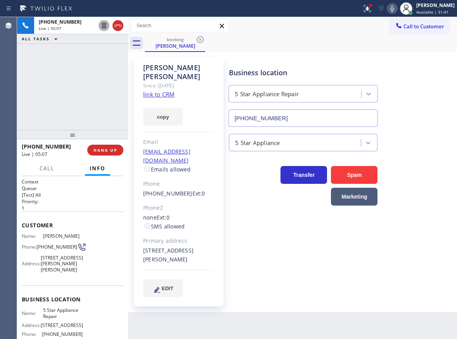
click at [395, 11] on icon at bounding box center [393, 8] width 4 height 6
click at [395, 10] on icon at bounding box center [393, 8] width 4 height 6
click at [423, 122] on div "Business location 5 Star Appliance Repair (855) 731-4952" at bounding box center [342, 92] width 228 height 70
click at [397, 5] on icon at bounding box center [392, 8] width 9 height 9
click at [418, 74] on div "Business location 5 Star Appliance Repair (855) 731-4952" at bounding box center [342, 92] width 228 height 70
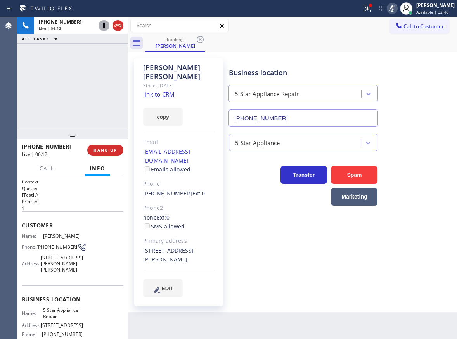
click at [395, 7] on rect at bounding box center [392, 7] width 5 height 5
click at [395, 11] on icon at bounding box center [393, 8] width 4 height 6
click at [419, 66] on div "Business location 5 Star Appliance Repair (855) 731-4952" at bounding box center [342, 92] width 228 height 70
click at [397, 11] on icon at bounding box center [392, 8] width 9 height 9
click at [372, 12] on icon at bounding box center [367, 8] width 9 height 9
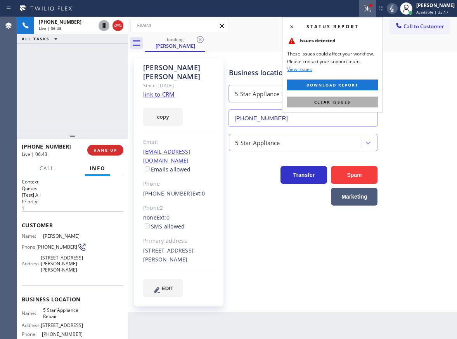
click at [363, 99] on button "Clear issues" at bounding box center [332, 102] width 91 height 11
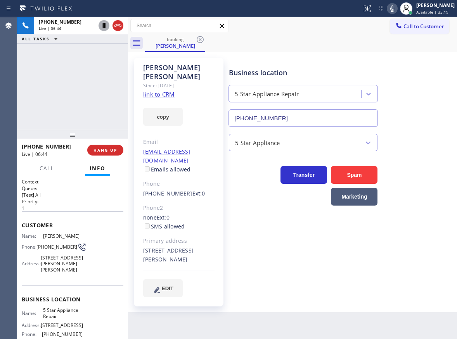
click at [397, 10] on icon at bounding box center [392, 8] width 9 height 9
click at [103, 25] on icon at bounding box center [103, 25] width 9 height 9
click at [429, 118] on div "Business location 5 Star Appliance Repair (855) 731-4952" at bounding box center [342, 92] width 228 height 70
drag, startPoint x: 439, startPoint y: 90, endPoint x: 431, endPoint y: 31, distance: 59.3
click at [439, 90] on div "Business location 5 Star Appliance Repair (855) 731-4952" at bounding box center [342, 92] width 228 height 70
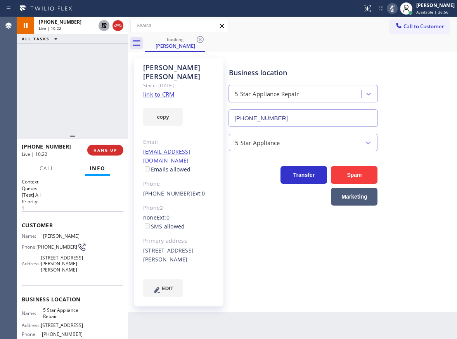
click at [397, 12] on icon at bounding box center [392, 8] width 9 height 9
click at [102, 24] on icon at bounding box center [103, 25] width 9 height 9
click at [421, 148] on div "5 Star Appliance" at bounding box center [342, 141] width 228 height 21
drag, startPoint x: 142, startPoint y: 178, endPoint x: 182, endPoint y: 180, distance: 40.0
click at [182, 180] on div "Aaron Hanscom Since: 20 may 2020 link to CRM copy Email aaronmhanscom@gmail.com…" at bounding box center [179, 182] width 90 height 249
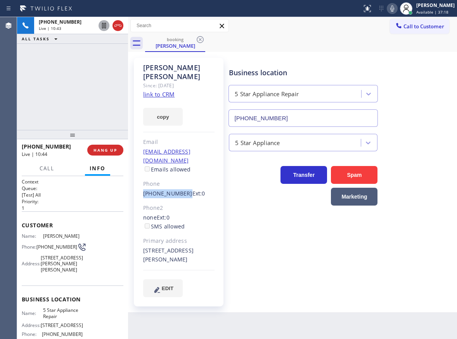
copy link "(661) 510-3943"
click at [411, 217] on div "Business location 5 Star Appliance Repair (855) 731-4952 5 Star Appliance Trans…" at bounding box center [342, 177] width 228 height 235
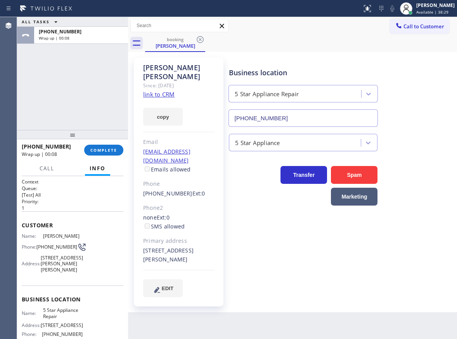
click at [426, 207] on div "Business location 5 Star Appliance Repair (855) 731-4952 5 Star Appliance Trans…" at bounding box center [342, 177] width 228 height 235
click at [109, 152] on span "COMPLETE" at bounding box center [103, 150] width 27 height 5
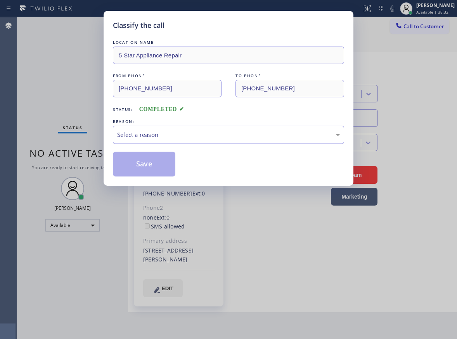
click at [189, 139] on div "Select a reason" at bounding box center [228, 135] width 231 height 18
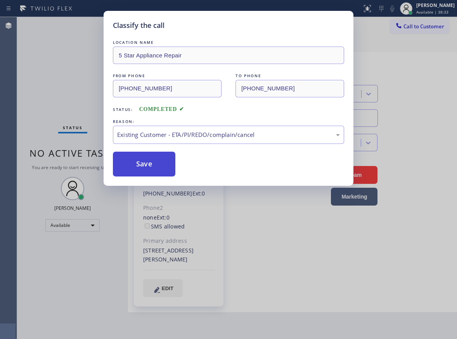
click at [141, 169] on button "Save" at bounding box center [144, 164] width 63 height 25
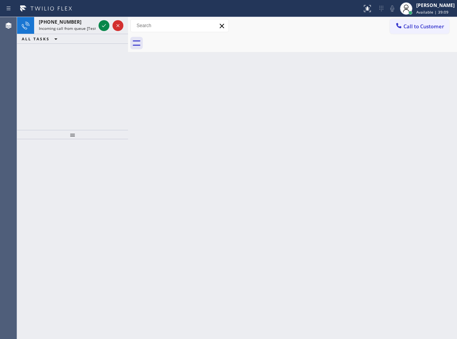
click at [400, 167] on div "Back to Dashboard Change Sender ID Customers Technicians Select a contact Outbo…" at bounding box center [292, 178] width 329 height 322
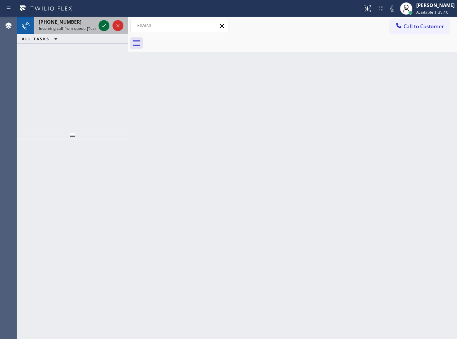
click at [102, 25] on icon at bounding box center [103, 25] width 9 height 9
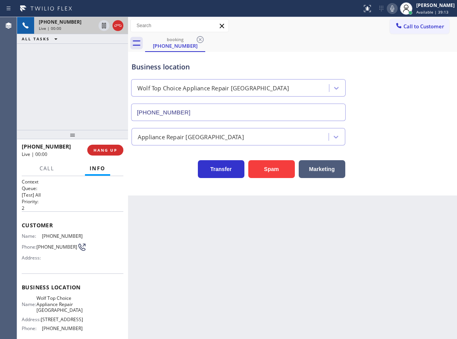
type input "(425) 230-6424"
click at [270, 172] on button "Spam" at bounding box center [272, 169] width 47 height 18
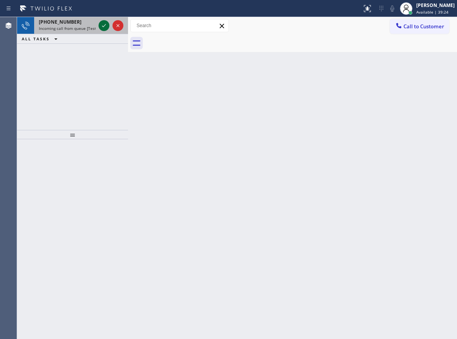
click at [101, 25] on icon at bounding box center [103, 25] width 9 height 9
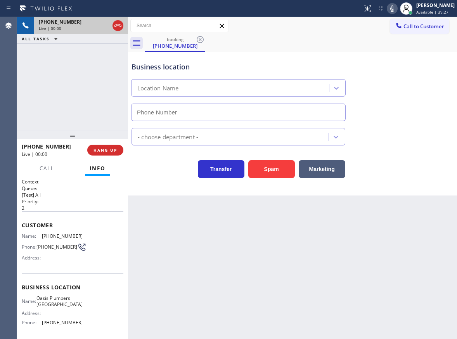
type input "(949) 635-7337"
click at [208, 117] on input "(949) 635-7337" at bounding box center [238, 112] width 215 height 17
click at [115, 148] on span "HANG UP" at bounding box center [106, 150] width 24 height 5
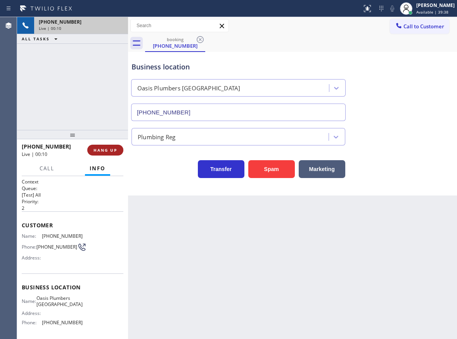
click at [113, 148] on span "HANG UP" at bounding box center [106, 150] width 24 height 5
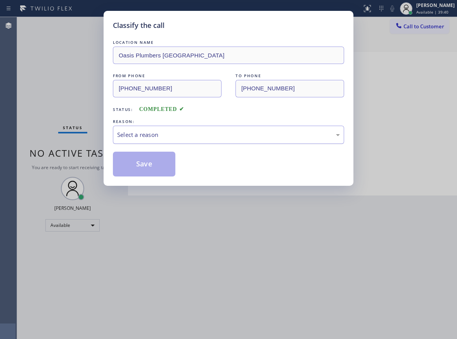
drag, startPoint x: 169, startPoint y: 132, endPoint x: 167, endPoint y: 137, distance: 6.1
click at [169, 132] on div "Select a reason" at bounding box center [228, 134] width 223 height 9
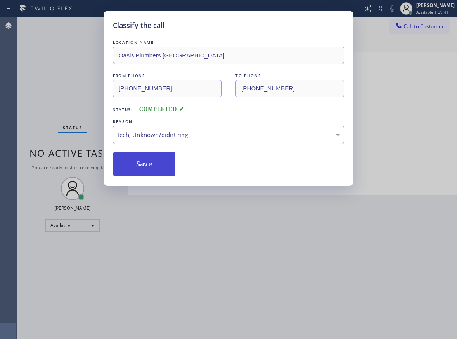
click at [139, 169] on button "Save" at bounding box center [144, 164] width 63 height 25
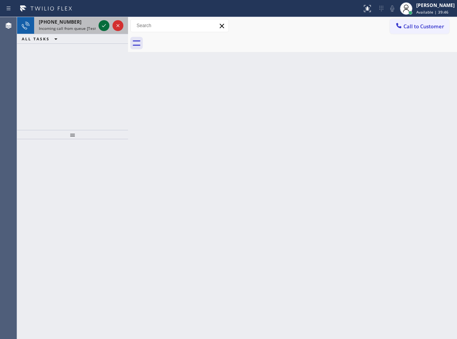
click at [102, 25] on icon at bounding box center [103, 25] width 9 height 9
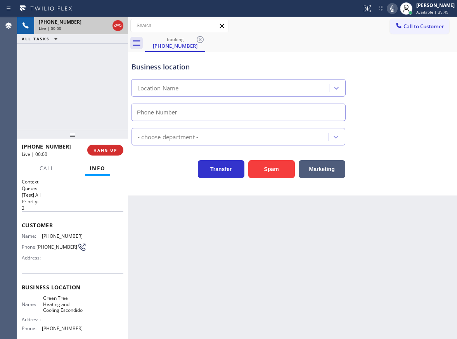
type input "(760) 249-7616"
click at [278, 164] on button "Spam" at bounding box center [272, 169] width 47 height 18
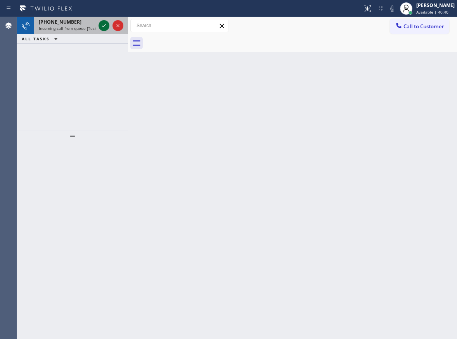
click at [99, 26] on div at bounding box center [104, 25] width 11 height 9
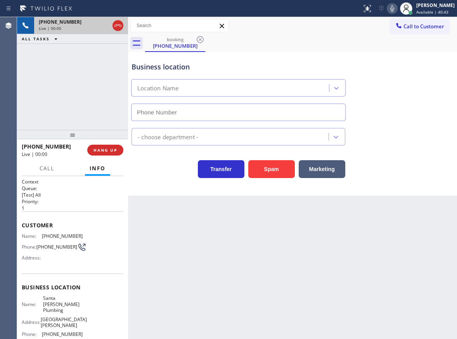
type input "(213) 336-3628"
click at [269, 172] on button "Spam" at bounding box center [272, 169] width 47 height 18
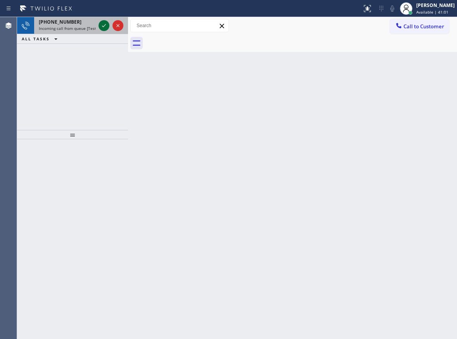
click at [99, 24] on icon at bounding box center [103, 25] width 9 height 9
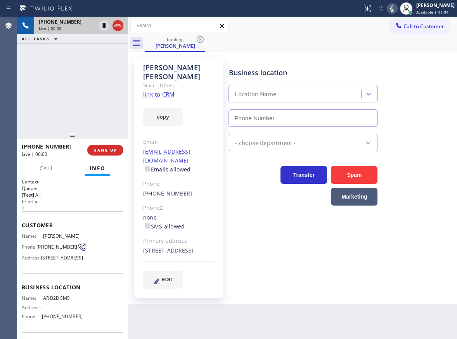
type input "(833) 692-2271"
click at [167, 90] on link "link to CRM" at bounding box center [158, 94] width 31 height 8
click at [51, 301] on span "AR B2B SMS" at bounding box center [63, 299] width 40 height 6
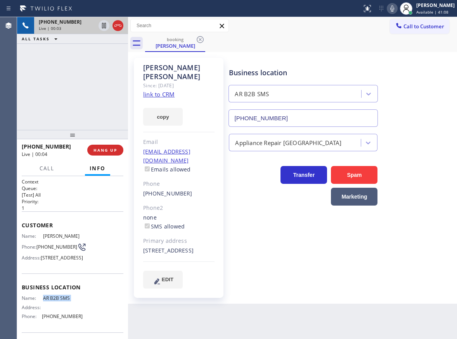
copy span "AR B2B SMS"
click at [294, 113] on input "(833) 692-2271" at bounding box center [304, 118] width 150 height 17
click at [397, 9] on icon at bounding box center [392, 8] width 9 height 9
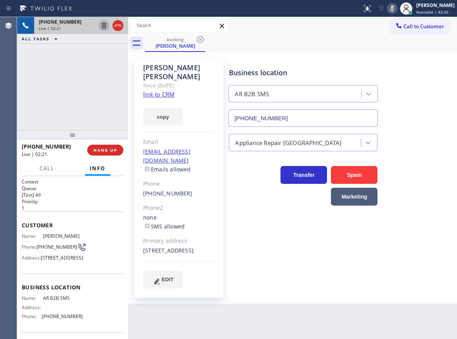
click at [105, 22] on icon at bounding box center [103, 25] width 9 height 9
click at [397, 9] on icon at bounding box center [392, 8] width 9 height 9
click at [103, 26] on icon at bounding box center [103, 25] width 5 height 5
click at [429, 122] on div "Business location AR B2B SMS (833) 692-2271" at bounding box center [342, 92] width 228 height 70
click at [191, 190] on div "(631) 379-9314" at bounding box center [178, 194] width 71 height 9
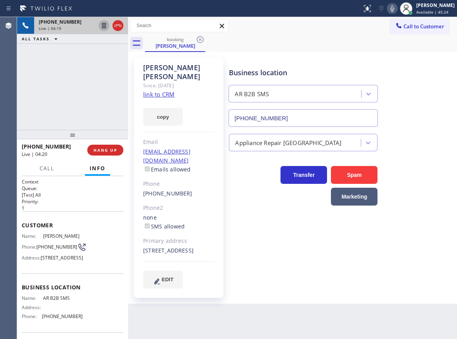
click at [191, 190] on div "(631) 379-9314" at bounding box center [178, 194] width 71 height 9
copy div "(631) 379-9314"
click at [422, 89] on div "Business location AR B2B SMS (833) 692-2271" at bounding box center [342, 92] width 228 height 70
click at [112, 154] on button "HANG UP" at bounding box center [105, 150] width 36 height 11
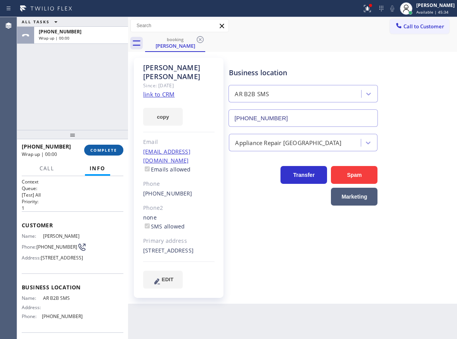
click at [108, 151] on span "COMPLETE" at bounding box center [103, 150] width 27 height 5
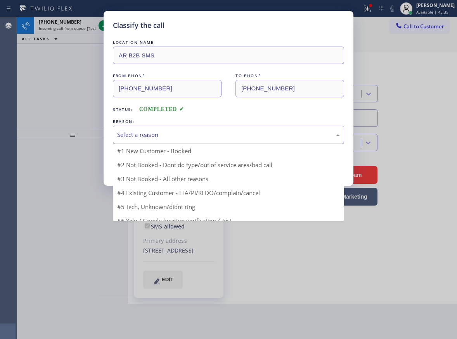
click at [193, 137] on div "Select a reason" at bounding box center [228, 134] width 223 height 9
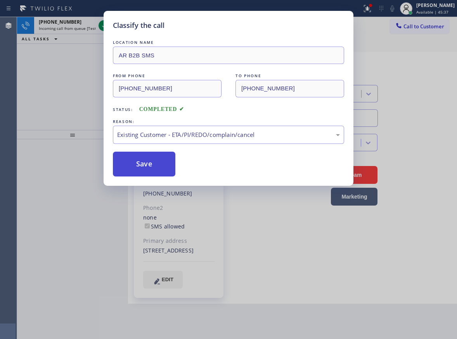
click at [146, 169] on button "Save" at bounding box center [144, 164] width 63 height 25
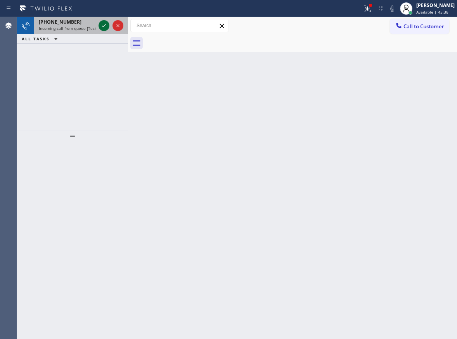
drag, startPoint x: 157, startPoint y: 167, endPoint x: 103, endPoint y: 24, distance: 153.5
click at [103, 24] on icon at bounding box center [103, 25] width 9 height 9
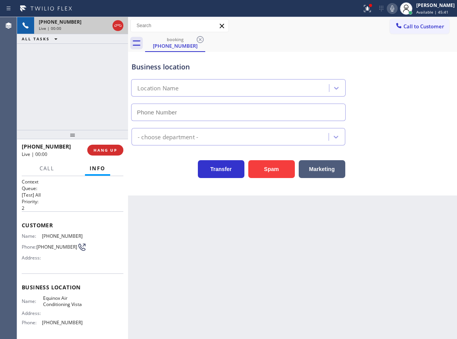
type input "(442) 276-5121"
click at [267, 171] on button "Spam" at bounding box center [272, 169] width 47 height 18
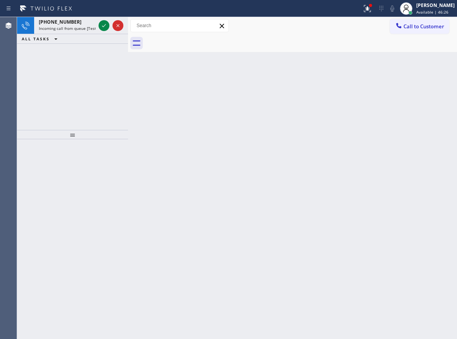
click at [426, 165] on div "Back to Dashboard Change Sender ID Customers Technicians Select a contact Outbo…" at bounding box center [292, 178] width 329 height 322
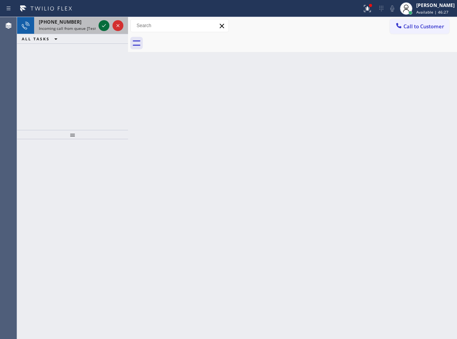
click at [106, 23] on icon at bounding box center [103, 25] width 9 height 9
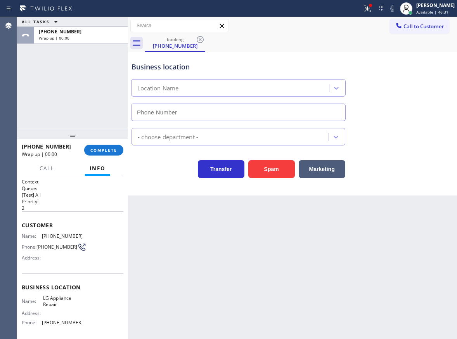
type input "(888) 616-3067"
click at [95, 150] on span "COMPLETE" at bounding box center [103, 150] width 27 height 5
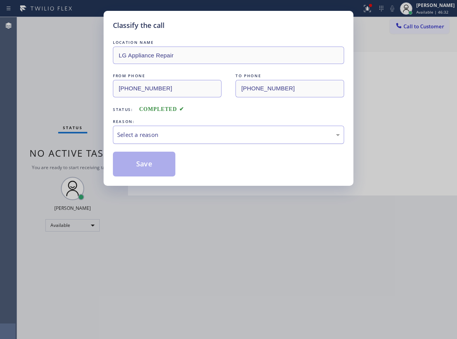
drag, startPoint x: 213, startPoint y: 132, endPoint x: 207, endPoint y: 141, distance: 10.9
click at [213, 132] on div "Select a reason" at bounding box center [228, 134] width 223 height 9
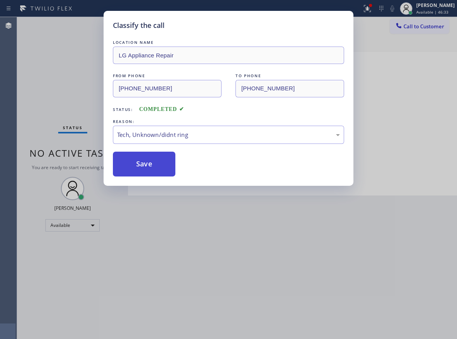
click at [153, 165] on button "Save" at bounding box center [144, 164] width 63 height 25
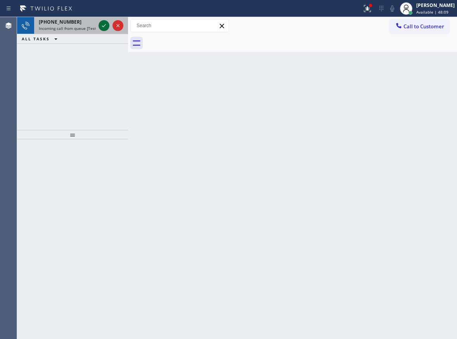
click at [102, 29] on icon at bounding box center [103, 25] width 9 height 9
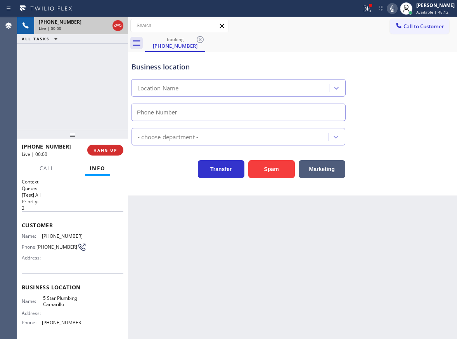
type input "(805) 549-5707"
click at [268, 164] on button "Spam" at bounding box center [272, 169] width 47 height 18
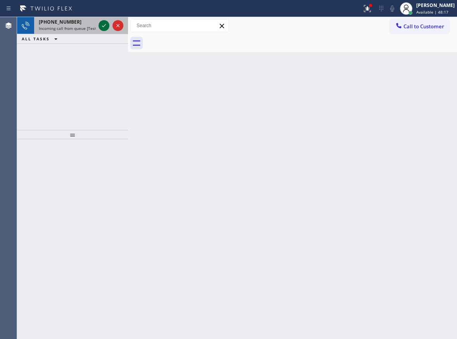
click at [105, 21] on button at bounding box center [104, 25] width 11 height 11
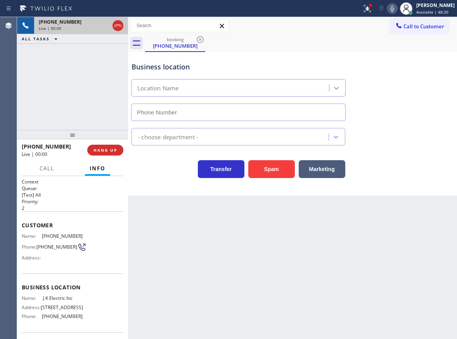
type input "(908) 388-4709"
click at [115, 153] on button "HANG UP" at bounding box center [105, 150] width 36 height 11
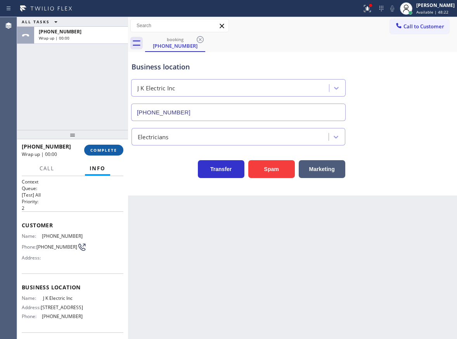
click at [115, 152] on span "COMPLETE" at bounding box center [103, 150] width 27 height 5
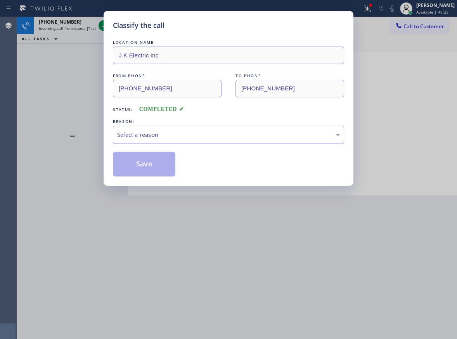
click at [157, 136] on div "Select a reason" at bounding box center [228, 134] width 223 height 9
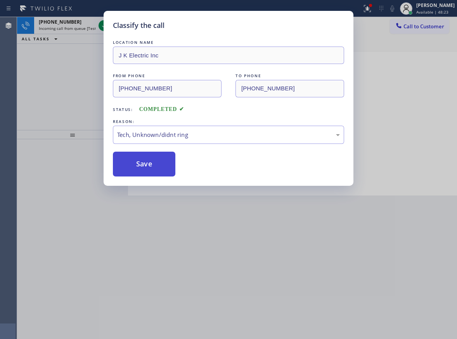
click at [137, 154] on button "Save" at bounding box center [144, 164] width 63 height 25
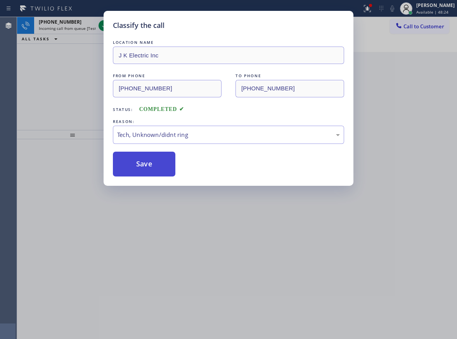
click at [132, 161] on button "Save" at bounding box center [144, 164] width 63 height 25
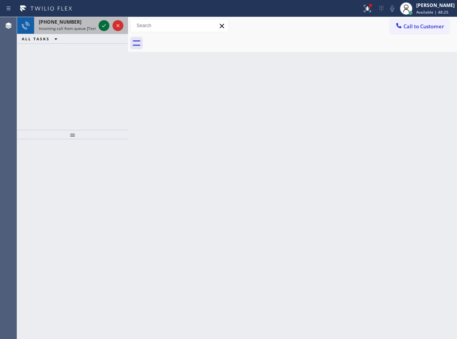
click at [101, 28] on icon at bounding box center [103, 25] width 9 height 9
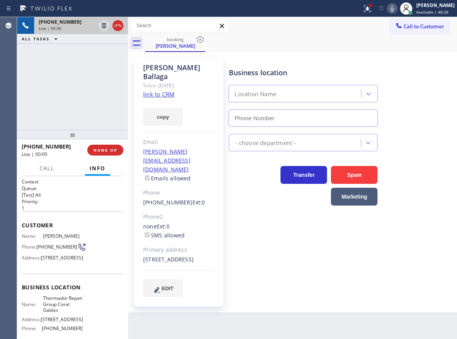
type input "(786) 661-1617"
click at [164, 90] on link "link to CRM" at bounding box center [158, 94] width 31 height 8
click at [57, 313] on span "Thermador Repair Group Coral Gables" at bounding box center [63, 305] width 40 height 18
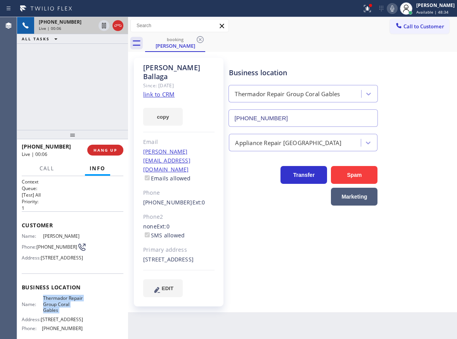
click at [57, 313] on span "Thermador Repair Group Coral Gables" at bounding box center [63, 305] width 40 height 18
copy span "Thermador Repair Group Coral Gables"
drag, startPoint x: 287, startPoint y: 123, endPoint x: 290, endPoint y: 119, distance: 4.9
click at [287, 123] on input "(786) 661-1617" at bounding box center [304, 118] width 150 height 17
click at [290, 119] on input "(786) 661-1617" at bounding box center [304, 118] width 150 height 17
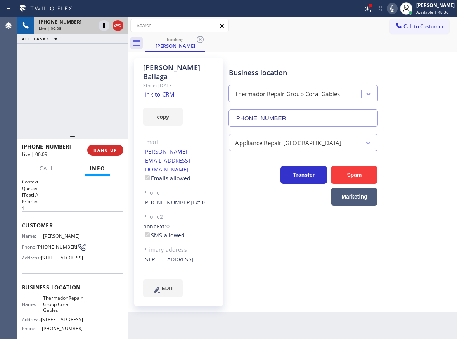
click at [290, 119] on input "(786) 661-1617" at bounding box center [304, 118] width 150 height 17
click at [395, 10] on icon at bounding box center [393, 8] width 4 height 6
click at [103, 24] on icon at bounding box center [104, 25] width 4 height 5
click at [433, 105] on div "Business location Thermador Repair Group Coral Gables (786) 661-1617" at bounding box center [342, 92] width 228 height 70
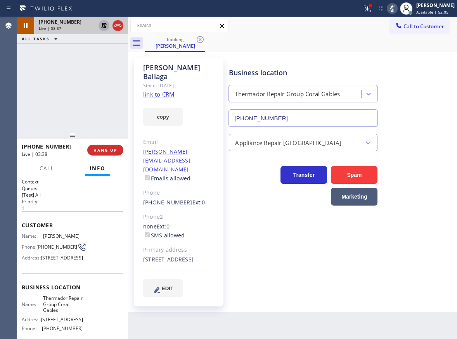
click at [397, 4] on icon at bounding box center [392, 8] width 9 height 9
click at [101, 24] on icon at bounding box center [103, 25] width 9 height 9
click at [426, 78] on div "Business location Thermador Repair Group Coral Gables (786) 661-1617" at bounding box center [342, 92] width 228 height 70
click at [397, 8] on icon at bounding box center [392, 8] width 9 height 9
click at [102, 28] on icon at bounding box center [103, 25] width 9 height 9
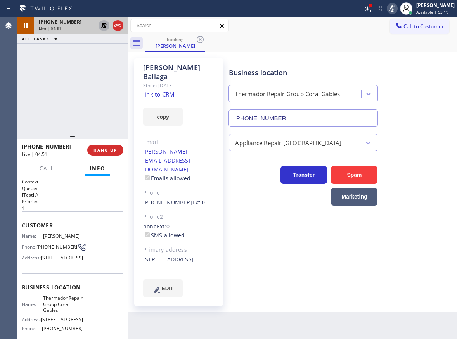
click at [395, 6] on icon at bounding box center [393, 8] width 4 height 6
click at [103, 28] on icon at bounding box center [103, 25] width 9 height 9
click at [410, 122] on div "Business location Thermador Repair Group Coral Gables (786) 661-1617" at bounding box center [342, 92] width 228 height 70
click at [103, 146] on button "HANG UP" at bounding box center [105, 150] width 36 height 11
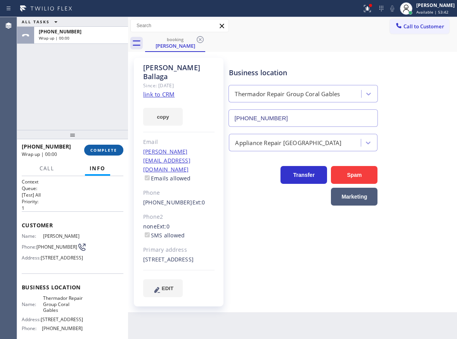
click at [103, 148] on span "COMPLETE" at bounding box center [103, 150] width 27 height 5
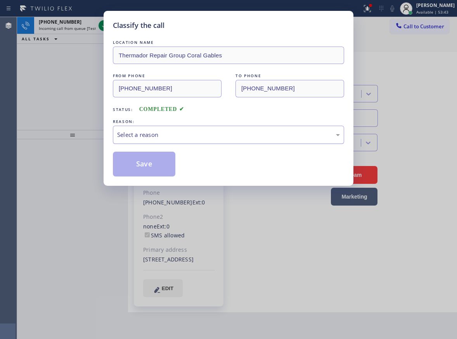
click at [182, 133] on div "Select a reason" at bounding box center [228, 134] width 223 height 9
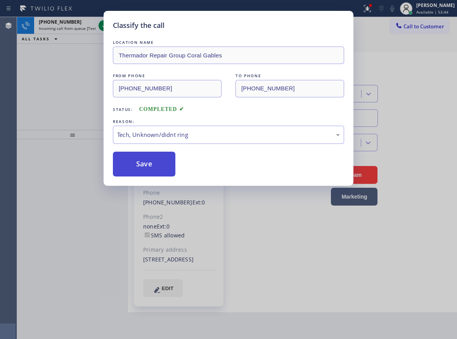
click at [145, 167] on button "Save" at bounding box center [144, 164] width 63 height 25
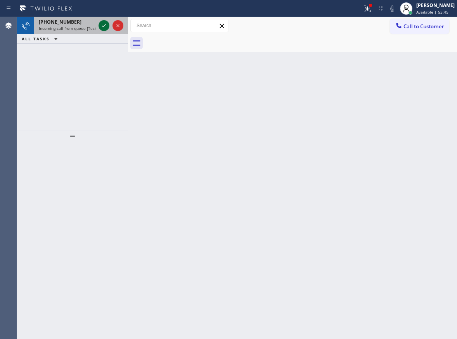
click at [101, 24] on icon at bounding box center [103, 25] width 9 height 9
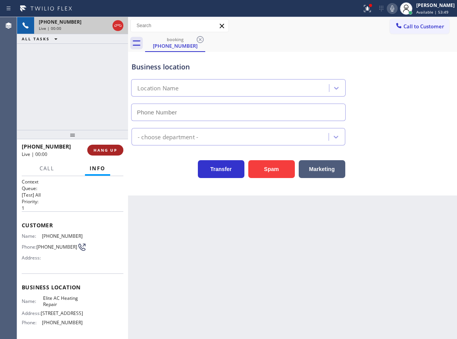
type input "(305) 239-8487"
click at [101, 151] on span "HANG UP" at bounding box center [106, 150] width 24 height 5
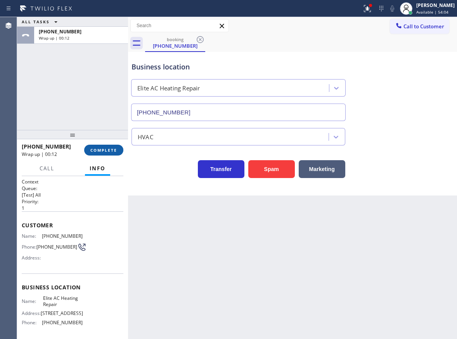
click at [107, 148] on span "COMPLETE" at bounding box center [103, 150] width 27 height 5
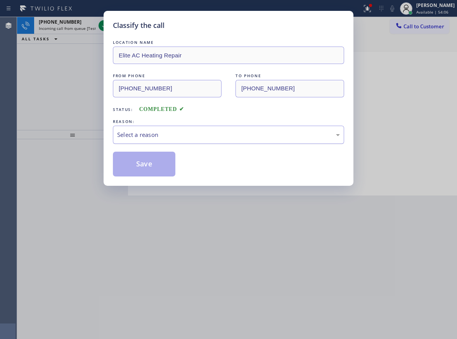
click at [209, 134] on div "Select a reason" at bounding box center [228, 134] width 223 height 9
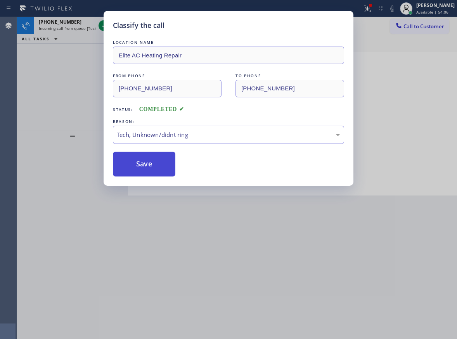
click at [146, 166] on button "Save" at bounding box center [144, 164] width 63 height 25
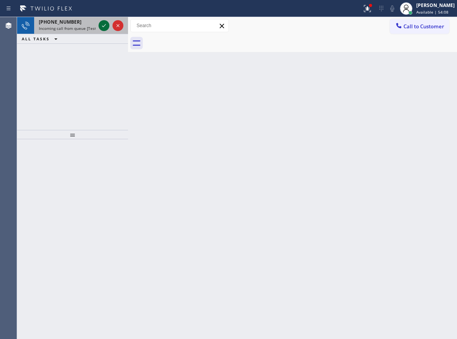
click at [106, 26] on icon at bounding box center [103, 25] width 9 height 9
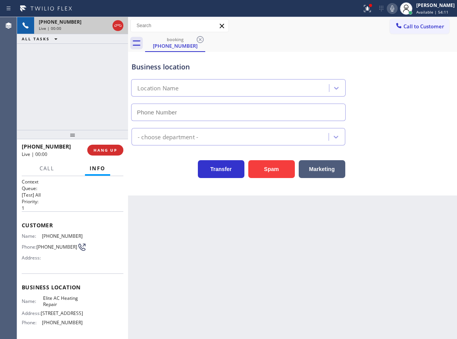
type input "(305) 239-8487"
click at [72, 302] on span "Elite AC Heating Repair" at bounding box center [63, 302] width 40 height 12
click at [267, 109] on input "(305) 239-8487" at bounding box center [238, 112] width 215 height 17
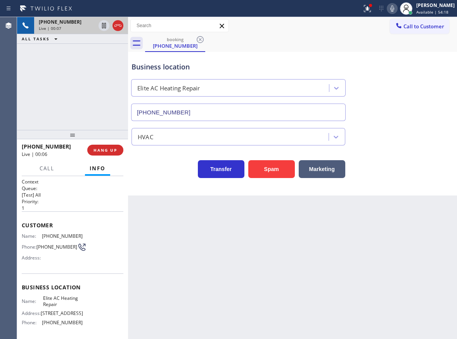
click at [267, 109] on input "(305) 239-8487" at bounding box center [238, 112] width 215 height 17
click at [103, 151] on span "HANG UP" at bounding box center [106, 150] width 24 height 5
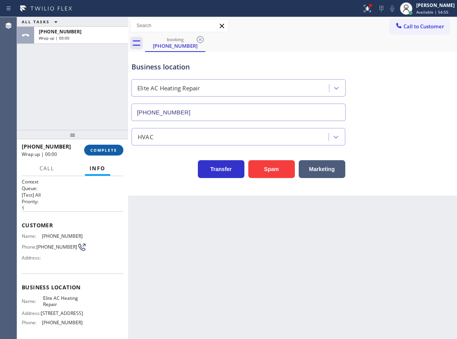
click at [103, 151] on span "COMPLETE" at bounding box center [103, 150] width 27 height 5
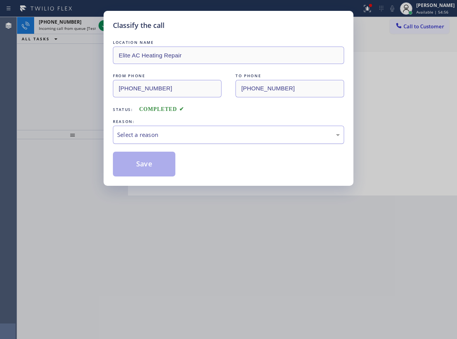
click at [177, 140] on div "Select a reason" at bounding box center [228, 135] width 231 height 18
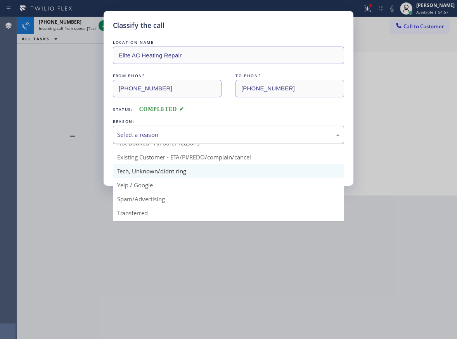
scroll to position [39, 0]
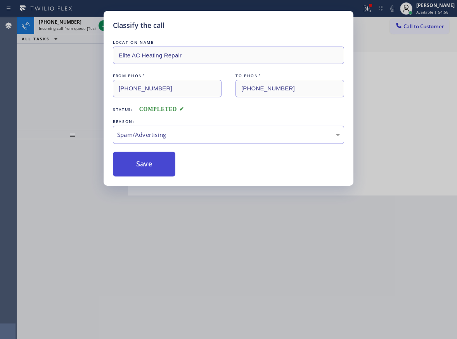
click at [143, 168] on button "Save" at bounding box center [144, 164] width 63 height 25
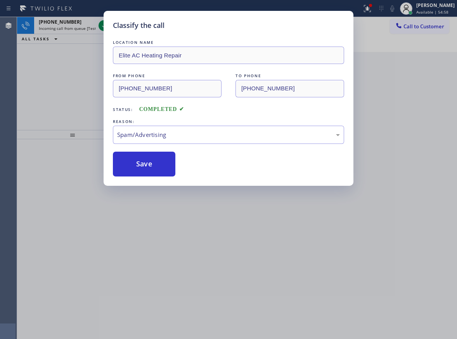
click at [69, 87] on div "Classify the call LOCATION NAME Elite AC Heating Repair FROM PHONE (787) 330-05…" at bounding box center [228, 169] width 457 height 339
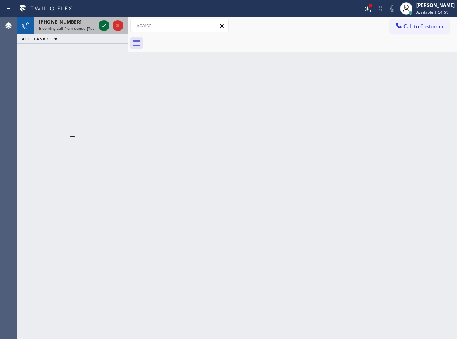
click at [105, 29] on icon at bounding box center [103, 25] width 9 height 9
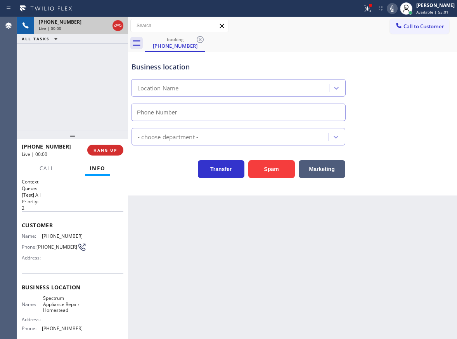
type input "(305) 384-1340"
click at [268, 171] on button "Spam" at bounding box center [272, 169] width 47 height 18
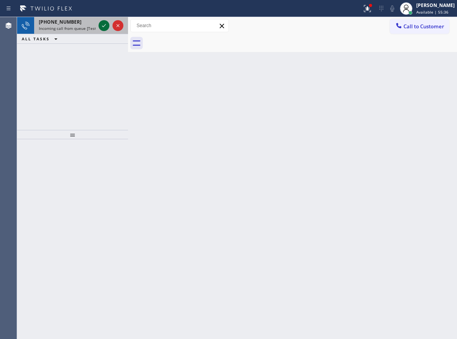
click at [103, 26] on icon at bounding box center [104, 25] width 4 height 3
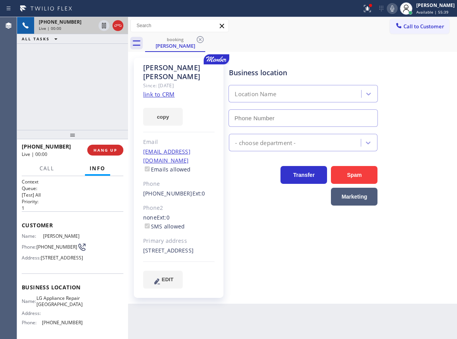
type input "(206) 887-9268"
click at [169, 90] on link "link to CRM" at bounding box center [158, 94] width 31 height 8
click at [61, 310] on div "Business location Name: LG Appliance Repair Seattle Address: Phone: (206) 887-9…" at bounding box center [73, 306] width 102 height 65
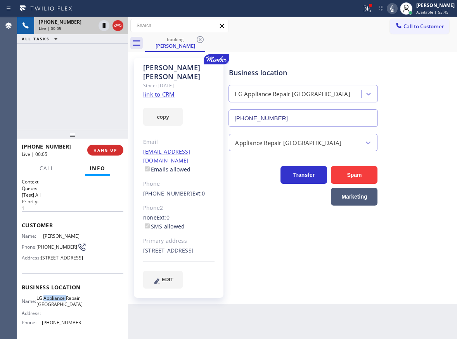
click at [61, 310] on div "Business location Name: LG Appliance Repair Seattle Address: Phone: (206) 887-9…" at bounding box center [73, 306] width 102 height 65
click at [321, 128] on div "Appliance Repair [GEOGRAPHIC_DATA]" at bounding box center [342, 139] width 228 height 24
click at [321, 120] on input "(206) 887-9268" at bounding box center [304, 118] width 150 height 17
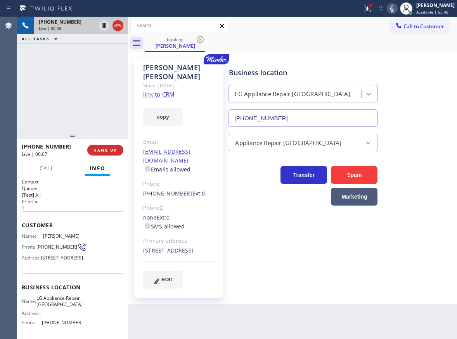
click at [321, 120] on input "(206) 887-9268" at bounding box center [304, 118] width 150 height 17
click at [102, 24] on icon at bounding box center [104, 25] width 4 height 5
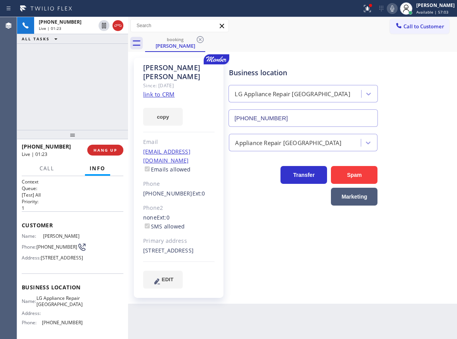
click at [395, 6] on icon at bounding box center [393, 8] width 4 height 6
click at [424, 202] on div "Transfer Spam Marketing" at bounding box center [342, 182] width 228 height 47
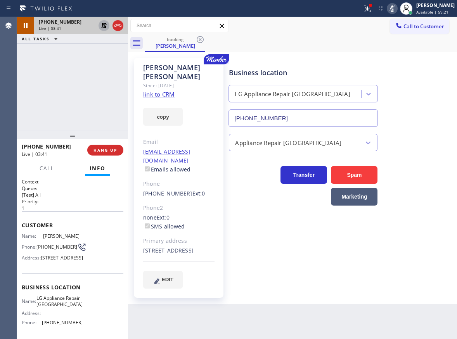
click at [104, 24] on icon at bounding box center [103, 25] width 5 height 5
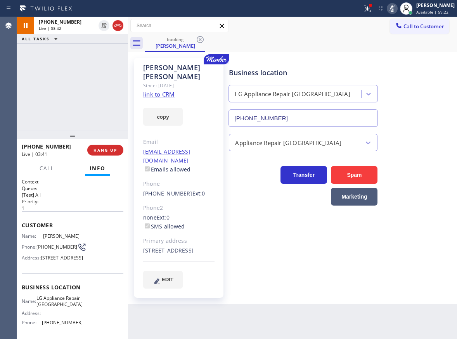
click at [395, 8] on icon at bounding box center [393, 8] width 4 height 6
click at [434, 111] on div "Business location LG Appliance Repair Seattle (206) 887-9268" at bounding box center [342, 92] width 228 height 70
click at [106, 151] on span "HANG UP" at bounding box center [106, 150] width 24 height 5
click at [106, 151] on span "COMPLETE" at bounding box center [103, 150] width 27 height 5
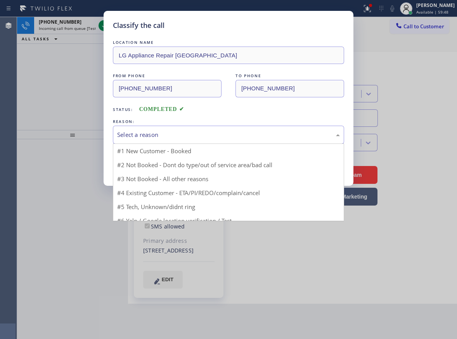
drag, startPoint x: 227, startPoint y: 142, endPoint x: 220, endPoint y: 147, distance: 8.3
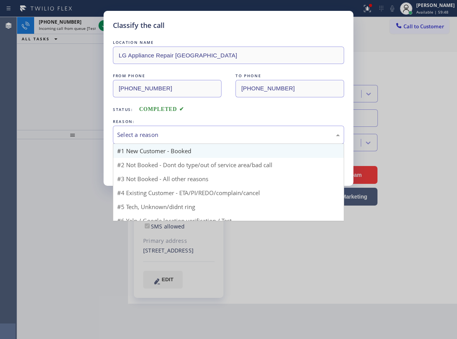
click at [226, 142] on div "Select a reason" at bounding box center [228, 135] width 231 height 18
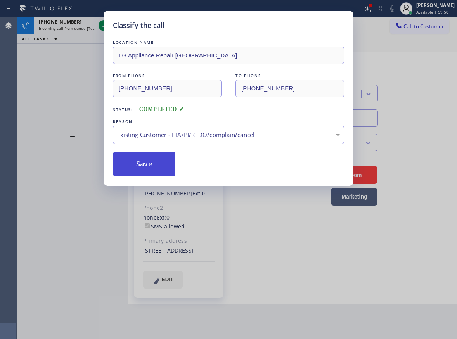
click at [142, 170] on button "Save" at bounding box center [144, 164] width 63 height 25
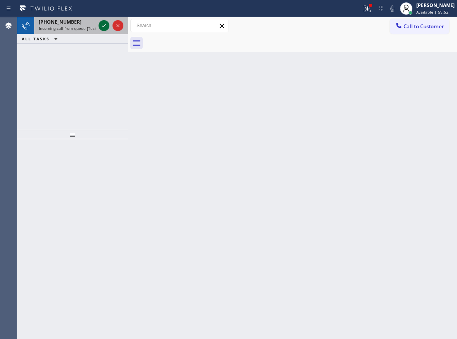
click at [101, 27] on icon at bounding box center [103, 25] width 9 height 9
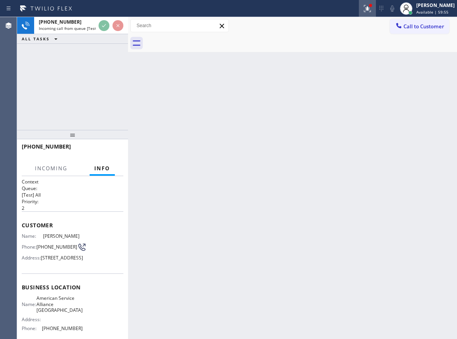
click at [370, 7] on icon at bounding box center [367, 7] width 5 height 3
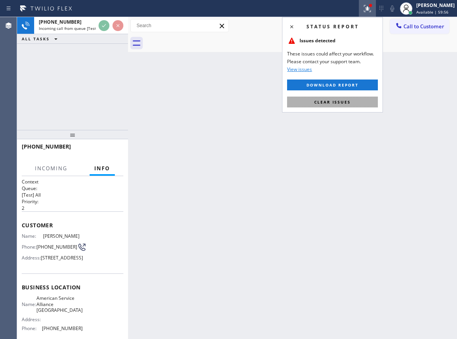
click at [332, 103] on span "Clear issues" at bounding box center [333, 101] width 37 height 5
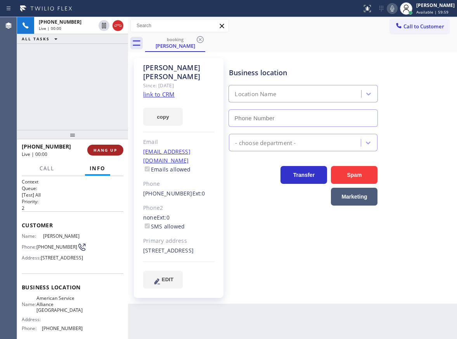
click at [107, 146] on button "HANG UP" at bounding box center [105, 150] width 36 height 11
type input "(510) 361-0551"
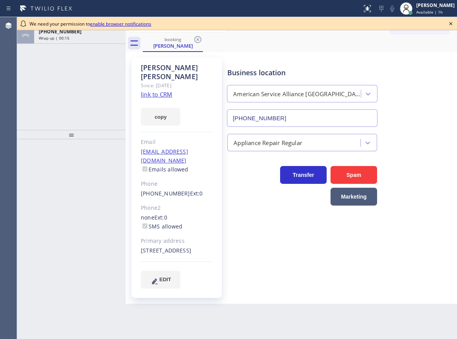
type input "(510) 361-0551"
click at [452, 22] on icon at bounding box center [451, 23] width 9 height 9
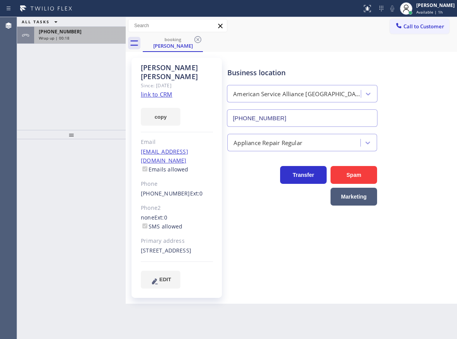
click at [108, 34] on div "+15108467064" at bounding box center [80, 31] width 82 height 7
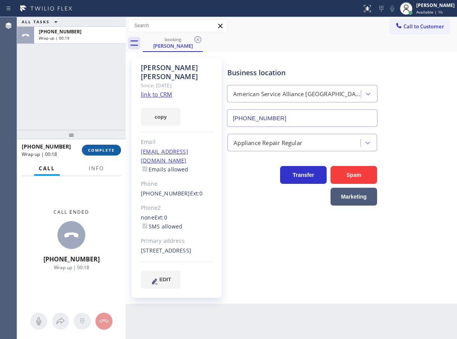
click at [93, 151] on span "COMPLETE" at bounding box center [101, 150] width 27 height 5
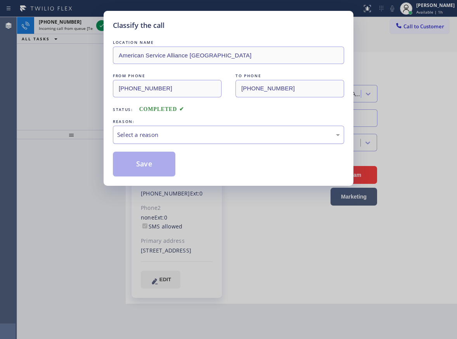
click at [185, 138] on div "Select a reason" at bounding box center [228, 134] width 223 height 9
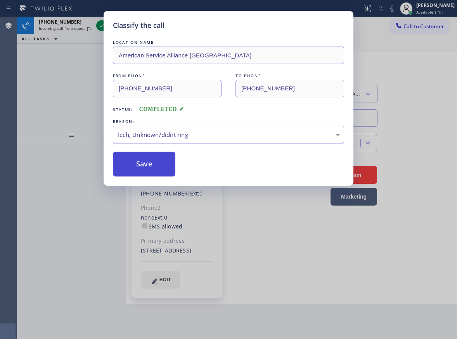
click at [147, 154] on button "Save" at bounding box center [144, 164] width 63 height 25
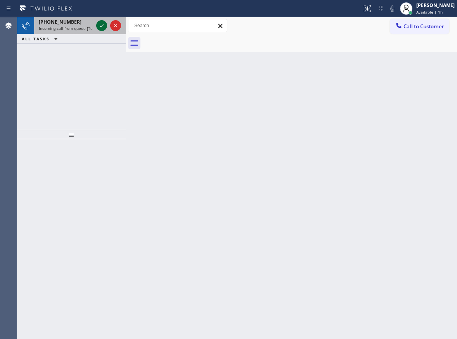
click at [99, 26] on icon at bounding box center [101, 25] width 9 height 9
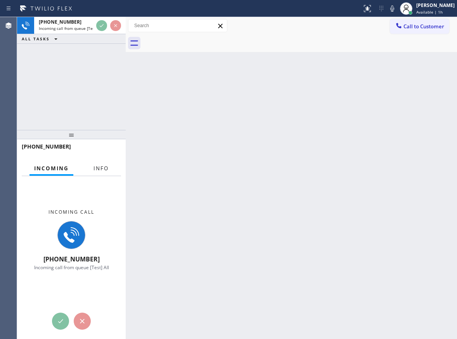
click at [101, 169] on span "Info" at bounding box center [101, 168] width 15 height 7
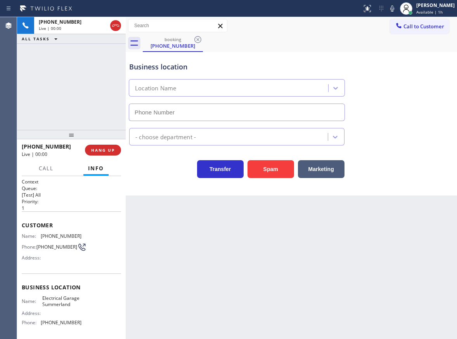
type input "(805) 307-8767"
click at [110, 148] on span "HANG UP" at bounding box center [103, 150] width 24 height 5
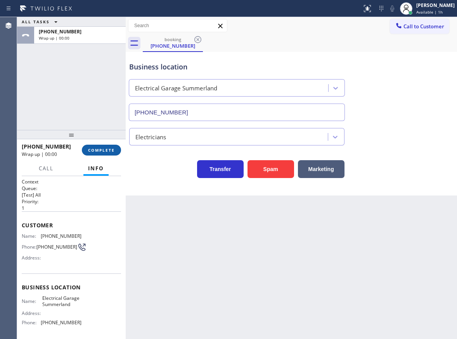
click at [110, 148] on span "COMPLETE" at bounding box center [101, 150] width 27 height 5
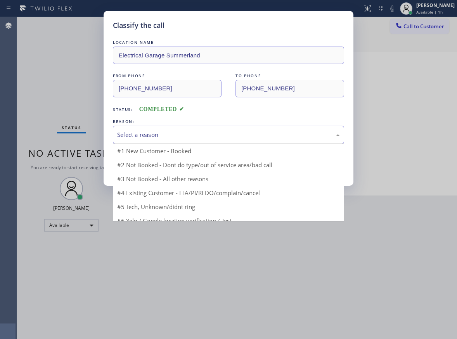
click at [176, 130] on div "Select a reason" at bounding box center [228, 134] width 223 height 9
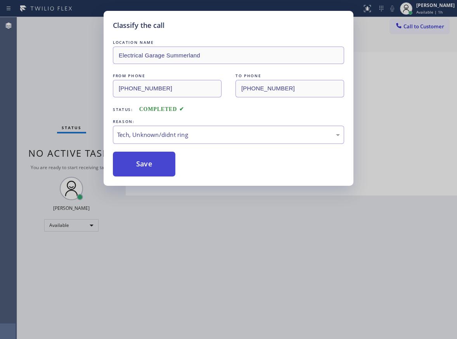
click at [136, 161] on button "Save" at bounding box center [144, 164] width 63 height 25
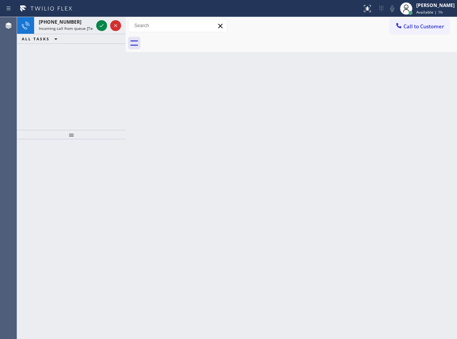
drag, startPoint x: 423, startPoint y: 84, endPoint x: 124, endPoint y: 51, distance: 300.5
click at [422, 85] on div "Back to Dashboard Change Sender ID Customers Technicians Select a contact Outbo…" at bounding box center [292, 178] width 332 height 322
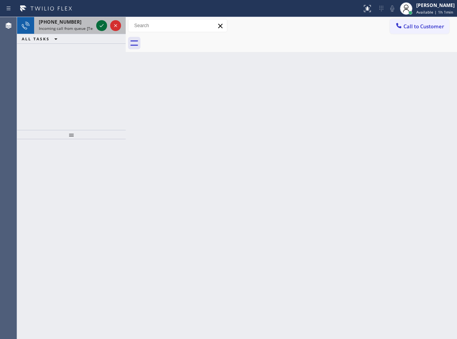
click at [101, 26] on icon at bounding box center [101, 25] width 9 height 9
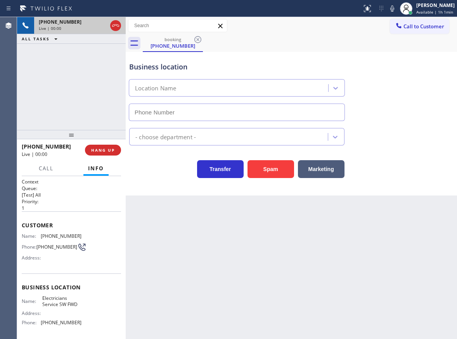
type input "(213) 566-1222"
click at [280, 162] on button "Spam" at bounding box center [271, 169] width 47 height 18
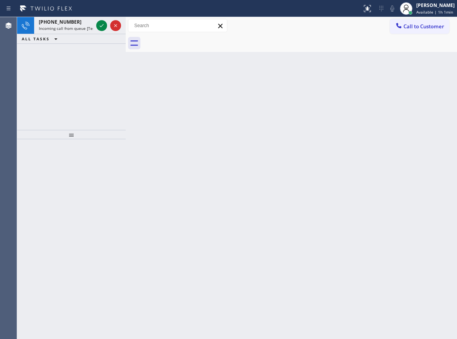
drag, startPoint x: 435, startPoint y: 115, endPoint x: 305, endPoint y: 113, distance: 130.1
click at [435, 115] on div "Back to Dashboard Change Sender ID Customers Technicians Select a contact Outbo…" at bounding box center [292, 178] width 332 height 322
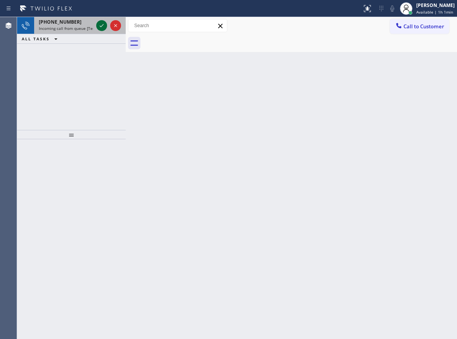
click at [101, 26] on icon at bounding box center [101, 25] width 9 height 9
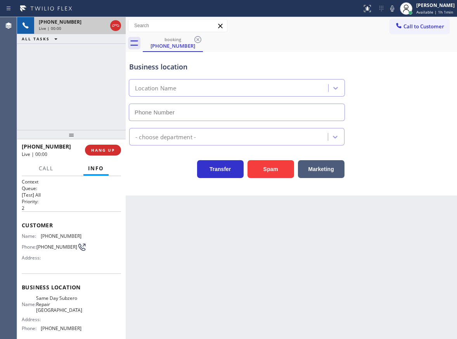
type input "(470) 782-9819"
click at [275, 167] on button "Spam" at bounding box center [271, 169] width 47 height 18
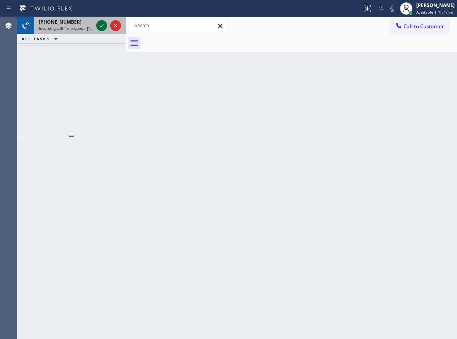
click at [102, 25] on icon at bounding box center [101, 25] width 9 height 9
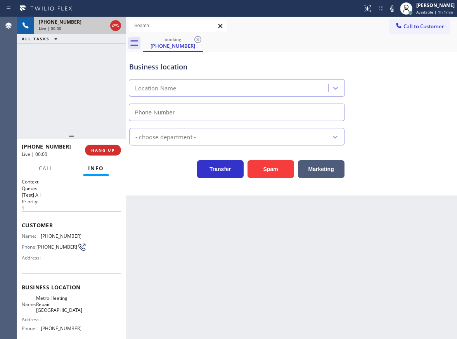
type input "(415) 324-4425"
click at [262, 167] on button "Spam" at bounding box center [271, 169] width 47 height 18
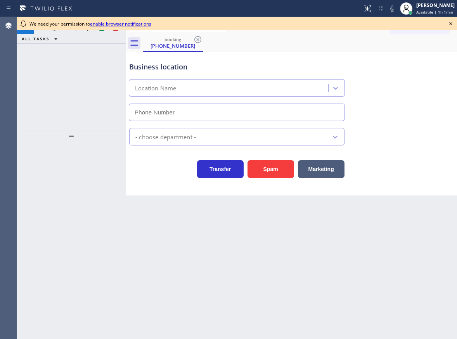
type input "[PHONE_NUMBER]"
click at [450, 24] on icon at bounding box center [451, 23] width 9 height 9
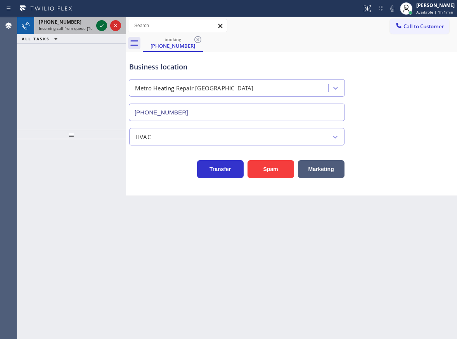
click at [102, 26] on icon at bounding box center [102, 25] width 4 height 3
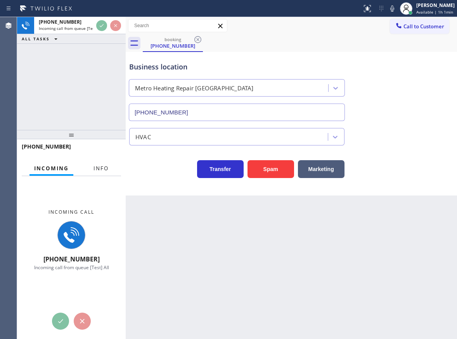
click at [102, 171] on span "Info" at bounding box center [101, 168] width 15 height 7
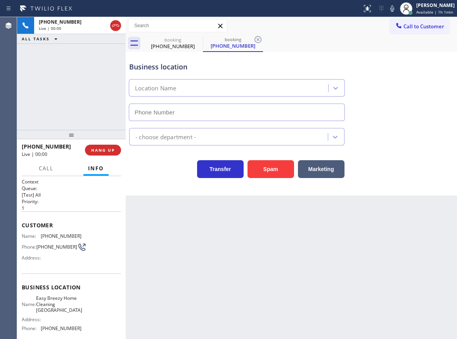
type input "[PHONE_NUMBER]"
click at [102, 149] on span "HANG UP" at bounding box center [103, 150] width 24 height 5
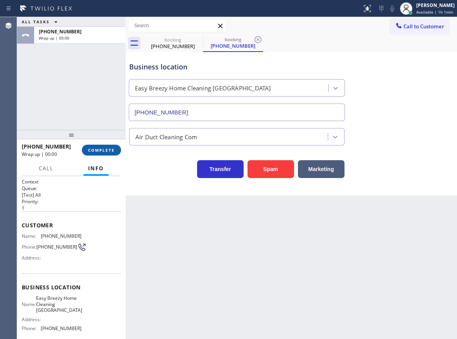
click at [102, 149] on span "COMPLETE" at bounding box center [101, 150] width 27 height 5
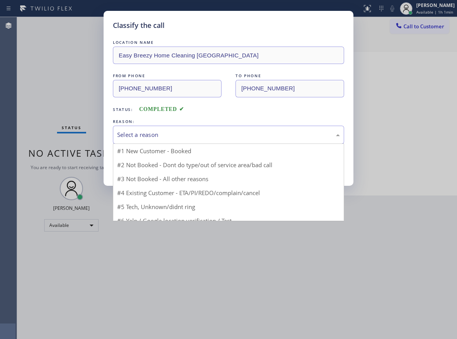
drag, startPoint x: 153, startPoint y: 138, endPoint x: 145, endPoint y: 185, distance: 47.6
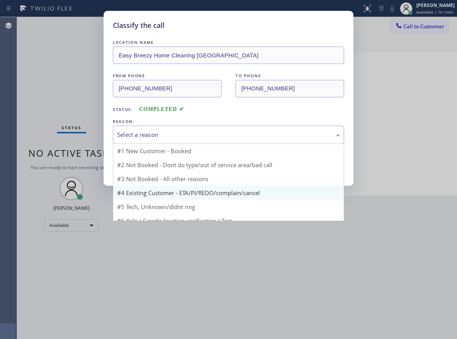
click at [153, 139] on div "Select a reason" at bounding box center [228, 134] width 223 height 9
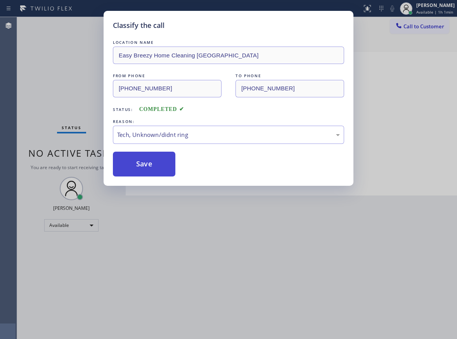
click at [135, 164] on button "Save" at bounding box center [144, 164] width 63 height 25
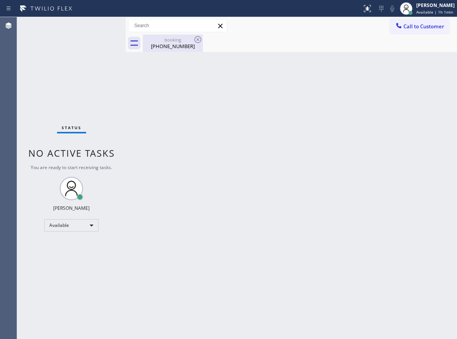
click at [193, 43] on div "[PHONE_NUMBER]" at bounding box center [173, 46] width 59 height 7
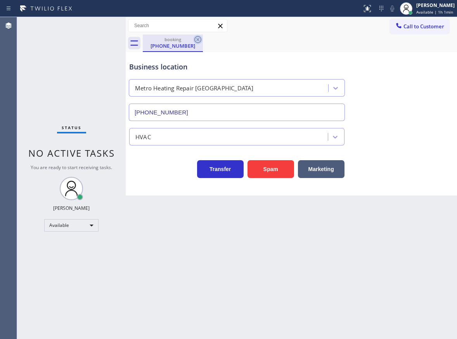
click at [196, 38] on icon at bounding box center [197, 39] width 9 height 9
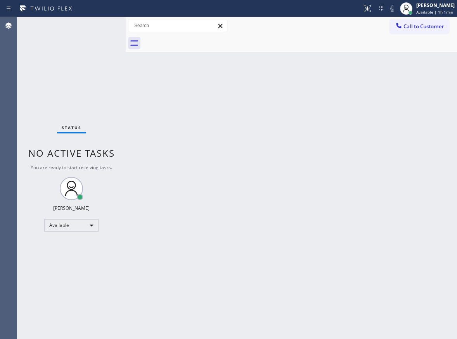
click at [218, 223] on div "Back to Dashboard Change Sender ID Customers Technicians Select a contact Outbo…" at bounding box center [292, 178] width 332 height 322
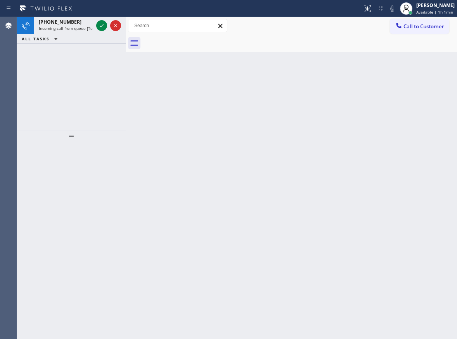
drag, startPoint x: 417, startPoint y: 109, endPoint x: 129, endPoint y: 15, distance: 303.7
click at [417, 109] on div "Back to Dashboard Change Sender ID Customers Technicians Select a contact Outbo…" at bounding box center [292, 178] width 332 height 322
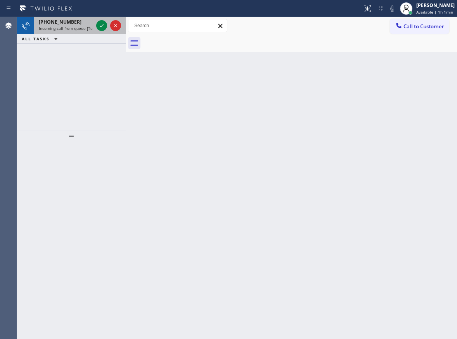
click at [60, 30] on span "Incoming call from queue [Test] All" at bounding box center [71, 28] width 64 height 5
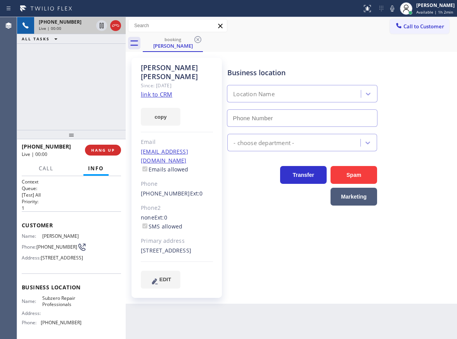
type input "[PHONE_NUMBER]"
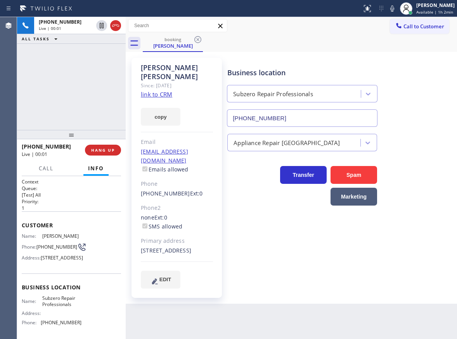
click at [158, 90] on link "link to CRM" at bounding box center [156, 94] width 31 height 8
click at [54, 308] on span "Subzero Repair Professionals" at bounding box center [61, 302] width 39 height 12
copy span "Subzero Repair Professionals"
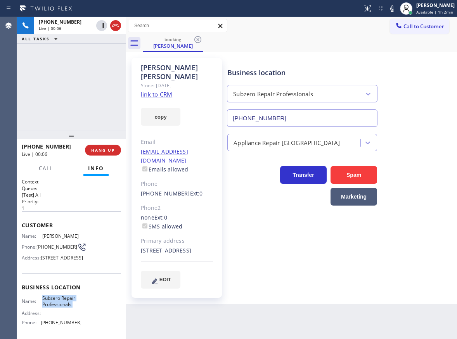
click at [303, 119] on input "[PHONE_NUMBER]" at bounding box center [302, 118] width 151 height 17
click at [395, 9] on icon at bounding box center [392, 8] width 9 height 9
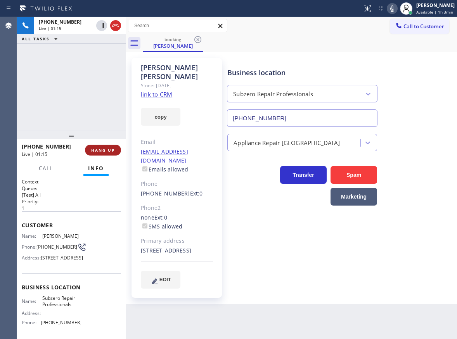
click at [96, 148] on span "HANG UP" at bounding box center [103, 150] width 24 height 5
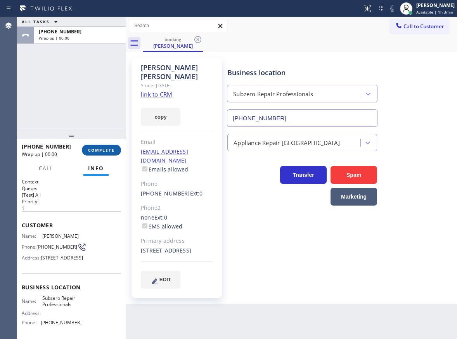
click at [96, 148] on span "COMPLETE" at bounding box center [101, 150] width 27 height 5
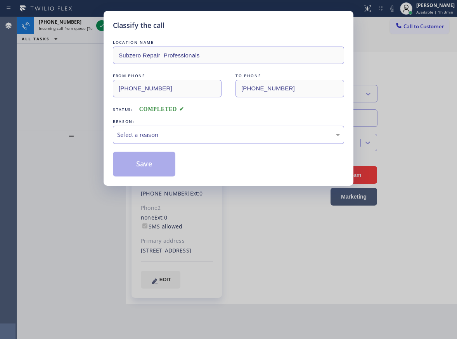
click at [188, 132] on div "Select a reason" at bounding box center [228, 134] width 223 height 9
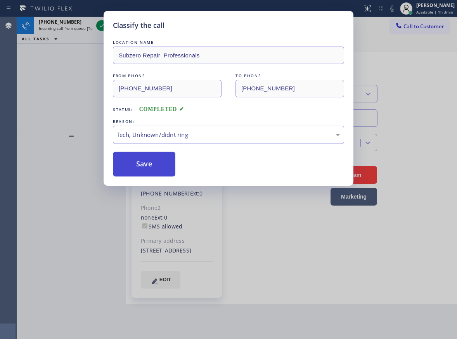
click at [146, 164] on button "Save" at bounding box center [144, 164] width 63 height 25
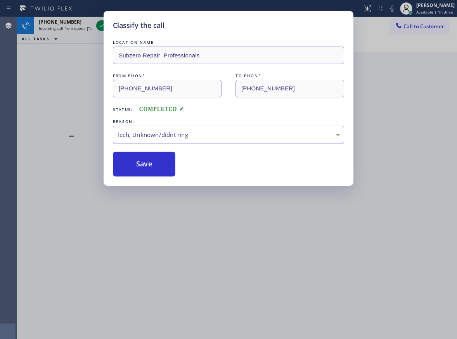
click at [72, 83] on div "Classify the call LOCATION NAME Subzero Repair Professionals FROM PHONE [PHONE_…" at bounding box center [228, 169] width 457 height 339
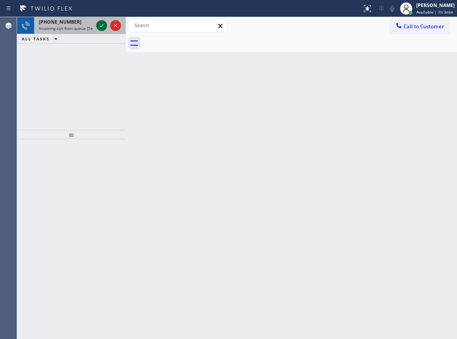
click at [100, 26] on icon at bounding box center [102, 25] width 4 height 3
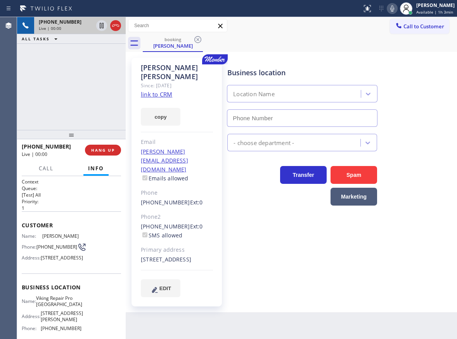
type input "[PHONE_NUMBER]"
click at [165, 90] on link "link to CRM" at bounding box center [156, 94] width 31 height 8
click at [63, 308] on span "Viking Repair Pro [GEOGRAPHIC_DATA]" at bounding box center [59, 302] width 46 height 12
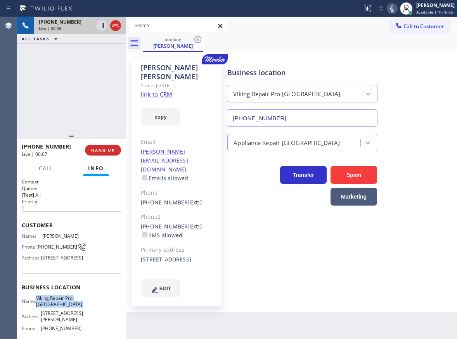
click at [63, 308] on span "Viking Repair Pro [GEOGRAPHIC_DATA]" at bounding box center [59, 302] width 46 height 12
click at [292, 114] on input "[PHONE_NUMBER]" at bounding box center [302, 118] width 151 height 17
click at [100, 28] on icon at bounding box center [102, 25] width 4 height 5
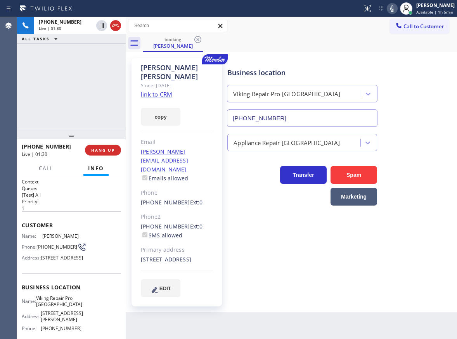
click at [396, 4] on icon at bounding box center [392, 8] width 9 height 9
click at [412, 118] on div "Business location Viking Repair Pro [GEOGRAPHIC_DATA] [PHONE_NUMBER]" at bounding box center [341, 92] width 230 height 70
click at [397, 8] on icon at bounding box center [392, 8] width 9 height 9
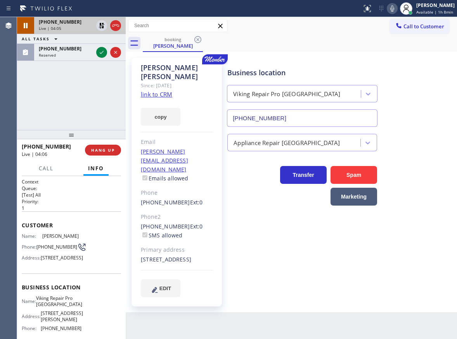
drag, startPoint x: 98, startPoint y: 22, endPoint x: 98, endPoint y: 31, distance: 8.9
click at [98, 22] on icon at bounding box center [101, 25] width 9 height 9
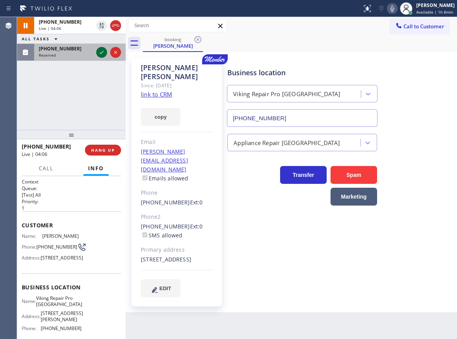
click at [99, 54] on icon at bounding box center [101, 52] width 9 height 9
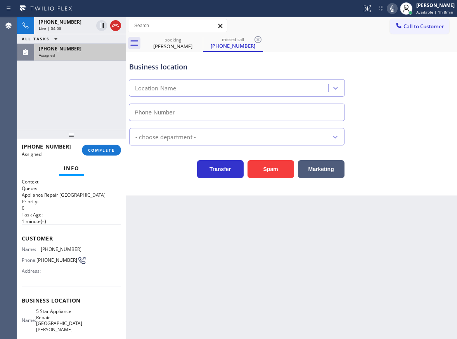
type input "[PHONE_NUMBER]"
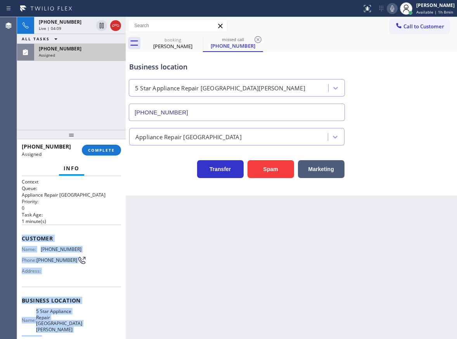
scroll to position [82, 0]
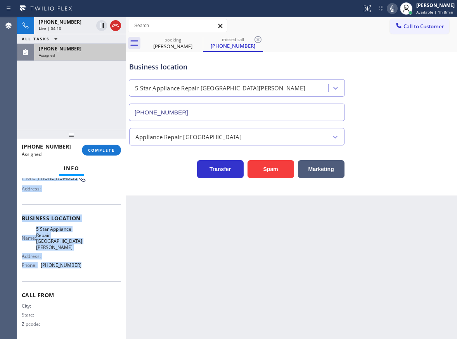
drag, startPoint x: 23, startPoint y: 238, endPoint x: 96, endPoint y: 269, distance: 79.9
click at [96, 269] on div "Context Queue: Appliance Repair High End Priority: 0 Task Age: [DEMOGRAPHIC_DAT…" at bounding box center [71, 218] width 99 height 244
copy div "Customer Name: [PHONE_NUMBER] Phone: [PHONE_NUMBER] Address: Business location …"
click at [99, 149] on span "COMPLETE" at bounding box center [101, 150] width 27 height 5
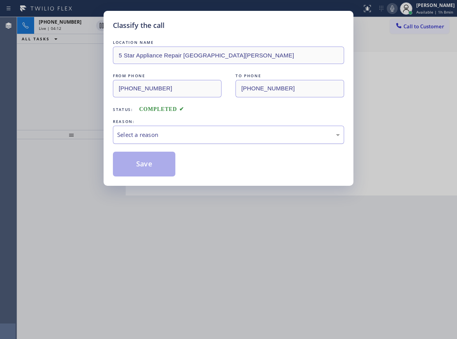
click at [189, 134] on div "Select a reason" at bounding box center [228, 134] width 223 height 9
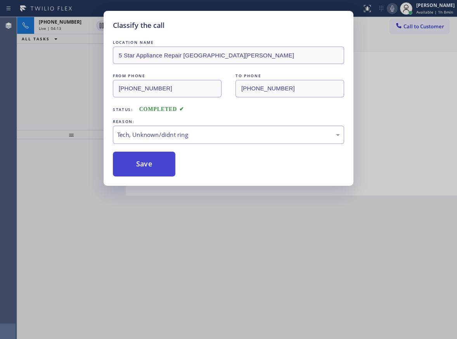
click at [145, 166] on button "Save" at bounding box center [144, 164] width 63 height 25
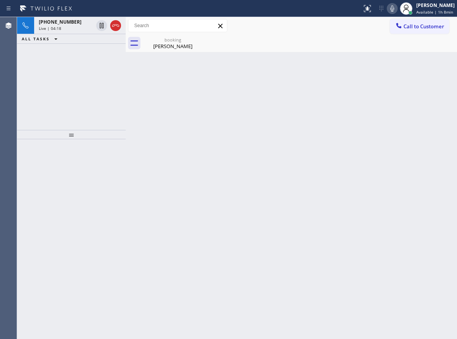
click at [438, 93] on div "Back to Dashboard Change Sender ID Customers Technicians Select a contact Outbo…" at bounding box center [292, 178] width 332 height 322
click at [397, 10] on icon at bounding box center [392, 8] width 9 height 9
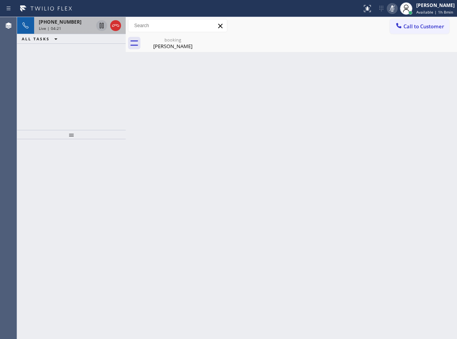
click at [99, 24] on icon at bounding box center [101, 25] width 9 height 9
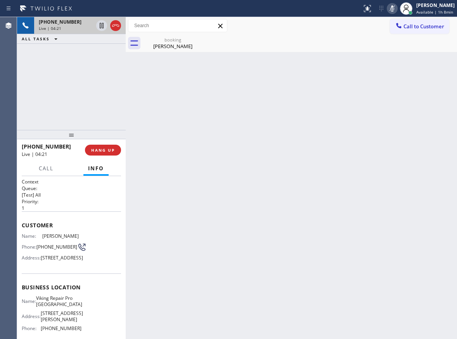
click at [61, 24] on span "[PHONE_NUMBER]" at bounding box center [60, 22] width 43 height 7
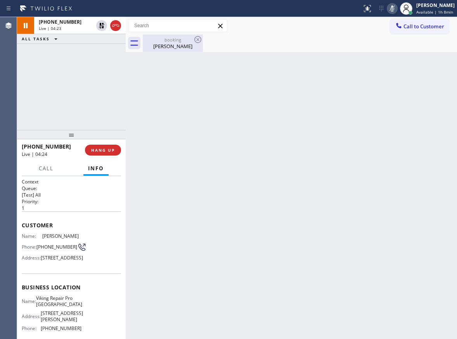
click at [164, 43] on div "[PERSON_NAME]" at bounding box center [173, 46] width 59 height 7
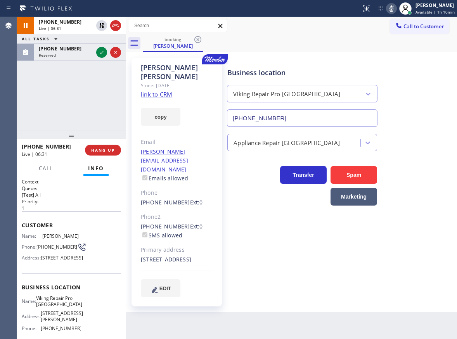
drag, startPoint x: 426, startPoint y: 93, endPoint x: 395, endPoint y: 50, distance: 53.1
click at [426, 93] on div "Business location Viking Repair Pro [GEOGRAPHIC_DATA] [PHONE_NUMBER]" at bounding box center [341, 92] width 230 height 70
click at [397, 8] on icon at bounding box center [391, 8] width 9 height 9
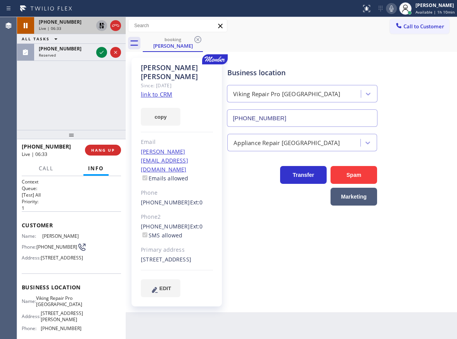
click at [99, 24] on icon at bounding box center [101, 25] width 9 height 9
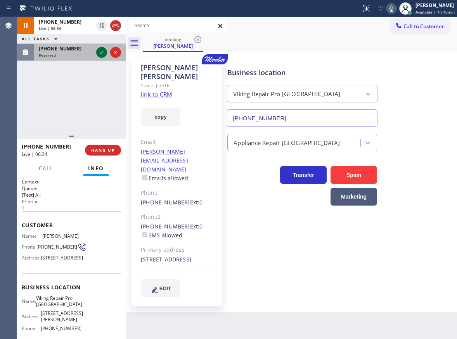
click at [102, 54] on icon at bounding box center [101, 52] width 9 height 9
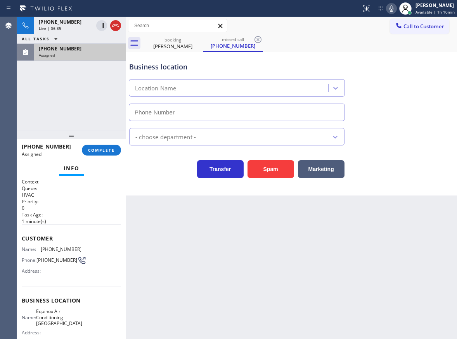
type input "[PHONE_NUMBER]"
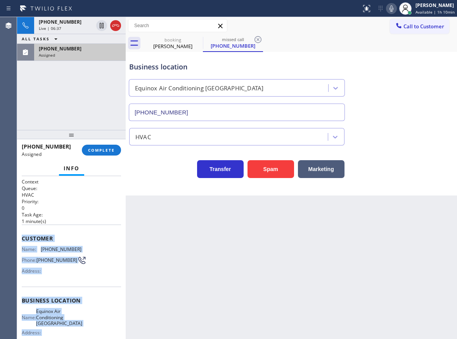
scroll to position [82, 0]
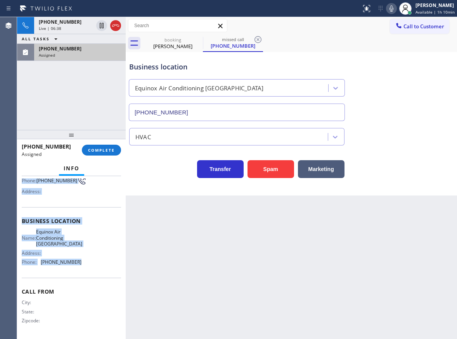
drag, startPoint x: 22, startPoint y: 237, endPoint x: 90, endPoint y: 260, distance: 72.6
click at [90, 260] on div "Context Queue: HVAC Priority: 0 Task Age: [DEMOGRAPHIC_DATA] minute(s) Customer…" at bounding box center [71, 218] width 99 height 238
copy div "Customer Name: [PHONE_NUMBER] Phone: [PHONE_NUMBER] Address: Business location …"
click at [99, 150] on span "COMPLETE" at bounding box center [101, 150] width 27 height 5
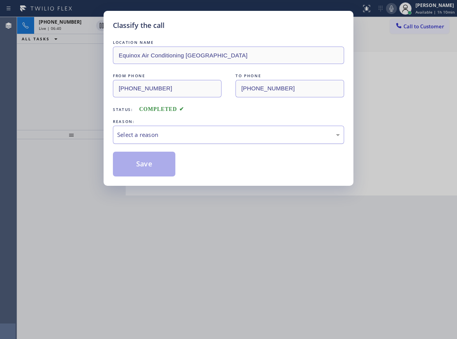
click at [220, 129] on div "Select a reason" at bounding box center [228, 135] width 231 height 18
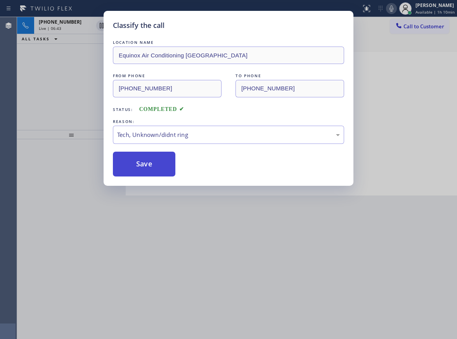
click at [144, 165] on button "Save" at bounding box center [144, 164] width 63 height 25
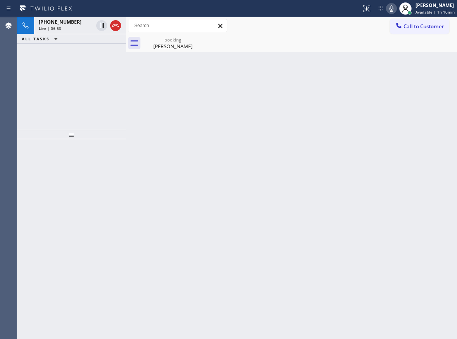
click at [418, 94] on div "Back to Dashboard Change Sender ID Customers Technicians Select a contact Outbo…" at bounding box center [292, 178] width 332 height 322
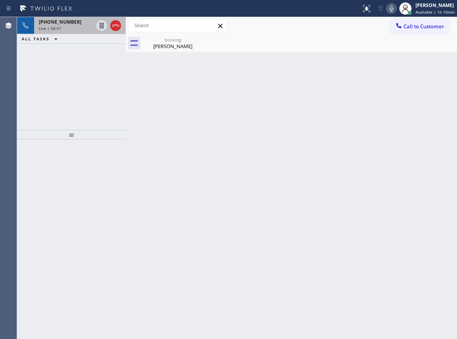
click at [60, 25] on span "[PHONE_NUMBER]" at bounding box center [60, 22] width 43 height 7
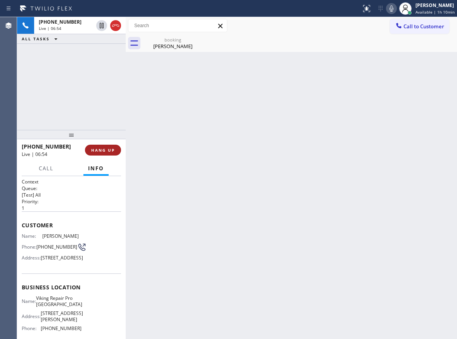
click at [102, 151] on span "HANG UP" at bounding box center [103, 150] width 24 height 5
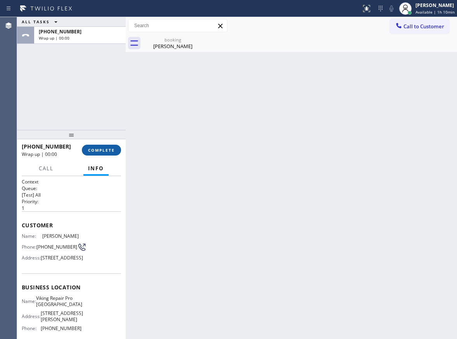
click at [103, 150] on span "COMPLETE" at bounding box center [101, 150] width 27 height 5
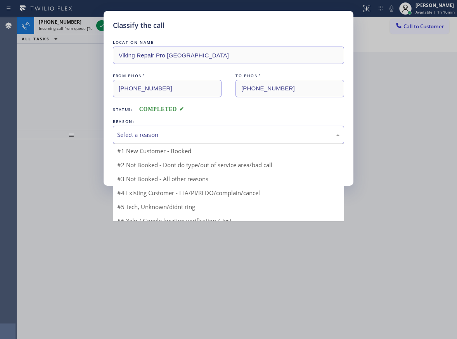
click at [221, 137] on div "Select a reason" at bounding box center [228, 134] width 223 height 9
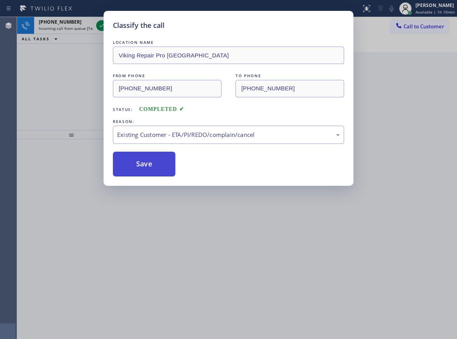
click at [142, 169] on button "Save" at bounding box center [144, 164] width 63 height 25
click at [80, 89] on div "Classify the call LOCATION NAME Viking Repair Pro [GEOGRAPHIC_DATA] FROM PHONE …" at bounding box center [228, 169] width 457 height 339
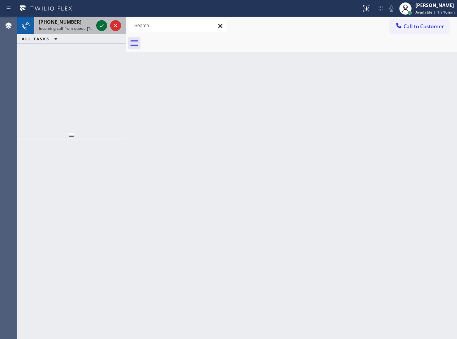
click at [98, 24] on icon at bounding box center [101, 25] width 9 height 9
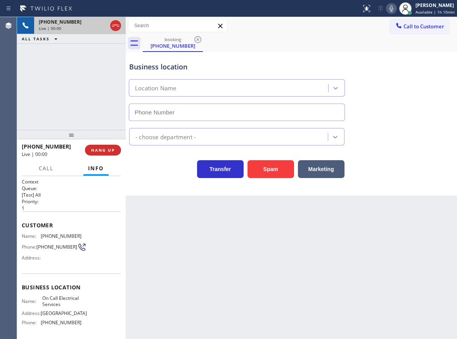
type input "[PHONE_NUMBER]"
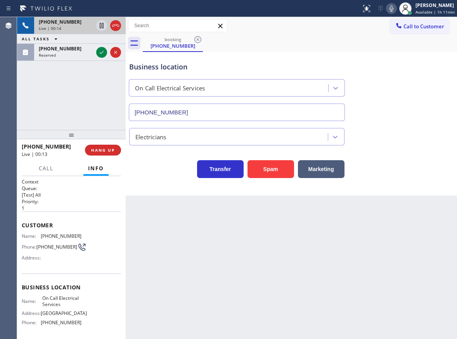
click at [434, 86] on div "Business location On Call Electrical Services [PHONE_NUMBER]" at bounding box center [292, 86] width 328 height 70
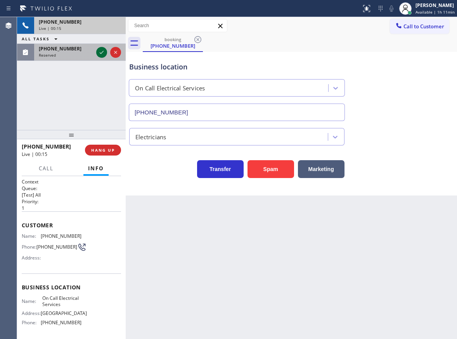
click at [99, 51] on icon at bounding box center [101, 52] width 9 height 9
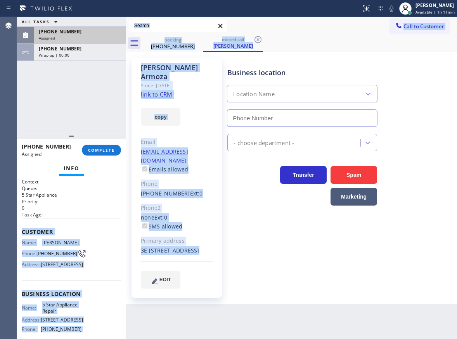
scroll to position [100, 0]
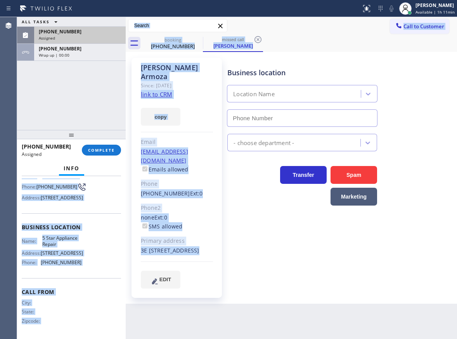
type input "[PHONE_NUMBER]"
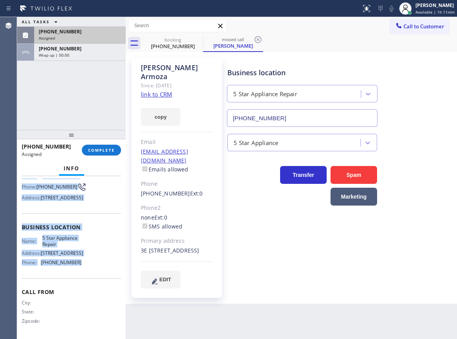
drag, startPoint x: 21, startPoint y: 230, endPoint x: 90, endPoint y: 263, distance: 76.3
click at [90, 263] on div "Context Queue: 5 Star Appliance Priority: 0 Task Age: Customer Name: [PERSON_NA…" at bounding box center [71, 257] width 109 height 163
copy div "Customer Name: [PERSON_NAME] Phone: [PHONE_NUMBER] Address: [STREET_ADDRESS] Bu…"
click at [98, 153] on button "COMPLETE" at bounding box center [101, 150] width 39 height 11
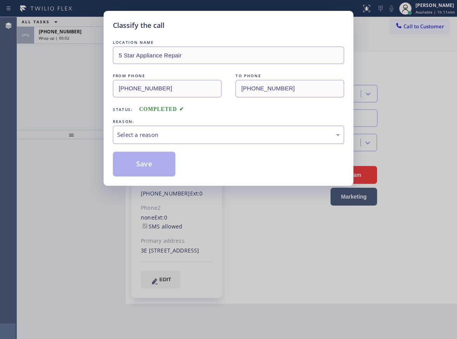
click at [167, 142] on div "Select a reason" at bounding box center [228, 135] width 231 height 18
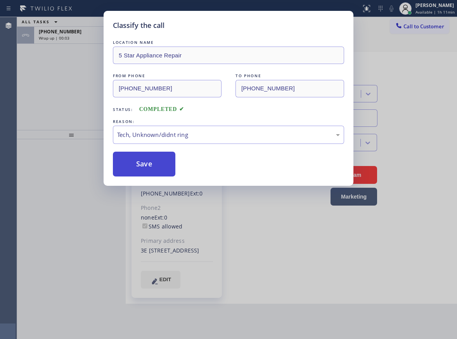
click at [146, 168] on button "Save" at bounding box center [144, 164] width 63 height 25
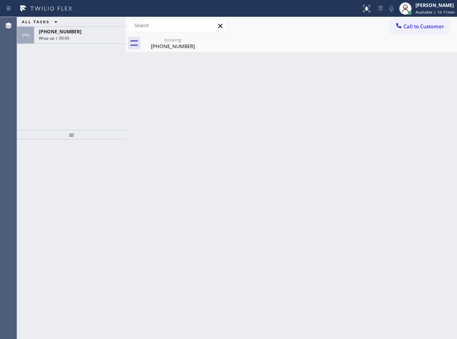
click at [64, 34] on span "[PHONE_NUMBER]" at bounding box center [60, 31] width 43 height 7
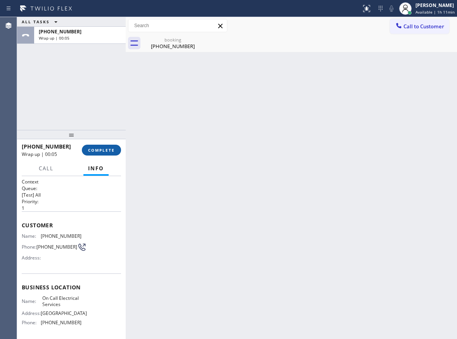
click at [104, 154] on button "COMPLETE" at bounding box center [101, 150] width 39 height 11
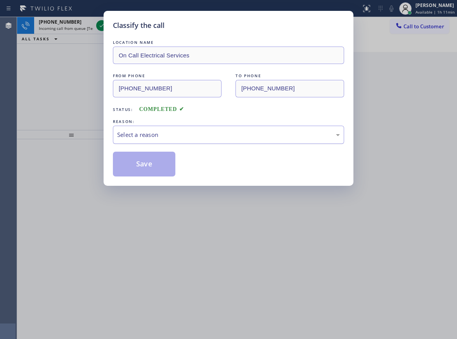
click at [214, 141] on div "Select a reason" at bounding box center [228, 135] width 231 height 18
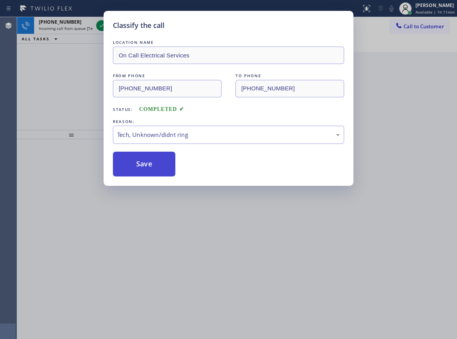
click at [147, 159] on button "Save" at bounding box center [144, 164] width 63 height 25
click at [47, 95] on div "Classify the call LOCATION NAME On Call Electrical Services FROM PHONE [PHONE_N…" at bounding box center [228, 169] width 457 height 339
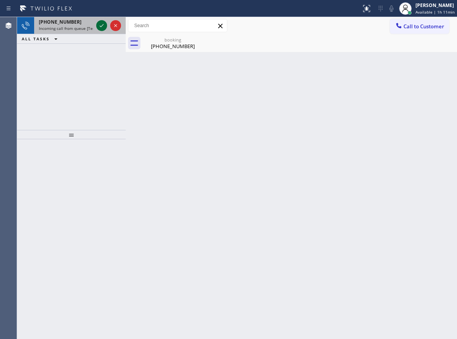
click at [99, 25] on icon at bounding box center [101, 25] width 9 height 9
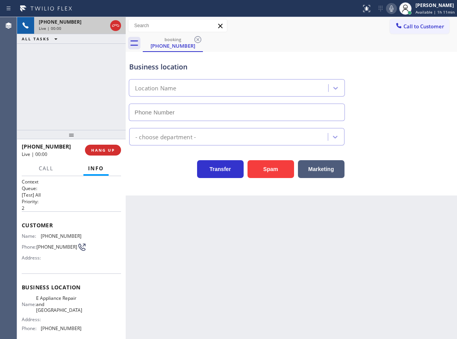
type input "[PHONE_NUMBER]"
drag, startPoint x: 399, startPoint y: 140, endPoint x: 395, endPoint y: 143, distance: 5.2
click at [399, 140] on div "Appliance Repair [GEOGRAPHIC_DATA]" at bounding box center [292, 135] width 328 height 21
click at [100, 151] on span "HANG UP" at bounding box center [103, 150] width 24 height 5
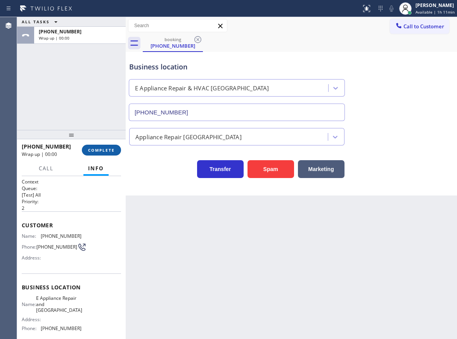
click at [100, 151] on span "COMPLETE" at bounding box center [101, 150] width 27 height 5
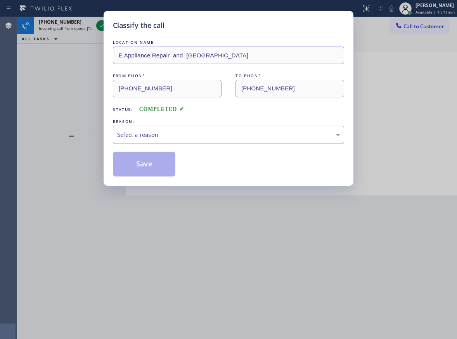
click at [173, 140] on div "Select a reason" at bounding box center [228, 135] width 231 height 18
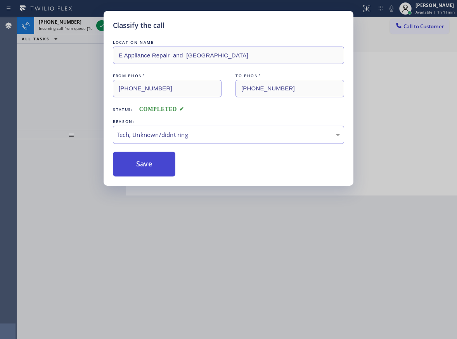
click at [147, 159] on button "Save" at bounding box center [144, 164] width 63 height 25
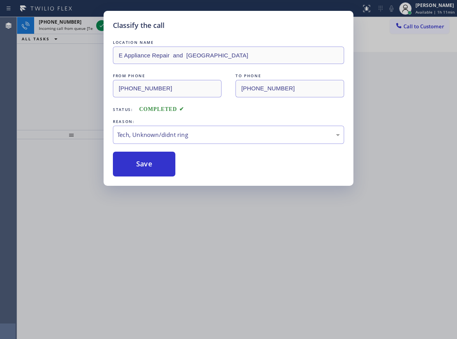
click at [75, 75] on div "Classify the call LOCATION NAME E Appliance Repair and [GEOGRAPHIC_DATA] FROM P…" at bounding box center [228, 169] width 457 height 339
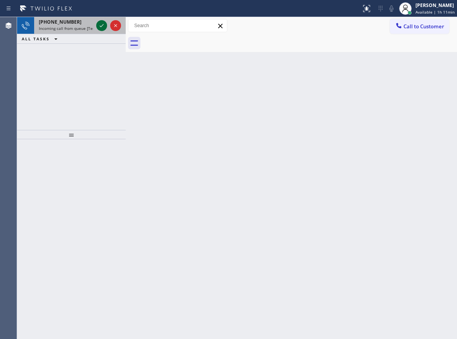
click at [98, 26] on icon at bounding box center [101, 25] width 9 height 9
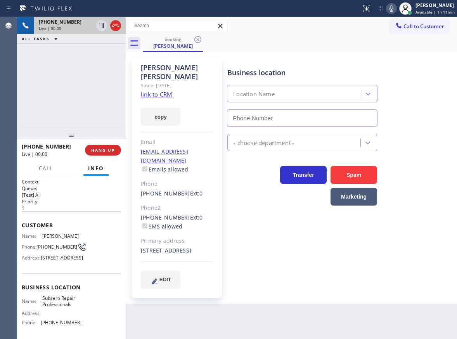
type input "[PHONE_NUMBER]"
click at [160, 90] on link "link to CRM" at bounding box center [156, 94] width 31 height 8
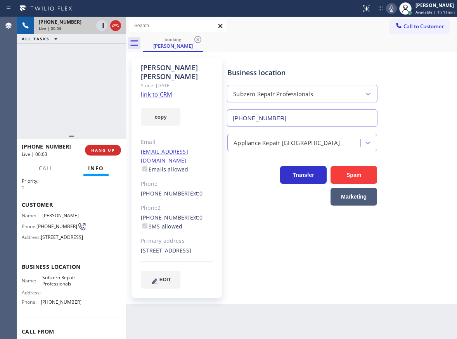
scroll to position [39, 0]
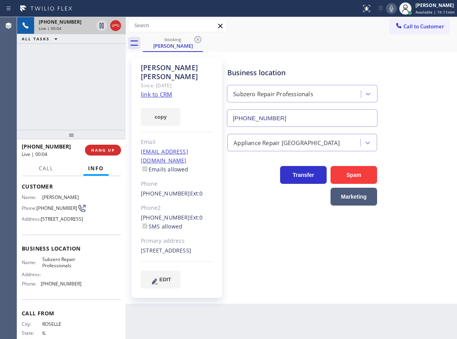
click at [61, 269] on span "Subzero Repair Professionals" at bounding box center [61, 263] width 39 height 12
copy span "Subzero Repair Professionals"
click at [293, 115] on input "[PHONE_NUMBER]" at bounding box center [302, 118] width 151 height 17
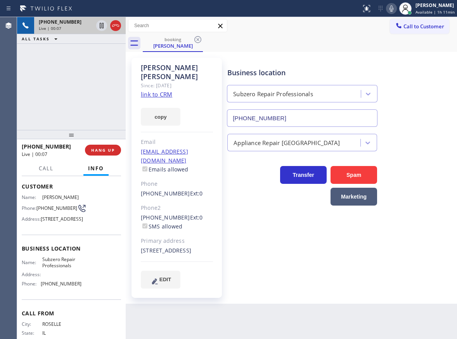
click at [293, 115] on input "[PHONE_NUMBER]" at bounding box center [302, 118] width 151 height 17
click at [408, 145] on div "Appliance Repair [GEOGRAPHIC_DATA]" at bounding box center [341, 141] width 230 height 21
click at [392, 12] on icon at bounding box center [391, 8] width 9 height 9
click at [100, 27] on icon at bounding box center [102, 25] width 4 height 5
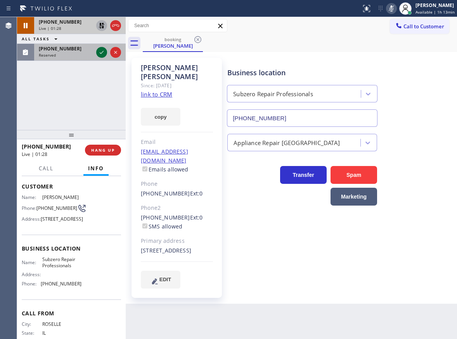
click at [101, 54] on icon at bounding box center [101, 52] width 9 height 9
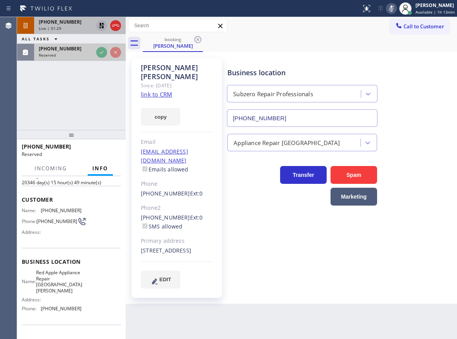
scroll to position [45, 0]
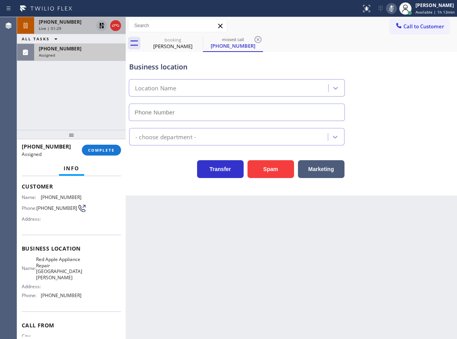
type input "[PHONE_NUMBER]"
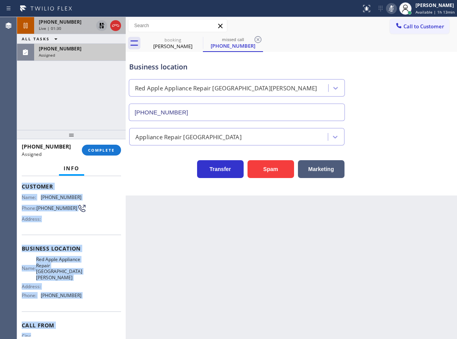
scroll to position [76, 0]
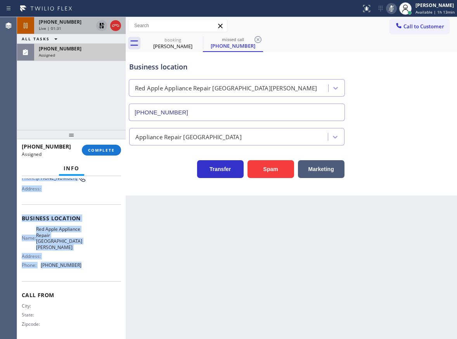
drag, startPoint x: 22, startPoint y: 188, endPoint x: 90, endPoint y: 270, distance: 107.3
click at [90, 270] on div "Context Queue: Appliance Repair High End Priority: 0 Task Age: Customer Name: […" at bounding box center [71, 221] width 99 height 237
copy div "Customer Name: [PHONE_NUMBER] Phone: [PHONE_NUMBER] Address: Business location …"
click at [95, 153] on span "COMPLETE" at bounding box center [101, 150] width 27 height 5
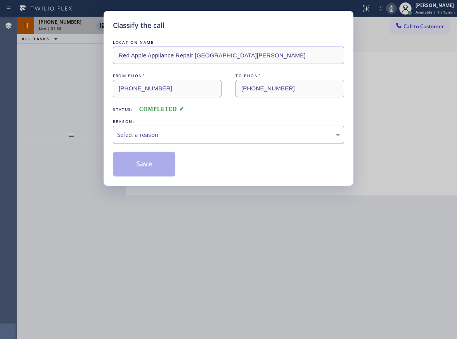
click at [209, 130] on div "Select a reason" at bounding box center [228, 134] width 223 height 9
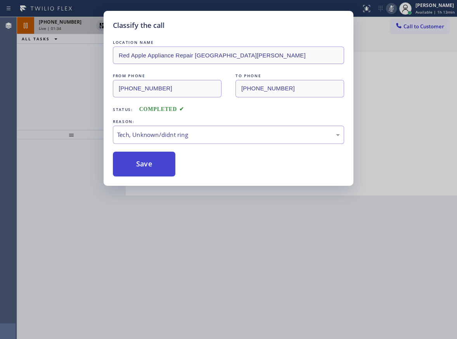
click at [152, 166] on button "Save" at bounding box center [144, 164] width 63 height 25
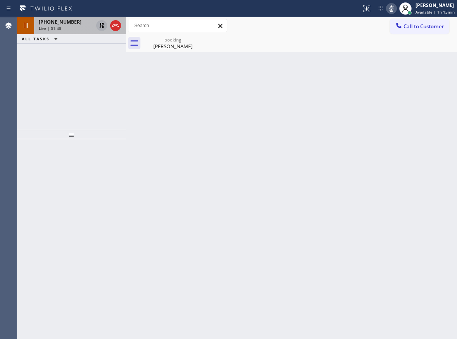
click at [431, 211] on div "Back to Dashboard Change Sender ID Customers Technicians Select a contact Outbo…" at bounding box center [292, 178] width 332 height 322
click at [167, 42] on div "booking" at bounding box center [173, 40] width 59 height 6
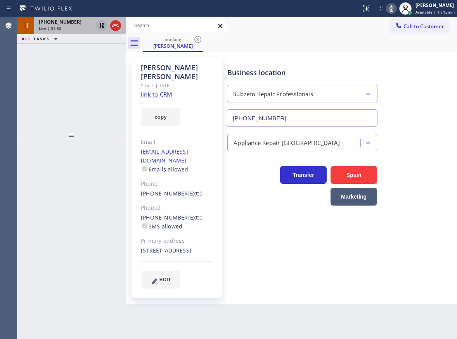
click at [68, 28] on div "Live | 01:50" at bounding box center [66, 28] width 54 height 5
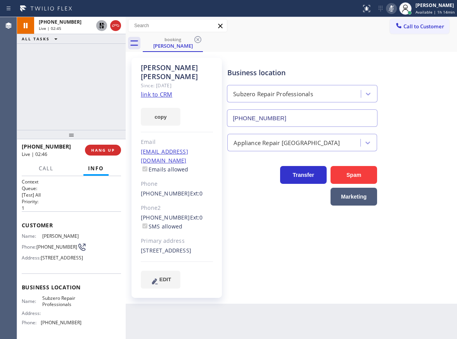
click at [423, 172] on div "Transfer Spam Marketing" at bounding box center [341, 182] width 230 height 47
click at [393, 5] on icon at bounding box center [391, 8] width 9 height 9
click at [99, 24] on icon at bounding box center [101, 25] width 9 height 9
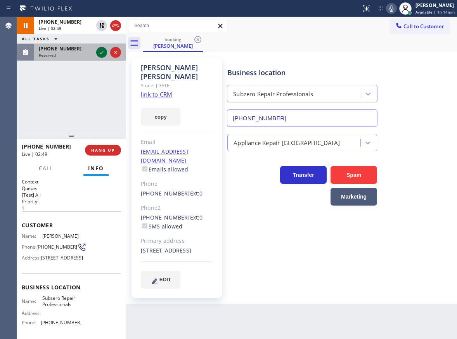
click at [100, 53] on icon at bounding box center [101, 52] width 9 height 9
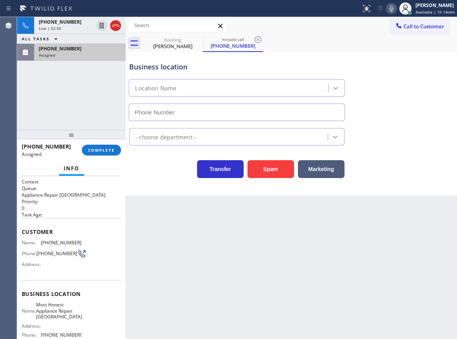
type input "[PHONE_NUMBER]"
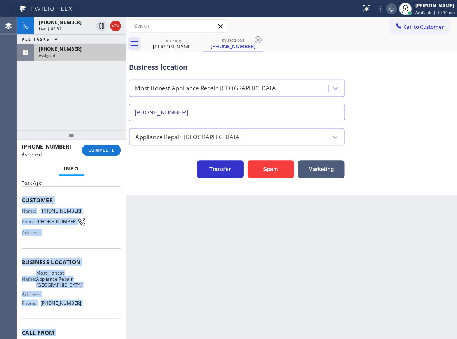
scroll to position [76, 0]
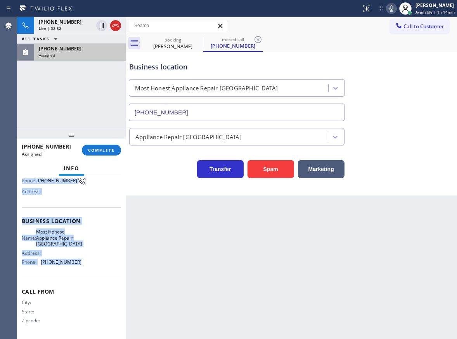
drag, startPoint x: 33, startPoint y: 245, endPoint x: 100, endPoint y: 272, distance: 72.8
click at [100, 272] on div "Context Queue: Appliance Repair High End Priority: 0 Task Age: Customer Name: […" at bounding box center [71, 257] width 109 height 163
copy div "Customer Name: [PHONE_NUMBER] Phone: [PHONE_NUMBER] Address: Business location …"
click at [100, 153] on span "COMPLETE" at bounding box center [101, 150] width 27 height 5
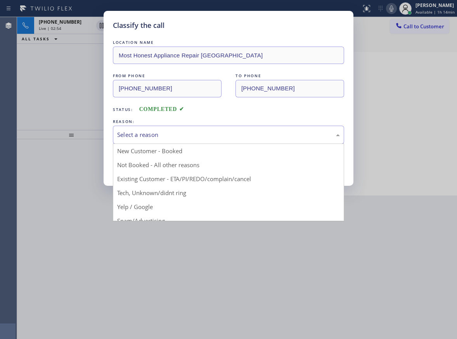
click at [198, 137] on div "Select a reason" at bounding box center [228, 134] width 223 height 9
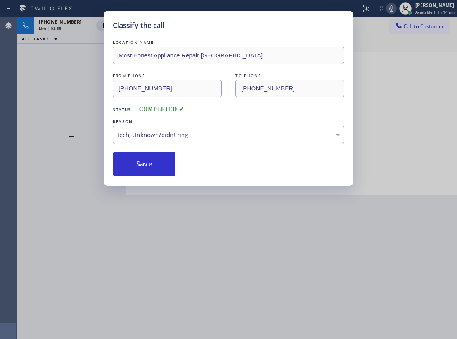
drag, startPoint x: 175, startPoint y: 188, endPoint x: 162, endPoint y: 170, distance: 22.3
click at [161, 169] on button "Save" at bounding box center [144, 164] width 63 height 25
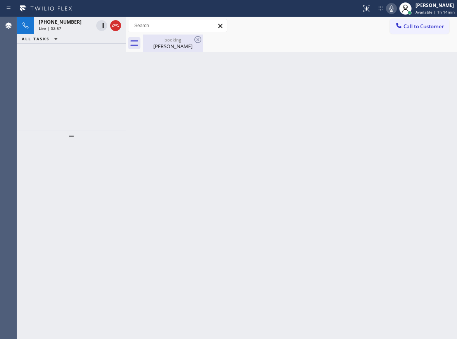
click at [161, 46] on div "[PERSON_NAME]" at bounding box center [173, 46] width 59 height 7
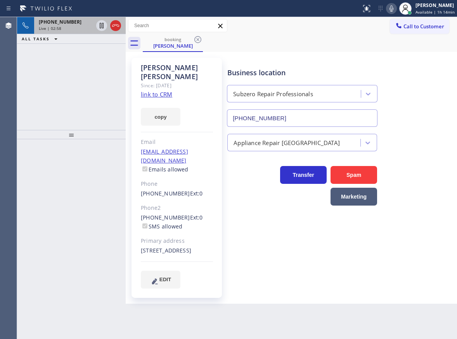
click at [64, 19] on span "[PHONE_NUMBER]" at bounding box center [60, 22] width 43 height 7
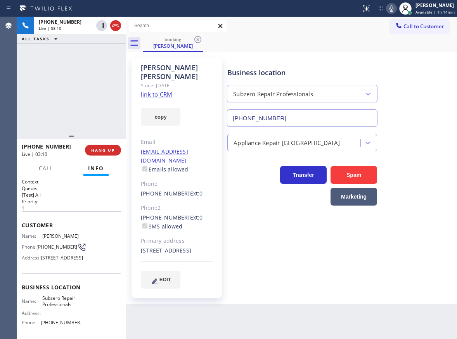
click at [419, 129] on div "Appliance Repair [GEOGRAPHIC_DATA]" at bounding box center [341, 139] width 230 height 24
click at [414, 203] on div "Transfer Spam Marketing" at bounding box center [341, 182] width 230 height 47
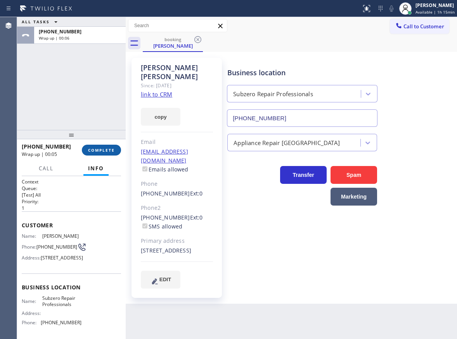
click at [102, 153] on button "COMPLETE" at bounding box center [101, 150] width 39 height 11
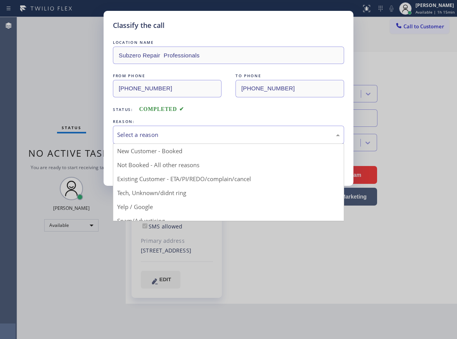
click at [198, 134] on div "Select a reason" at bounding box center [228, 134] width 223 height 9
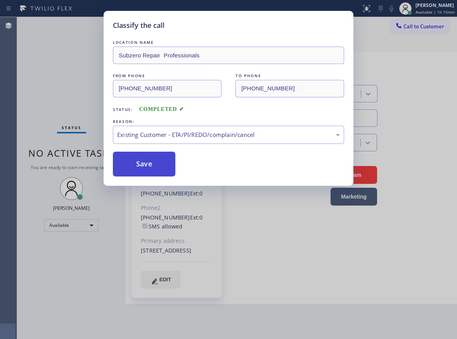
click at [150, 164] on button "Save" at bounding box center [144, 164] width 63 height 25
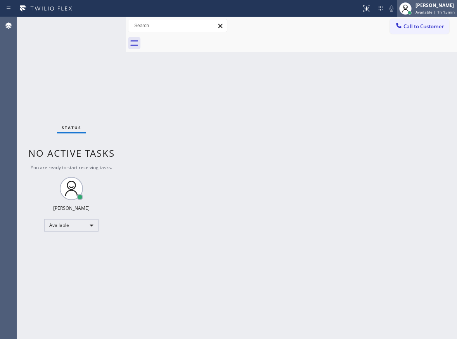
click at [423, 4] on div "[PERSON_NAME]" at bounding box center [435, 5] width 39 height 7
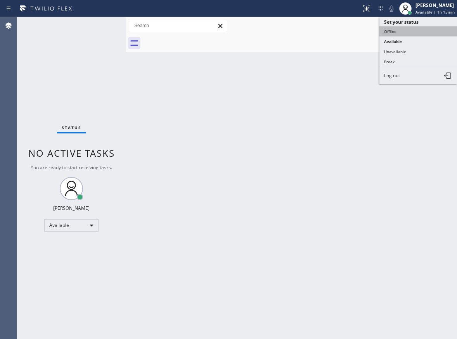
click at [414, 31] on button "Offline" at bounding box center [419, 31] width 78 height 10
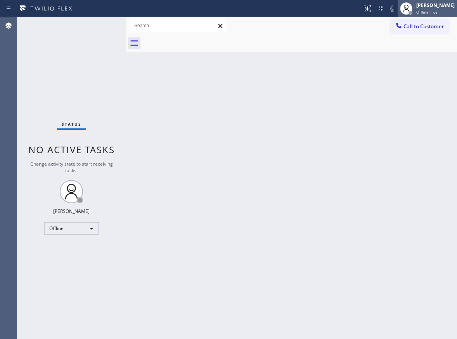
click at [445, 5] on div "[PERSON_NAME]" at bounding box center [436, 5] width 38 height 7
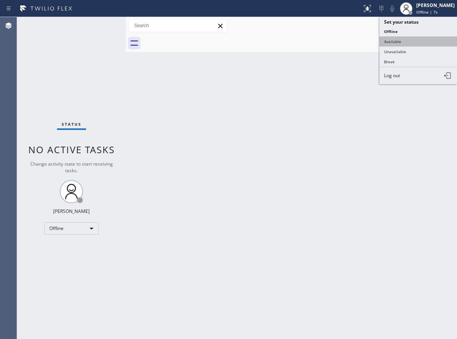
click at [400, 43] on button "Available" at bounding box center [419, 42] width 78 height 10
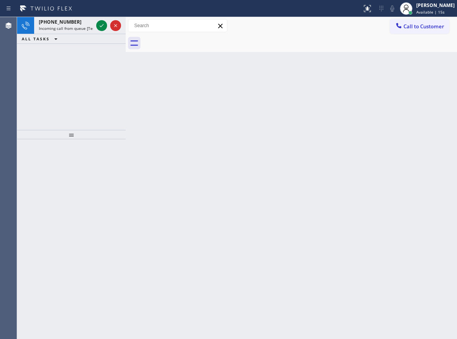
click at [430, 185] on div "Back to Dashboard Change Sender ID Customers Technicians Select a contact Outbo…" at bounding box center [292, 178] width 332 height 322
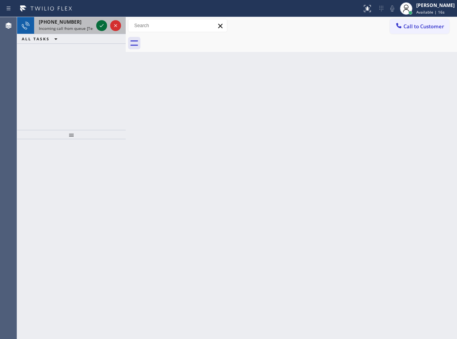
click at [102, 24] on icon at bounding box center [101, 25] width 9 height 9
click at [103, 27] on icon at bounding box center [101, 25] width 9 height 9
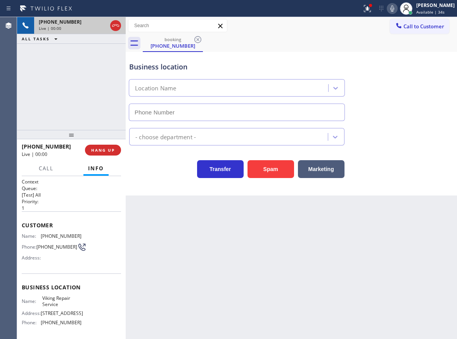
type input "[PHONE_NUMBER]"
click at [64, 300] on span "Viking Repair Service" at bounding box center [61, 302] width 39 height 12
copy span "Viking Repair Service"
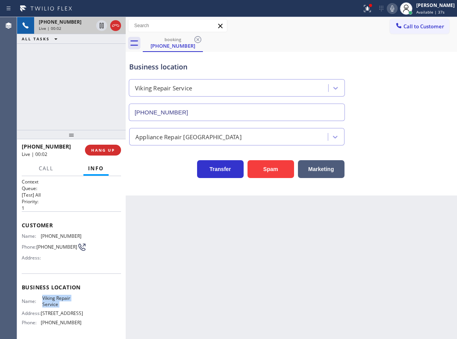
click at [222, 106] on input "[PHONE_NUMBER]" at bounding box center [237, 112] width 216 height 17
click at [424, 184] on div "Business location Viking Repair Service [PHONE_NUMBER] Appliance Repair High En…" at bounding box center [292, 124] width 332 height 144
click at [99, 26] on icon at bounding box center [101, 25] width 9 height 9
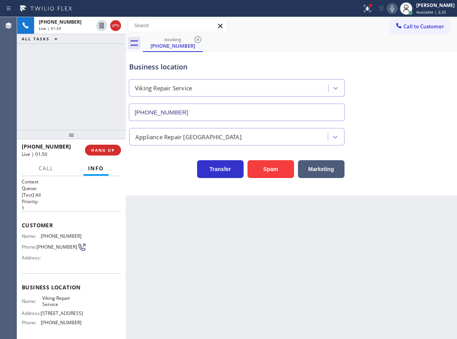
click at [397, 11] on icon at bounding box center [392, 8] width 9 height 9
click at [419, 152] on div "Transfer Spam Marketing" at bounding box center [292, 162] width 328 height 33
click at [30, 76] on div "[PHONE_NUMBER] Live | 03:23 ALL TASKS ALL TASKS ACTIVE TASKS TASKS IN WRAP UP" at bounding box center [71, 73] width 109 height 113
drag, startPoint x: 434, startPoint y: 117, endPoint x: 432, endPoint y: 101, distance: 15.3
click at [433, 116] on div "Business location Viking Repair Service [PHONE_NUMBER]" at bounding box center [292, 86] width 328 height 70
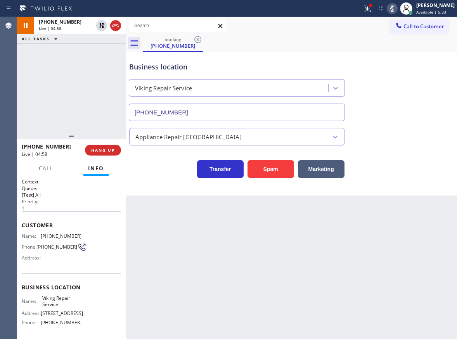
click at [397, 8] on icon at bounding box center [392, 8] width 9 height 9
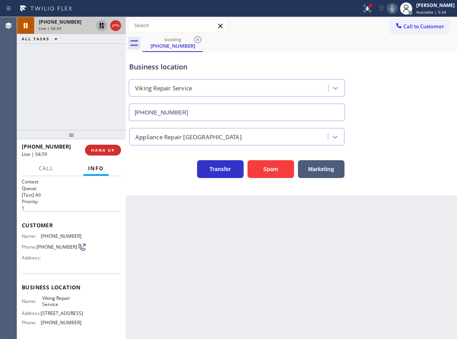
click at [101, 24] on icon at bounding box center [101, 25] width 5 height 5
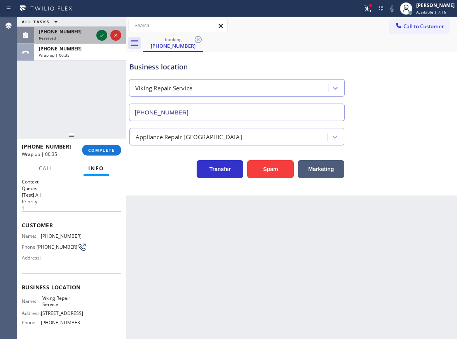
click at [99, 35] on icon at bounding box center [101, 35] width 9 height 9
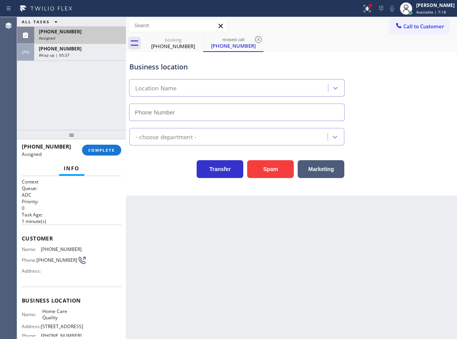
type input "[PHONE_NUMBER]"
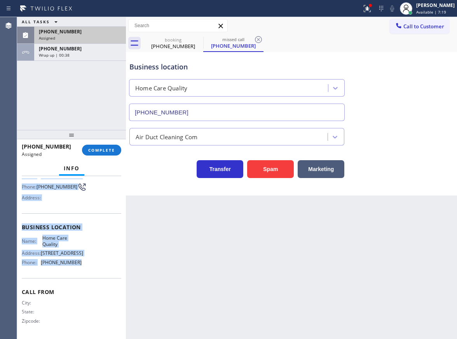
drag, startPoint x: 23, startPoint y: 237, endPoint x: 85, endPoint y: 270, distance: 70.2
click at [85, 270] on div "Context Queue: ADC Priority: 0 Task Age: [DEMOGRAPHIC_DATA] minute(s) Customer …" at bounding box center [71, 221] width 99 height 232
copy div "Customer Name: [PHONE_NUMBER] Phone: [PHONE_NUMBER] Address: Business location …"
click at [102, 151] on span "COMPLETE" at bounding box center [101, 150] width 27 height 5
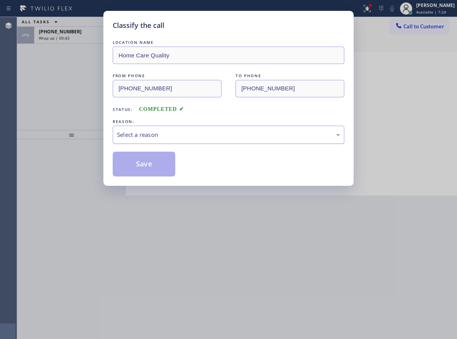
click at [160, 137] on div "Select a reason" at bounding box center [228, 134] width 223 height 9
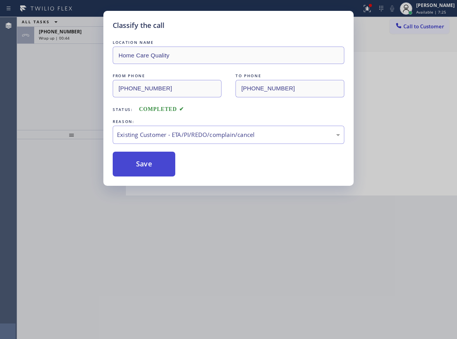
click at [144, 168] on button "Save" at bounding box center [144, 164] width 63 height 25
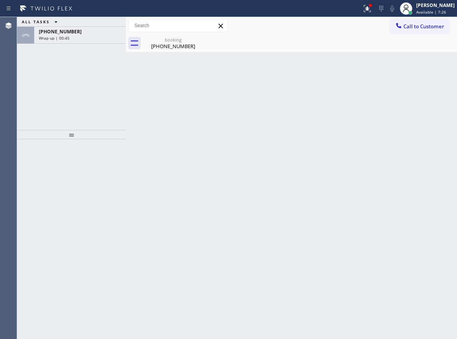
click at [74, 37] on div "Wrap up | 00:45" at bounding box center [80, 37] width 82 height 5
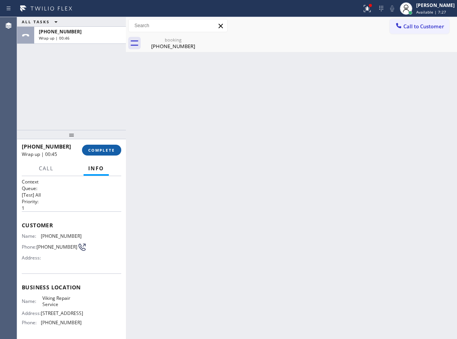
drag, startPoint x: 113, startPoint y: 150, endPoint x: 118, endPoint y: 145, distance: 6.6
click at [113, 150] on span "COMPLETE" at bounding box center [101, 150] width 27 height 5
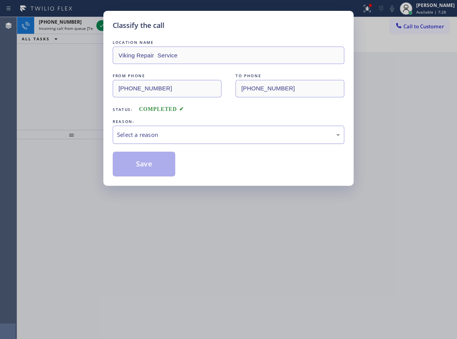
click at [180, 136] on div "Select a reason" at bounding box center [228, 134] width 223 height 9
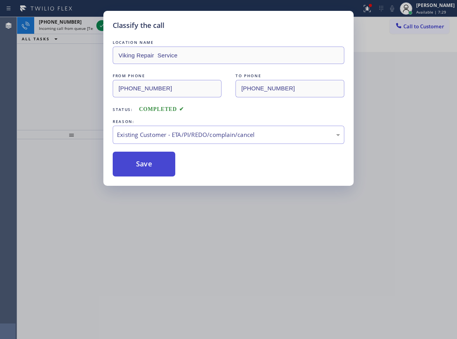
click at [151, 162] on button "Save" at bounding box center [144, 164] width 63 height 25
click at [51, 62] on div "Classify the call LOCATION NAME Viking Repair Service FROM PHONE [PHONE_NUMBER]…" at bounding box center [228, 169] width 457 height 339
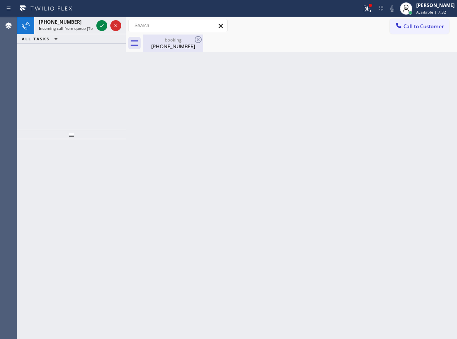
click at [177, 45] on div "[PHONE_NUMBER]" at bounding box center [173, 46] width 59 height 7
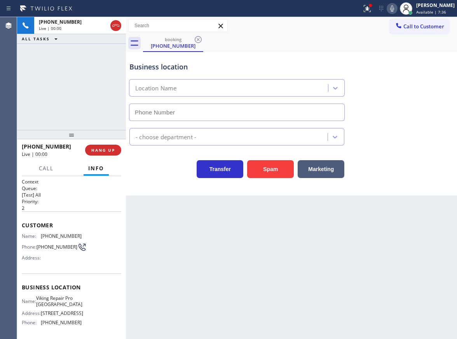
type input "[PHONE_NUMBER]"
click at [430, 167] on div "Transfer Spam Marketing" at bounding box center [291, 165] width 327 height 25
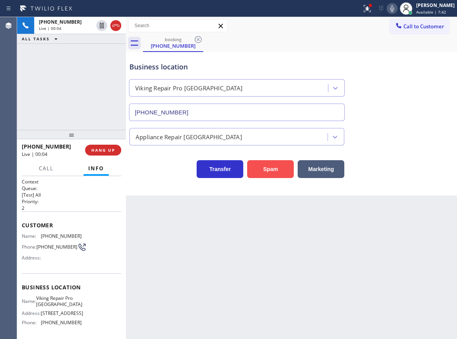
click at [273, 166] on button "Spam" at bounding box center [270, 169] width 47 height 18
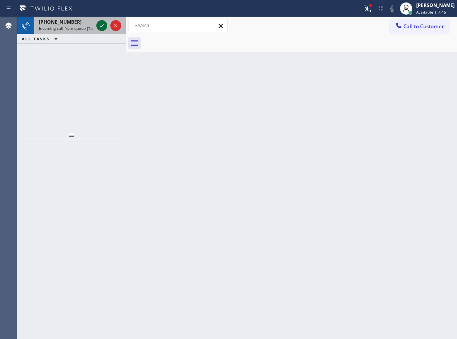
click at [102, 26] on icon at bounding box center [102, 25] width 4 height 3
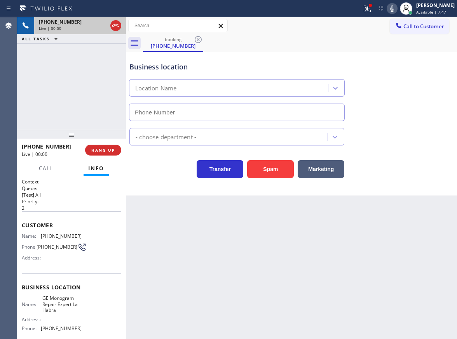
type input "[PHONE_NUMBER]"
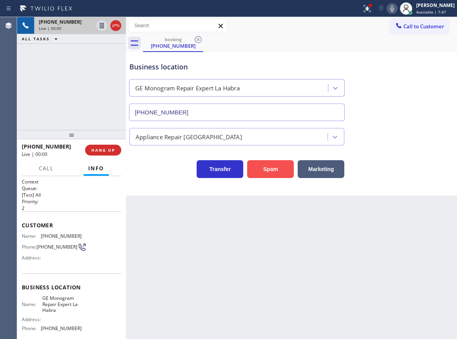
click at [266, 167] on button "Spam" at bounding box center [270, 169] width 47 height 18
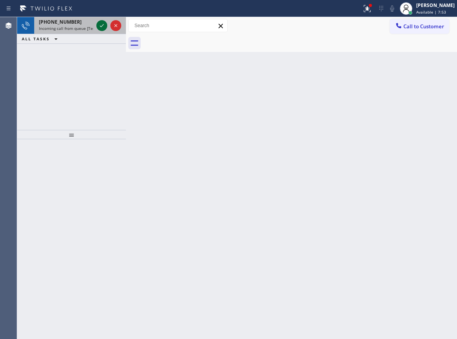
click at [100, 26] on icon at bounding box center [101, 25] width 9 height 9
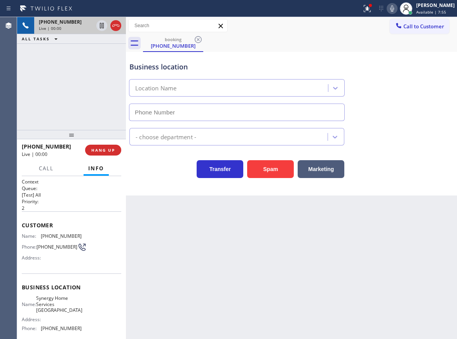
type input "[PHONE_NUMBER]"
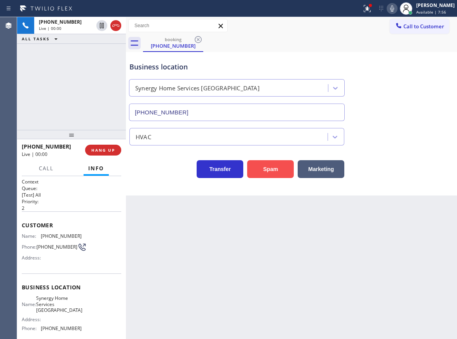
click at [255, 165] on button "Spam" at bounding box center [270, 169] width 47 height 18
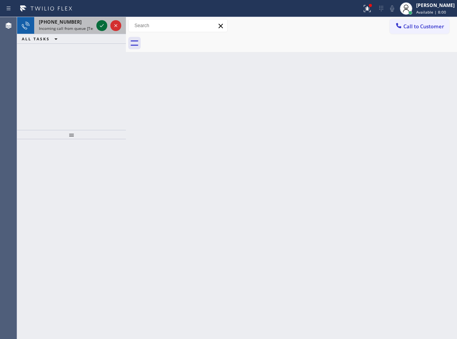
click at [99, 28] on icon at bounding box center [101, 25] width 9 height 9
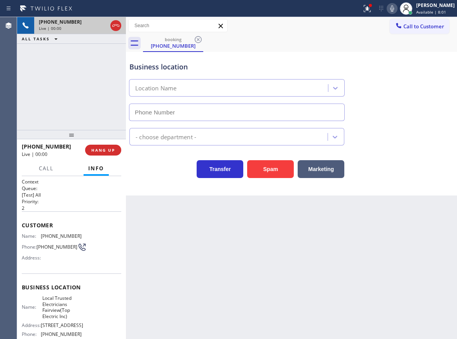
type input "[PHONE_NUMBER]"
click at [267, 164] on button "Spam" at bounding box center [270, 169] width 47 height 18
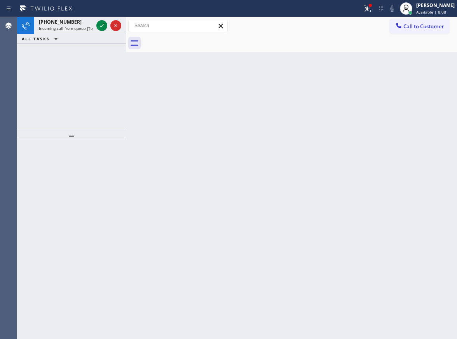
click at [426, 132] on div "Back to Dashboard Change Sender ID Customers Technicians Select a contact Outbo…" at bounding box center [291, 178] width 331 height 322
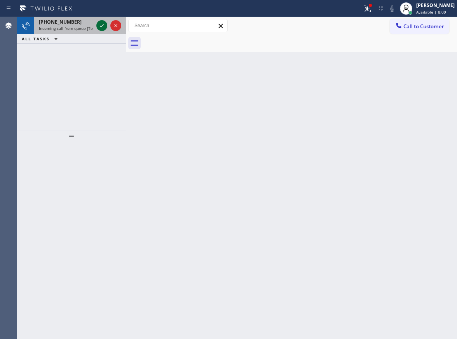
click at [99, 26] on icon at bounding box center [101, 25] width 9 height 9
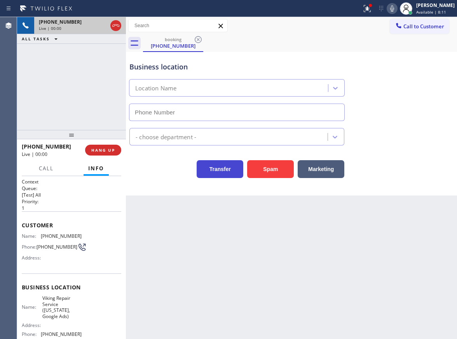
type input "[PHONE_NUMBER]"
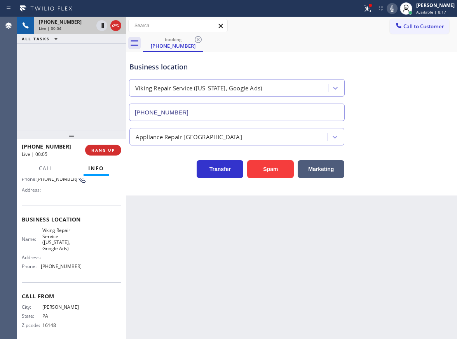
scroll to position [75, 0]
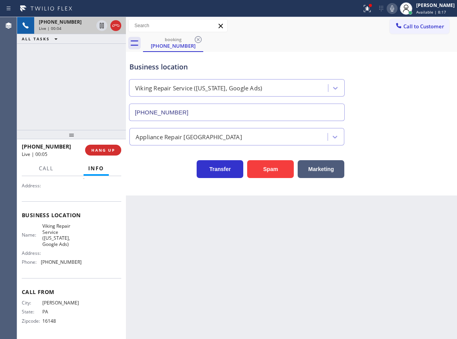
click at [63, 242] on span "Viking Repair Service ([US_STATE], Google Ads)" at bounding box center [61, 235] width 39 height 24
copy span "Viking Repair Service ([US_STATE], Google Ads)"
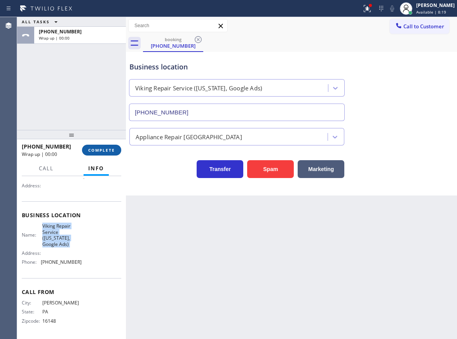
click at [102, 151] on span "COMPLETE" at bounding box center [101, 150] width 27 height 5
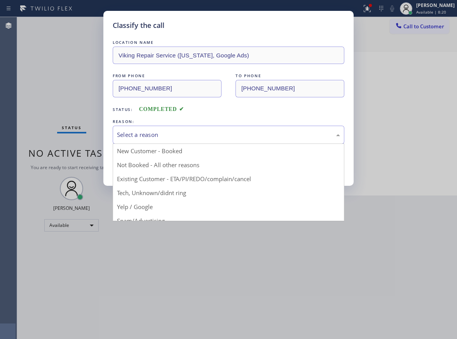
click at [217, 138] on div "Select a reason" at bounding box center [228, 134] width 223 height 9
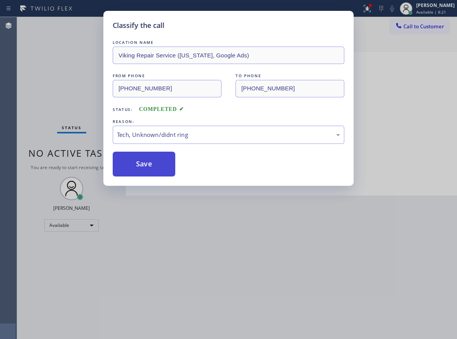
click at [161, 168] on button "Save" at bounding box center [144, 164] width 63 height 25
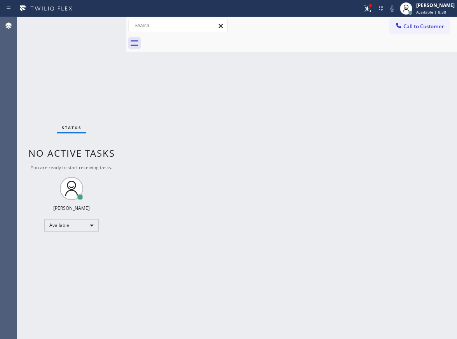
click at [426, 82] on div "Back to Dashboard Change Sender ID Customers Technicians Select a contact Outbo…" at bounding box center [291, 178] width 331 height 322
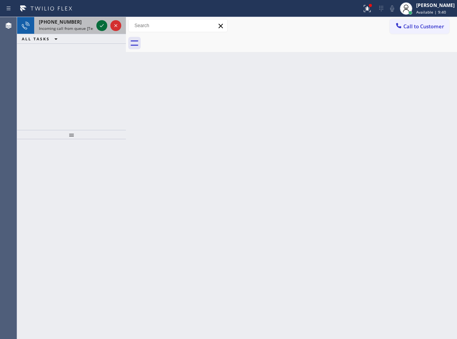
click at [104, 25] on icon at bounding box center [101, 25] width 9 height 9
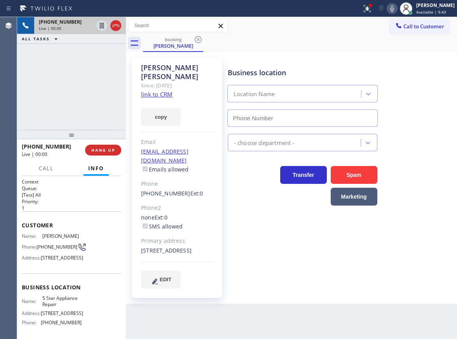
type input "[PHONE_NUMBER]"
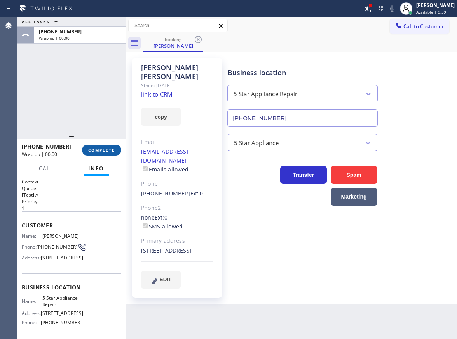
click at [101, 148] on span "COMPLETE" at bounding box center [101, 150] width 27 height 5
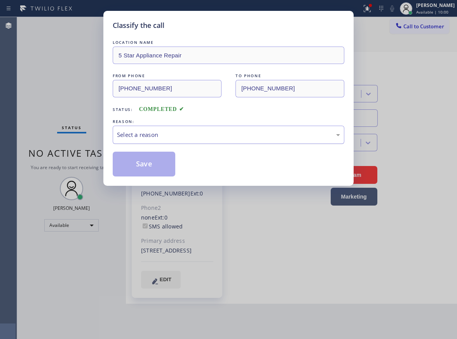
click at [176, 140] on div "Select a reason" at bounding box center [228, 135] width 231 height 18
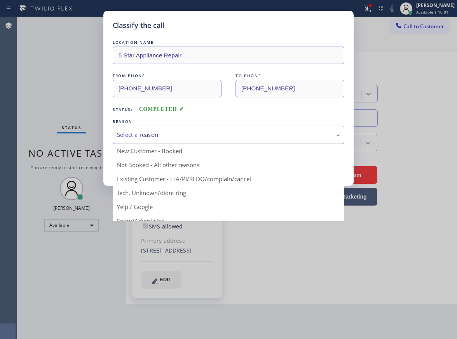
drag, startPoint x: 161, startPoint y: 191, endPoint x: 147, endPoint y: 172, distance: 23.4
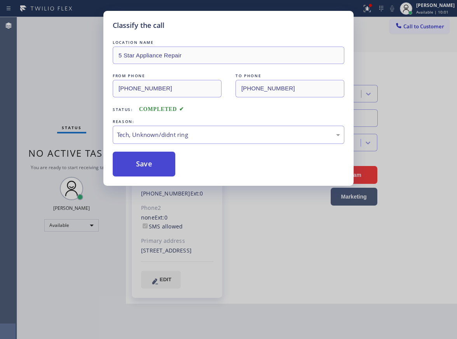
click at [145, 169] on button "Save" at bounding box center [144, 164] width 63 height 25
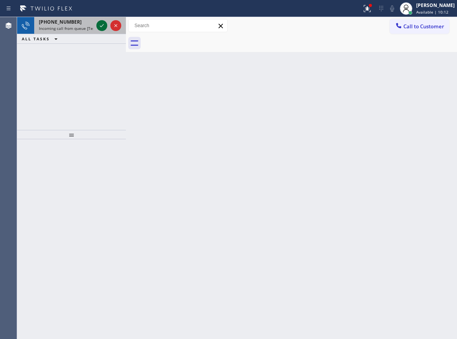
click at [99, 30] on icon at bounding box center [101, 25] width 9 height 9
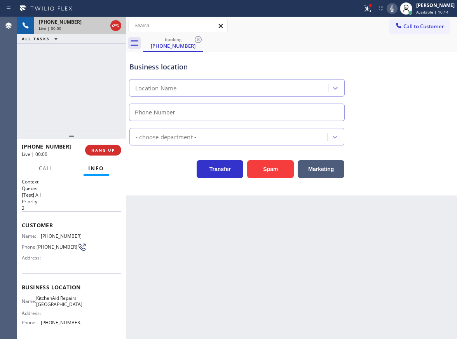
type input "(602) 806-7728"
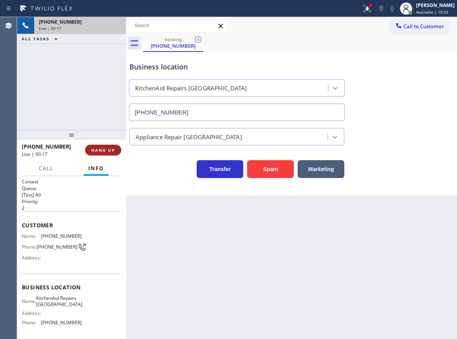
click at [102, 150] on span "HANG UP" at bounding box center [103, 150] width 24 height 5
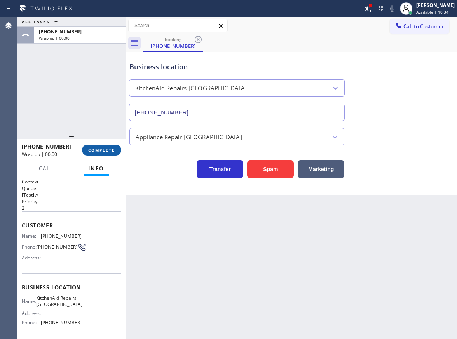
click at [95, 146] on button "COMPLETE" at bounding box center [101, 150] width 39 height 11
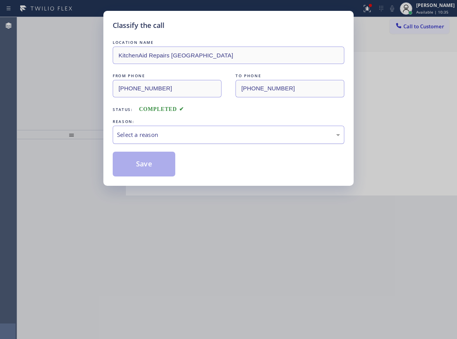
drag, startPoint x: 194, startPoint y: 137, endPoint x: 193, endPoint y: 141, distance: 4.3
click at [194, 137] on div "Select a reason" at bounding box center [228, 134] width 223 height 9
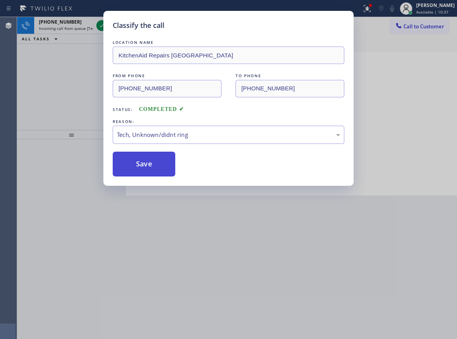
click at [134, 168] on button "Save" at bounding box center [144, 164] width 63 height 25
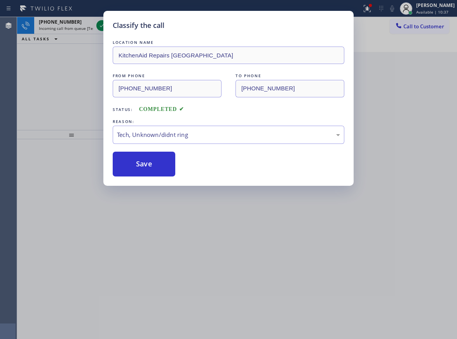
click at [101, 24] on div "Classify the call LOCATION NAME Easy Breezy Home Cleaning Fort Lauderdale FROM …" at bounding box center [237, 178] width 440 height 322
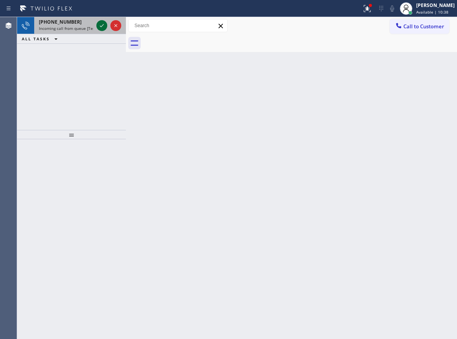
click at [101, 24] on icon at bounding box center [101, 25] width 9 height 9
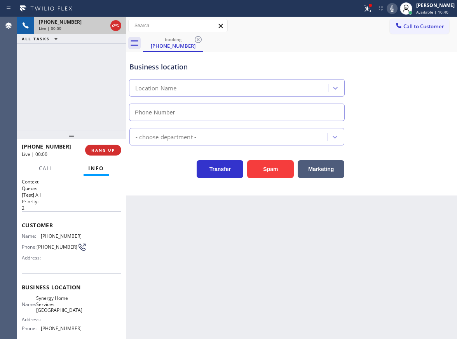
type input "[PHONE_NUMBER]"
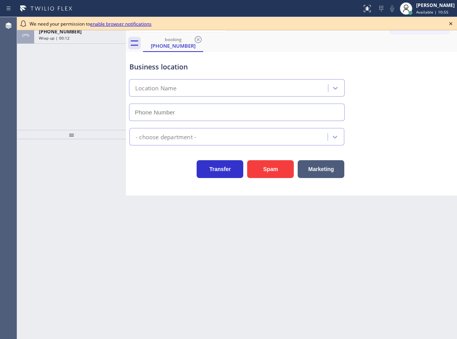
type input "[PHONE_NUMBER]"
click at [451, 26] on icon at bounding box center [450, 23] width 9 height 9
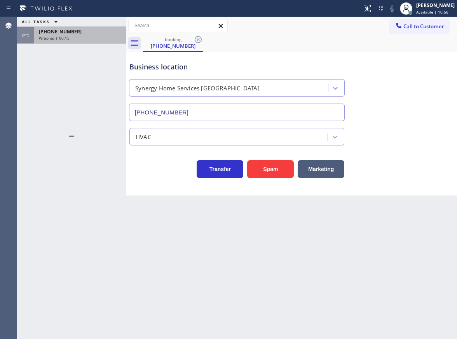
click at [87, 37] on div "Wrap up | 00:15" at bounding box center [80, 37] width 82 height 5
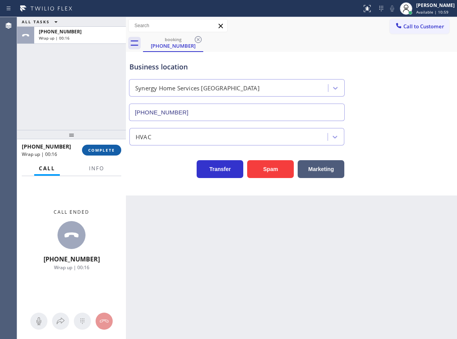
click at [108, 153] on span "COMPLETE" at bounding box center [101, 150] width 27 height 5
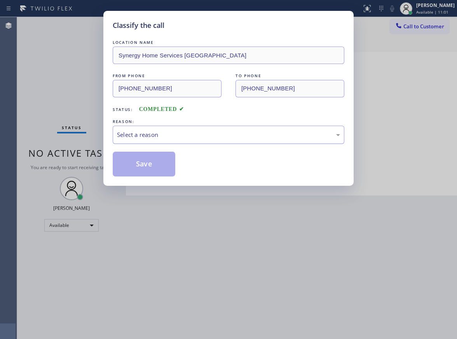
click at [189, 139] on div "Select a reason" at bounding box center [228, 135] width 231 height 18
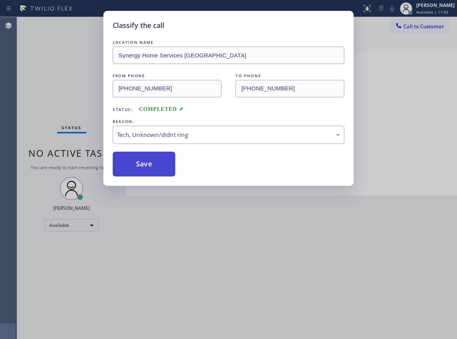
click at [151, 162] on button "Save" at bounding box center [144, 164] width 63 height 25
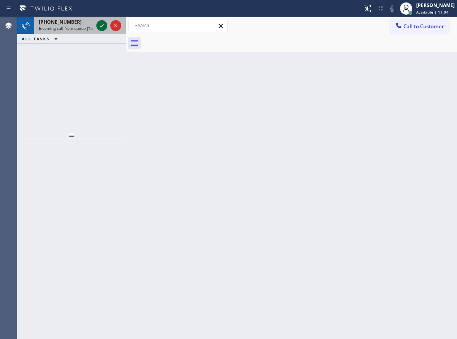
click at [101, 25] on icon at bounding box center [101, 25] width 9 height 9
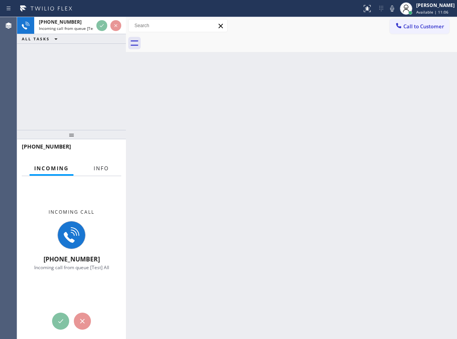
click at [105, 173] on button "Info" at bounding box center [101, 168] width 24 height 15
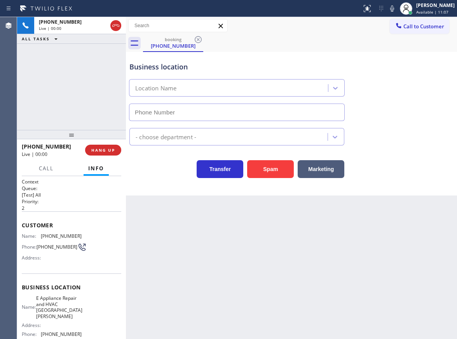
type input "[PHONE_NUMBER]"
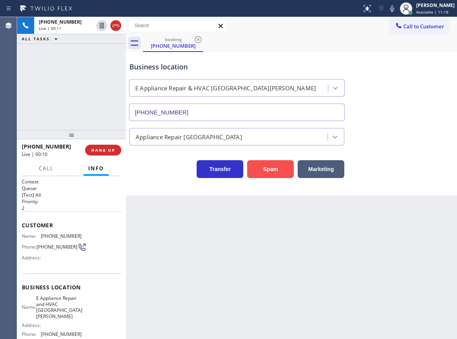
click at [259, 176] on button "Spam" at bounding box center [270, 169] width 47 height 18
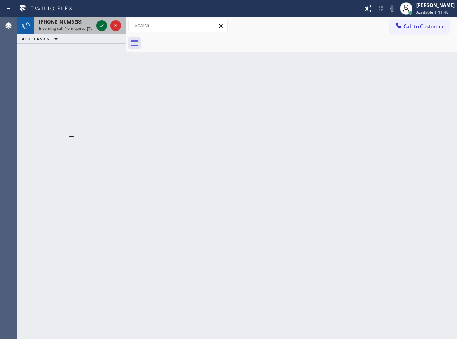
click at [100, 25] on icon at bounding box center [101, 25] width 9 height 9
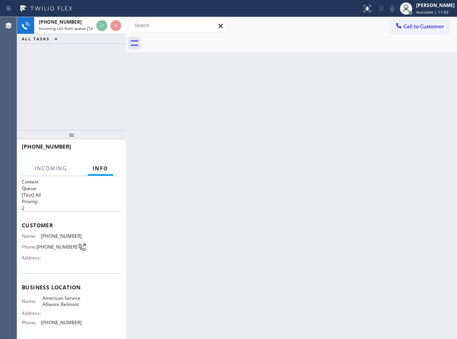
click at [303, 193] on div "Back to Dashboard Change Sender ID Customers Technicians Select a contact Outbo…" at bounding box center [291, 178] width 331 height 322
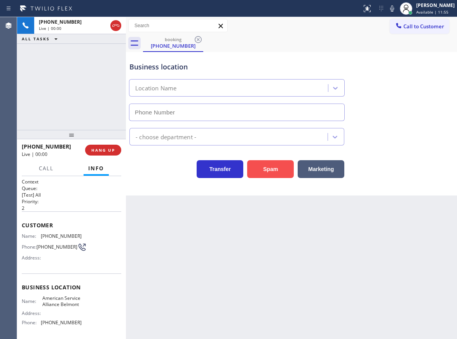
type input "[PHONE_NUMBER]"
click at [273, 167] on button "Spam" at bounding box center [270, 169] width 47 height 18
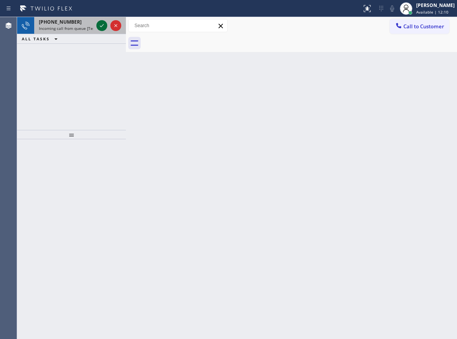
click at [100, 24] on icon at bounding box center [101, 25] width 9 height 9
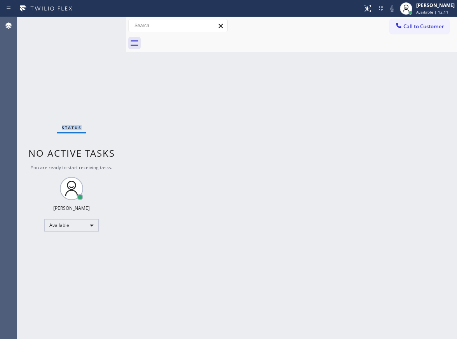
click at [100, 24] on div "Status No active tasks You are ready to start receiving tasks. [PERSON_NAME] Av…" at bounding box center [71, 178] width 109 height 322
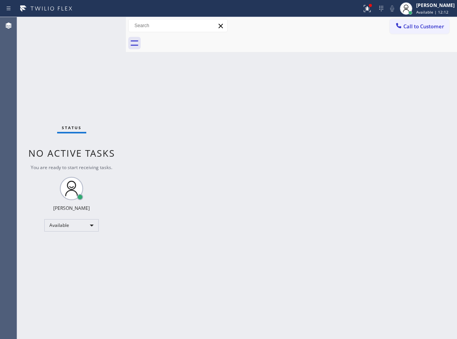
click at [208, 119] on div "Back to Dashboard Change Sender ID Customers Technicians Select a contact Outbo…" at bounding box center [291, 178] width 331 height 322
drag, startPoint x: 452, startPoint y: 62, endPoint x: 437, endPoint y: 29, distance: 36.8
click at [452, 62] on div "Back to Dashboard Change Sender ID Customers Technicians Select a contact Outbo…" at bounding box center [291, 178] width 331 height 322
click at [428, 10] on span "Available | 13:29" at bounding box center [432, 11] width 32 height 5
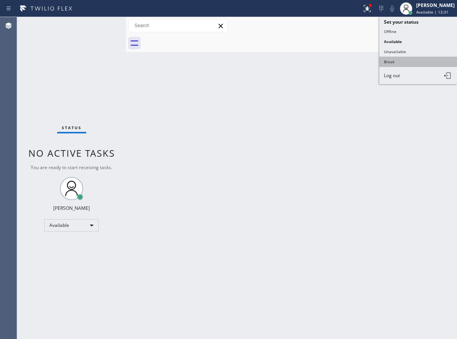
click at [412, 58] on button "Break" at bounding box center [418, 62] width 78 height 10
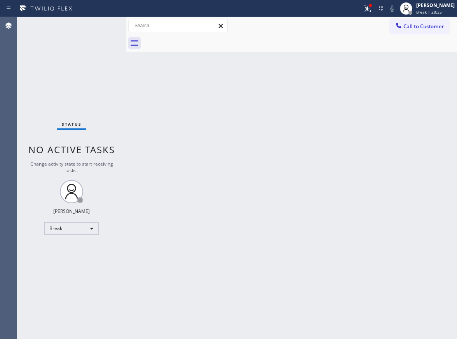
click at [191, 154] on div "Back to Dashboard Change Sender ID Customers Technicians Select a contact Outbo…" at bounding box center [291, 178] width 331 height 322
